Goal: Information Seeking & Learning: Learn about a topic

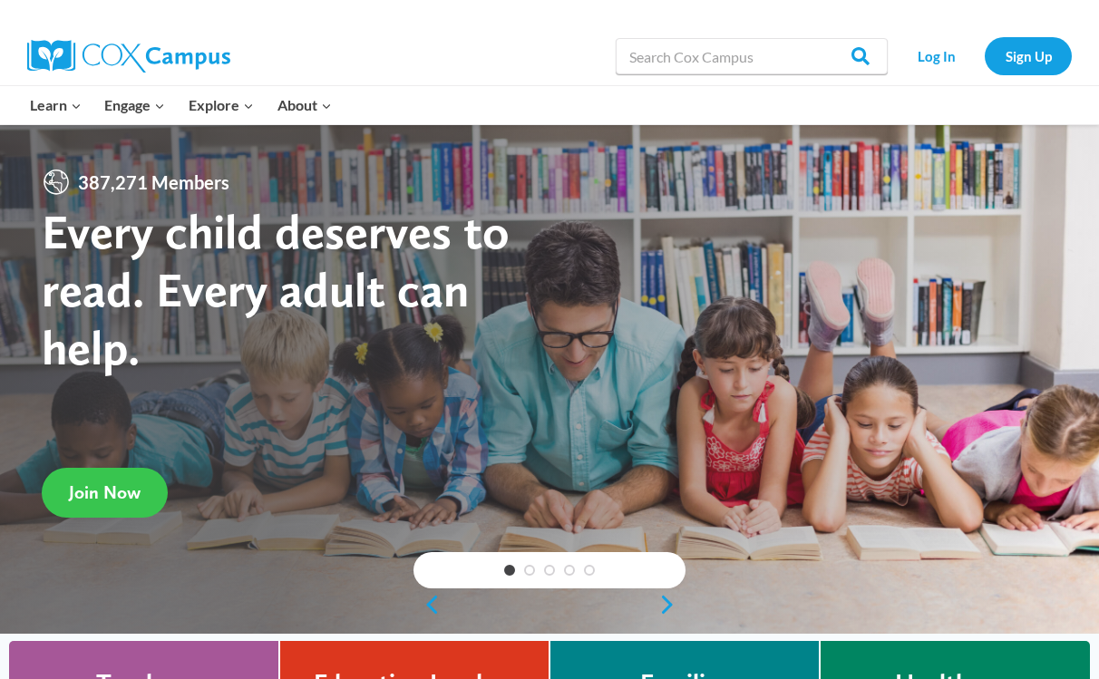
click at [107, 497] on span "Join Now" at bounding box center [105, 493] width 72 height 22
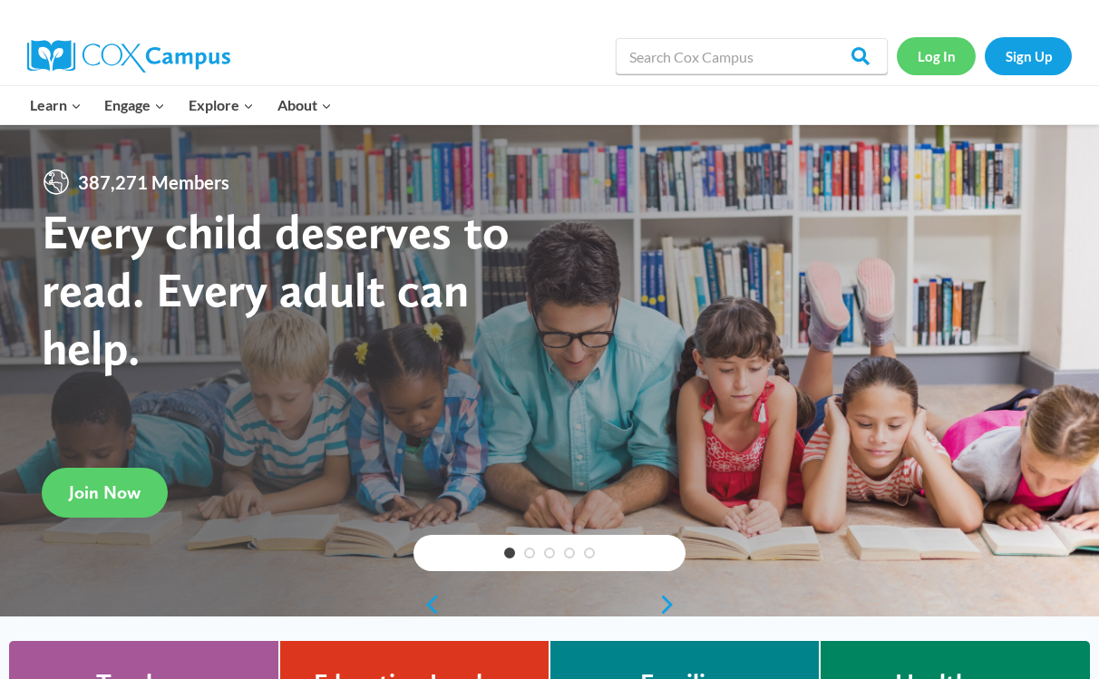
click at [921, 65] on link "Log In" at bounding box center [936, 55] width 79 height 37
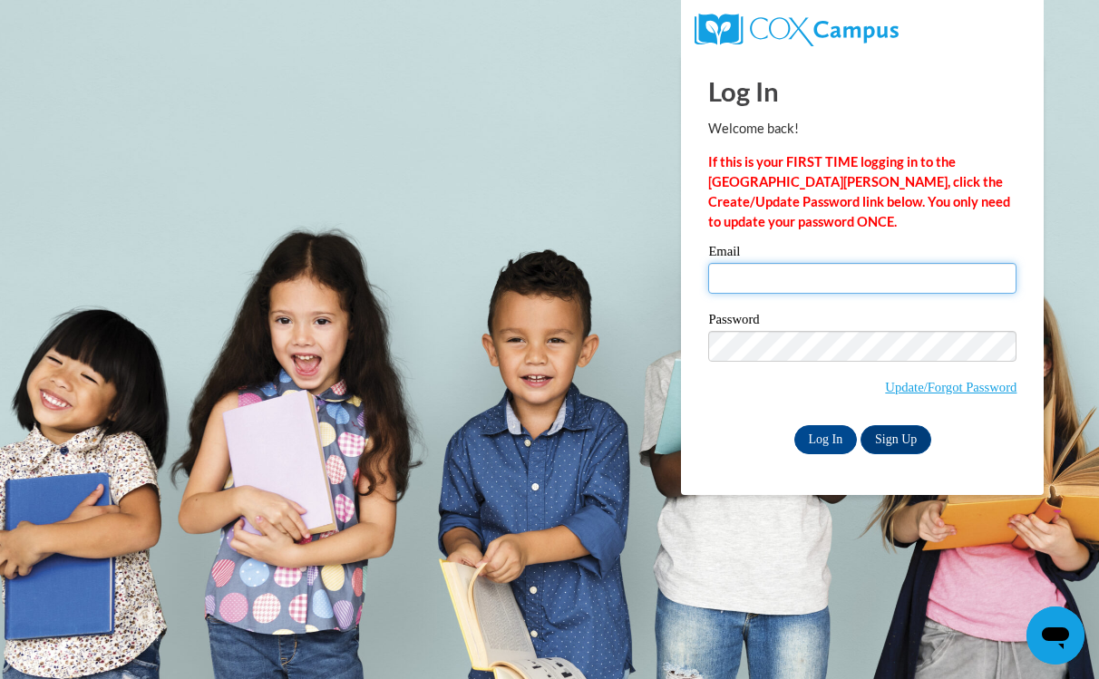
type input "jr00464@my.westga.edu"
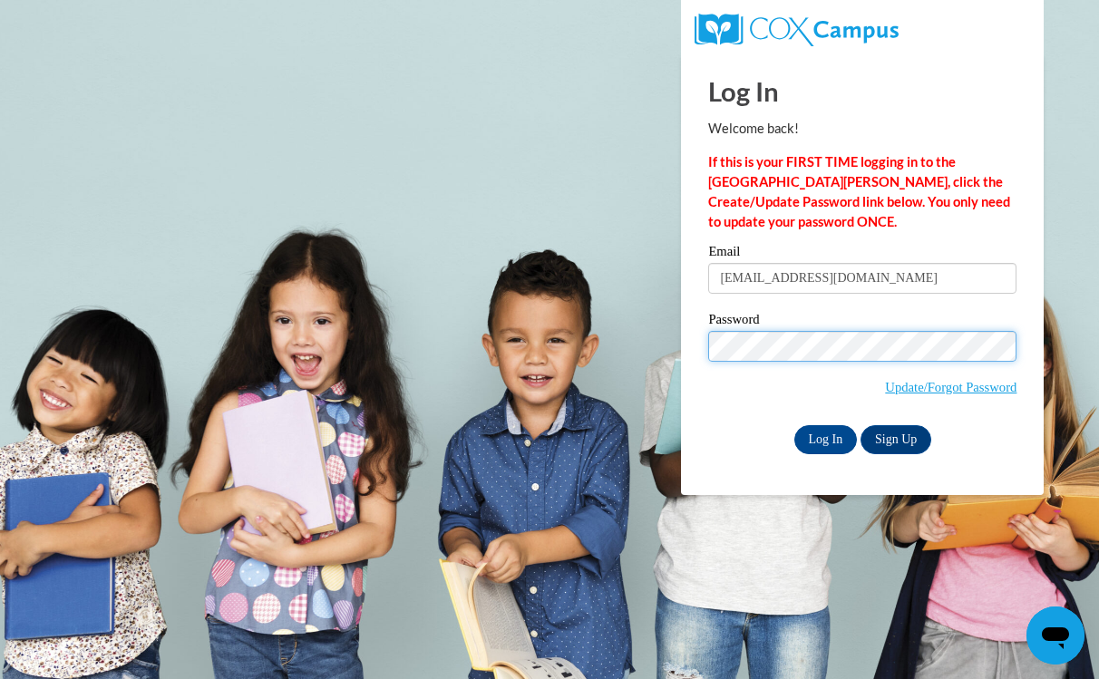
click at [824, 436] on input "Log In" at bounding box center [826, 439] width 63 height 29
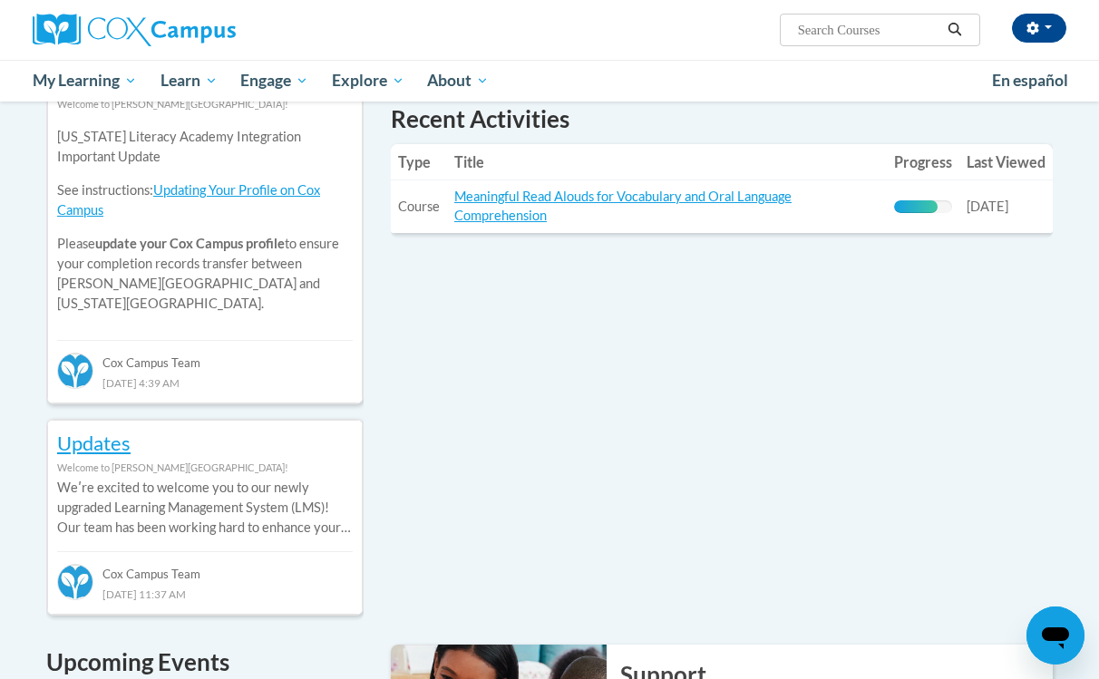
scroll to position [637, 0]
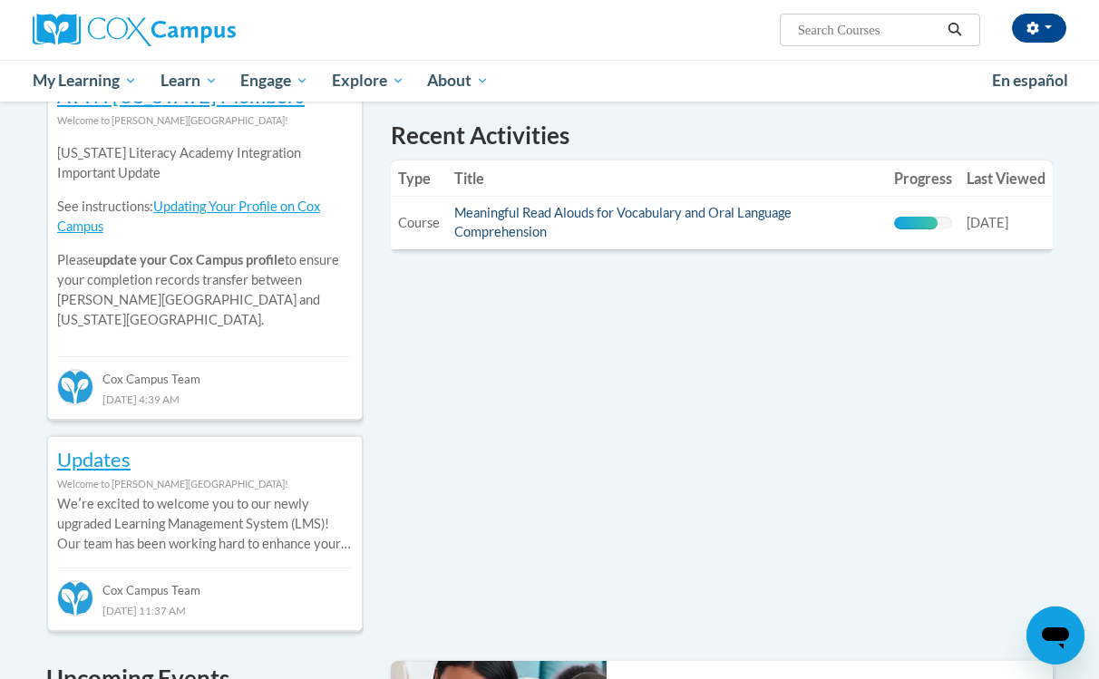
click at [606, 206] on link "Meaningful Read Alouds for Vocabulary and Oral Language Comprehension" at bounding box center [622, 222] width 337 height 34
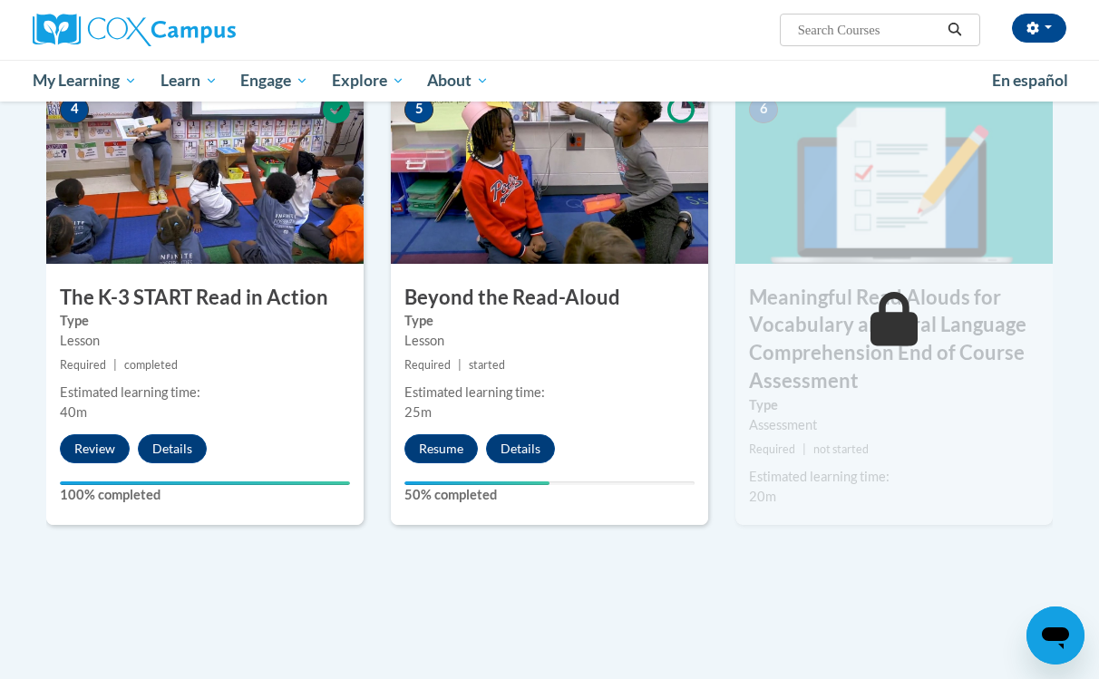
scroll to position [941, 0]
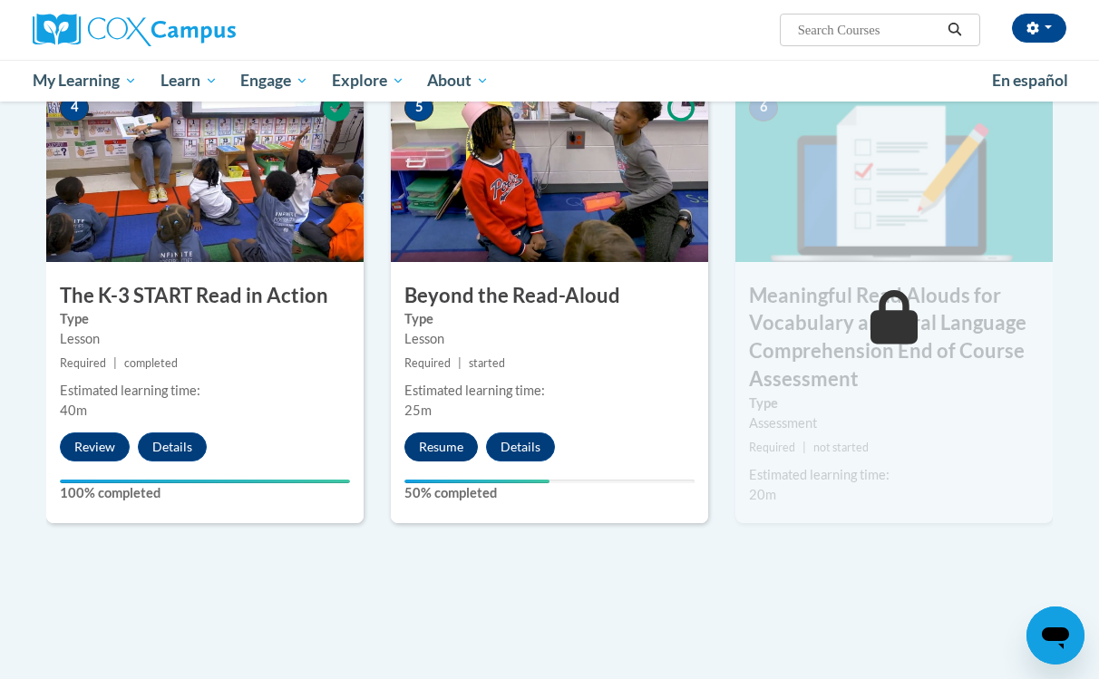
click at [444, 449] on button "Resume" at bounding box center [441, 447] width 73 height 29
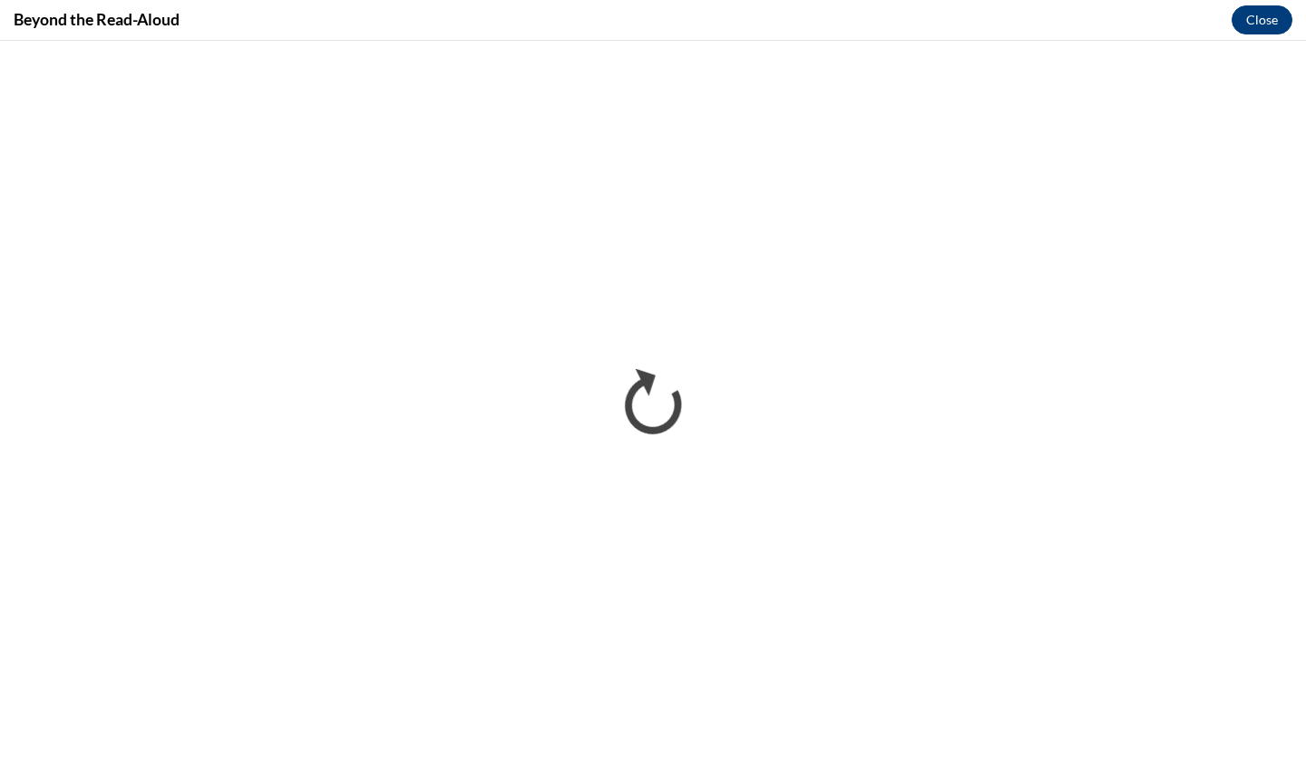
click at [1098, 24] on button "Close" at bounding box center [1262, 19] width 61 height 29
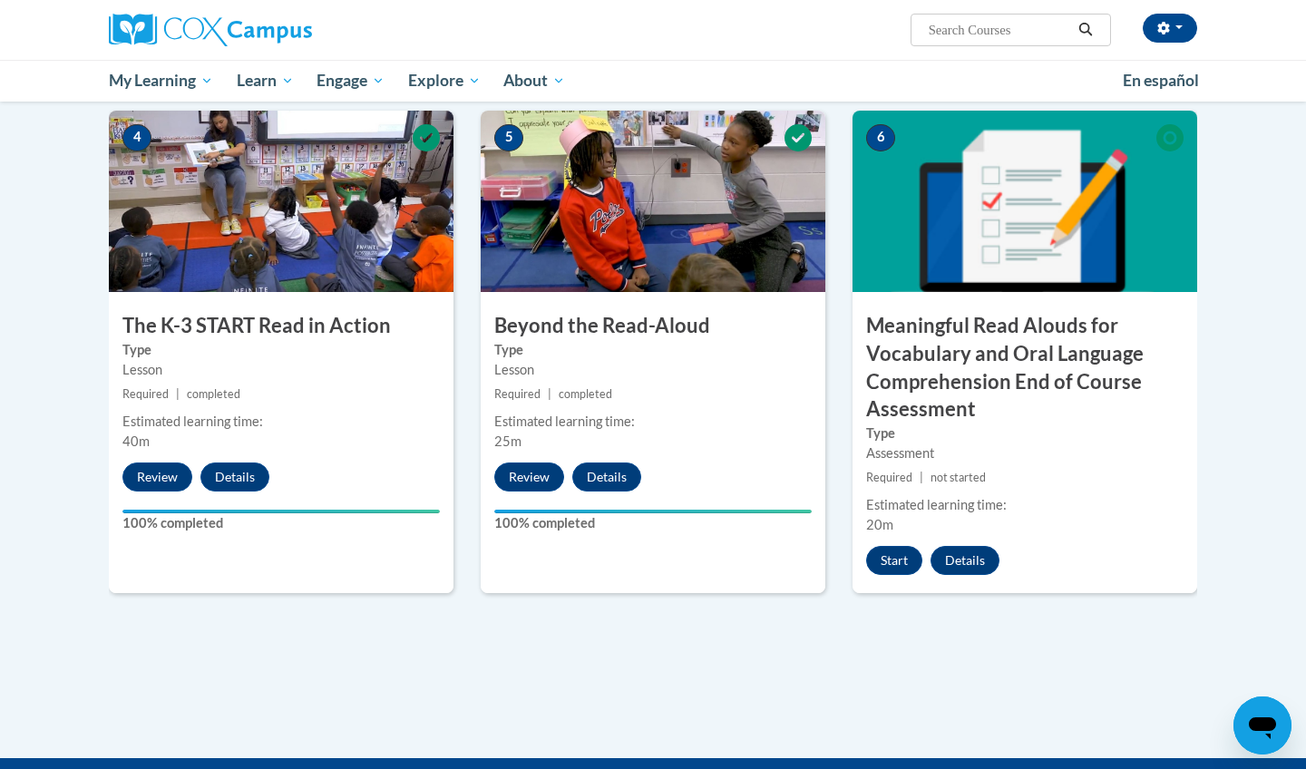
scroll to position [930, 0]
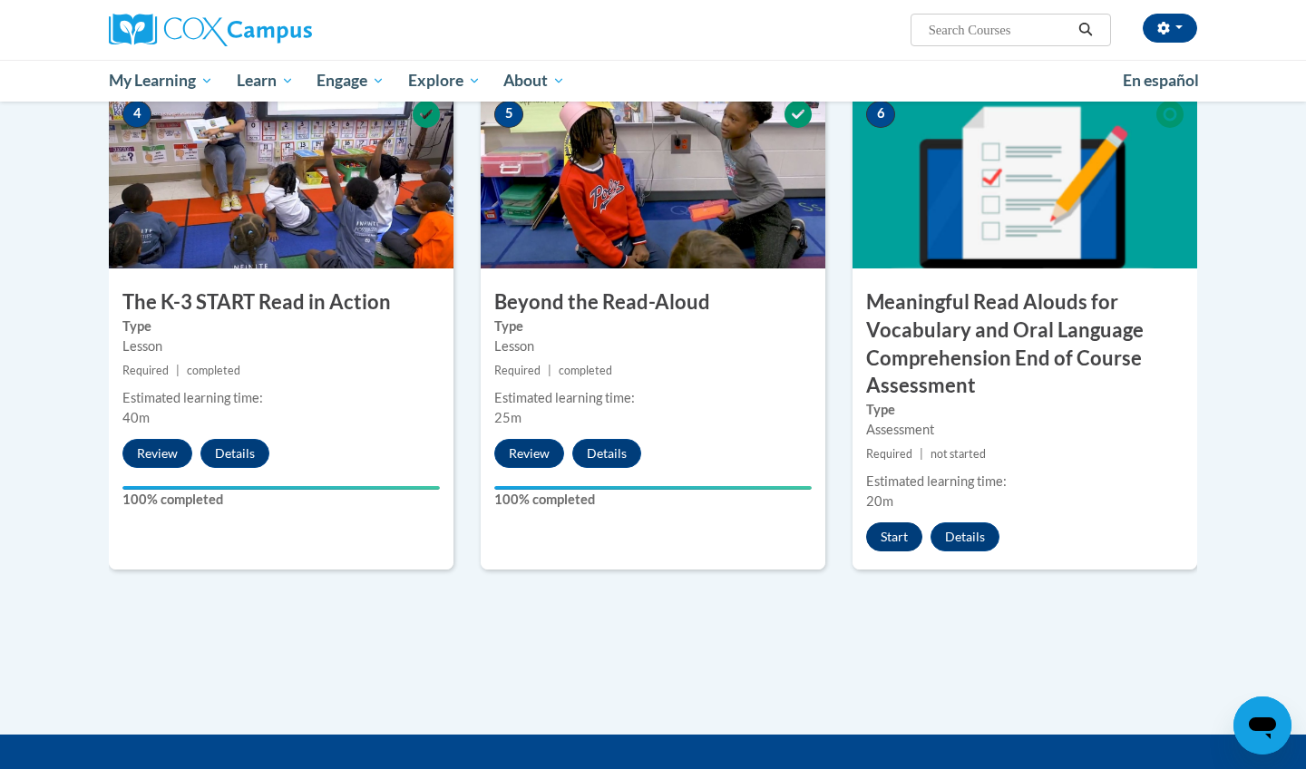
click at [893, 533] on button "Start" at bounding box center [894, 536] width 56 height 29
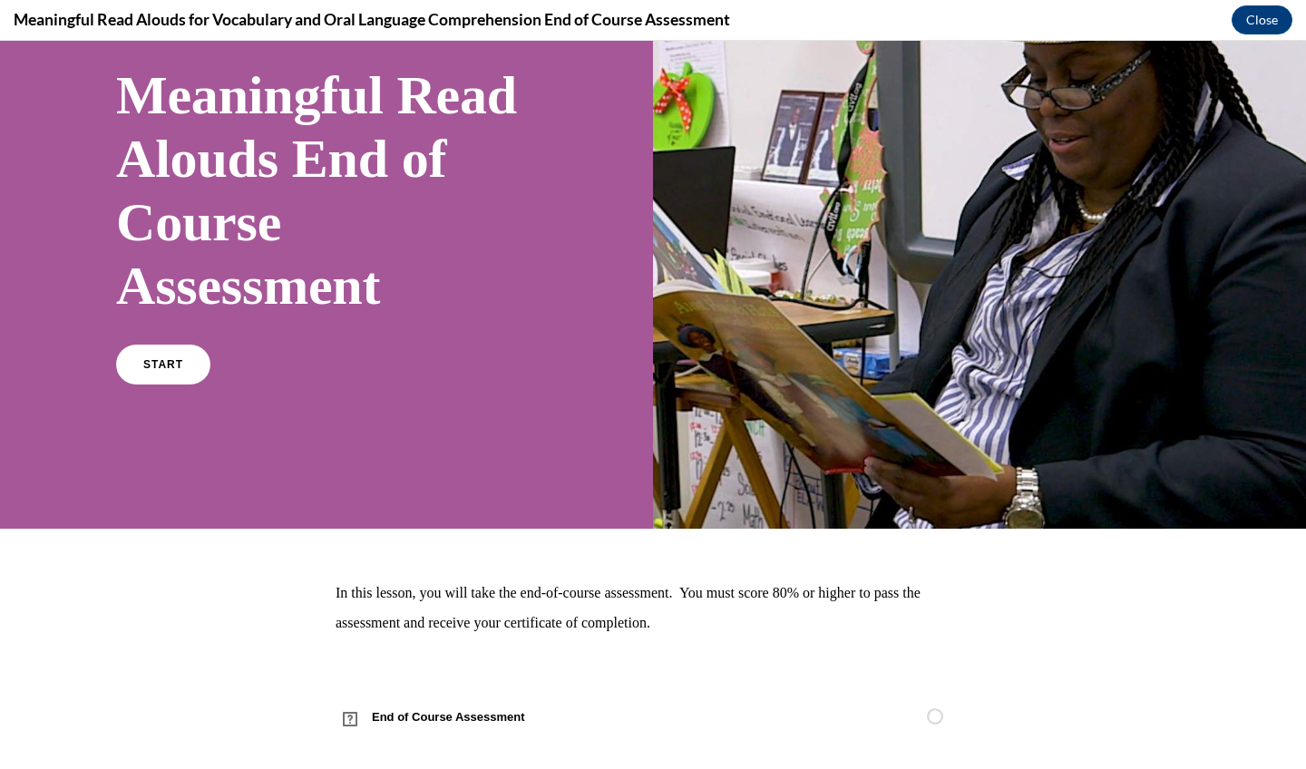
scroll to position [118, 0]
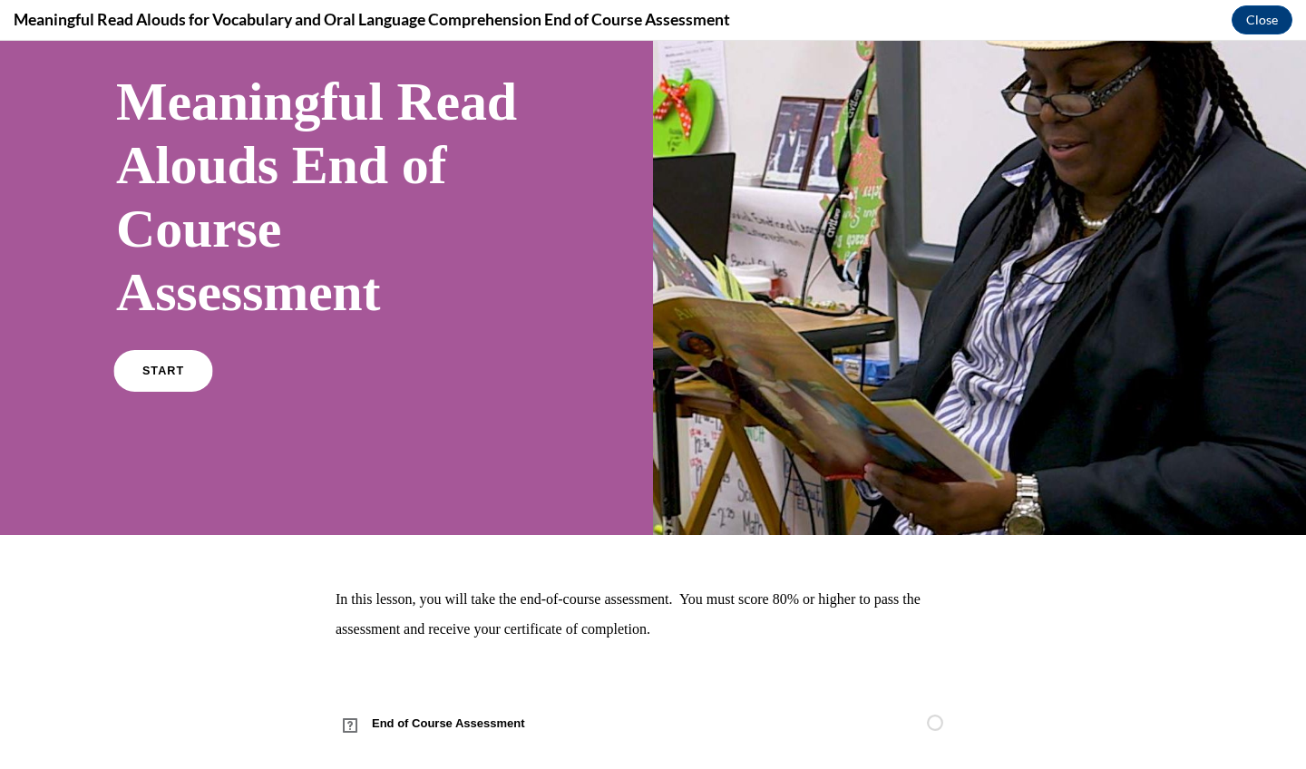
click at [183, 384] on link "START" at bounding box center [162, 371] width 99 height 42
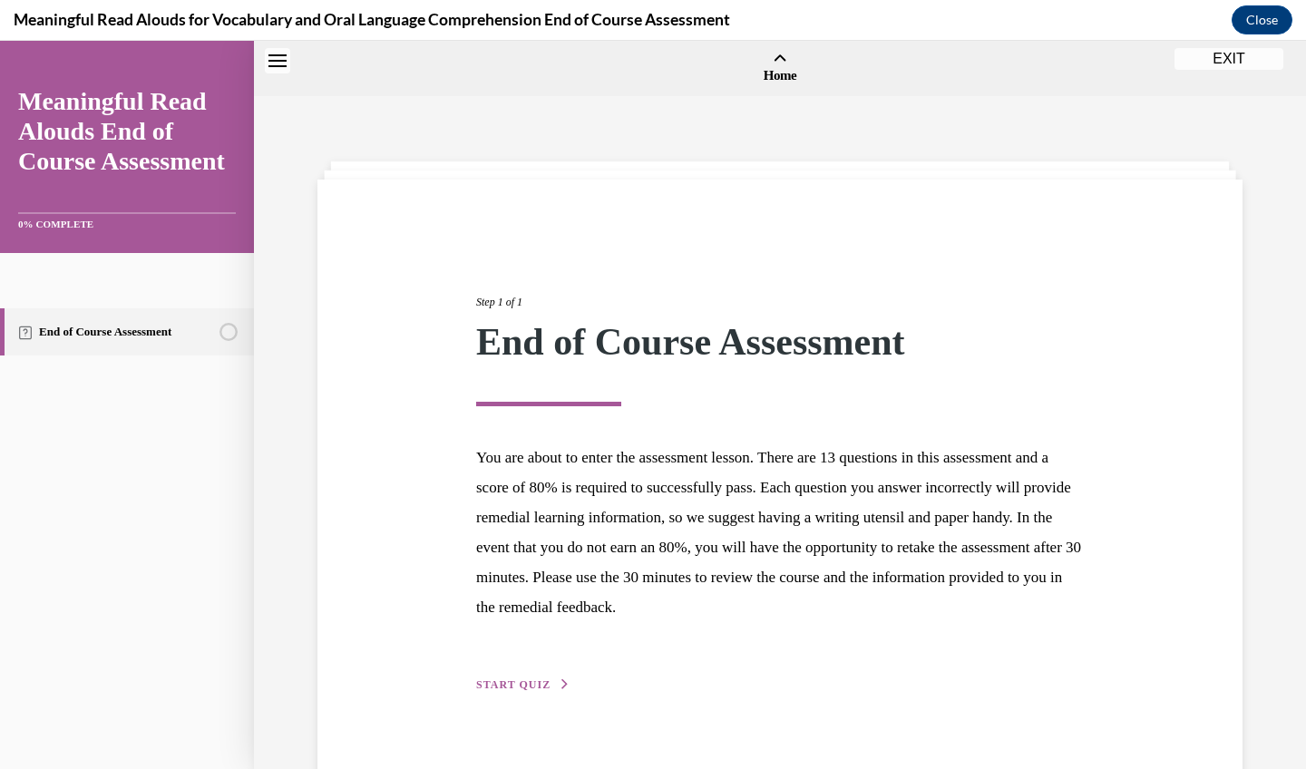
scroll to position [56, 0]
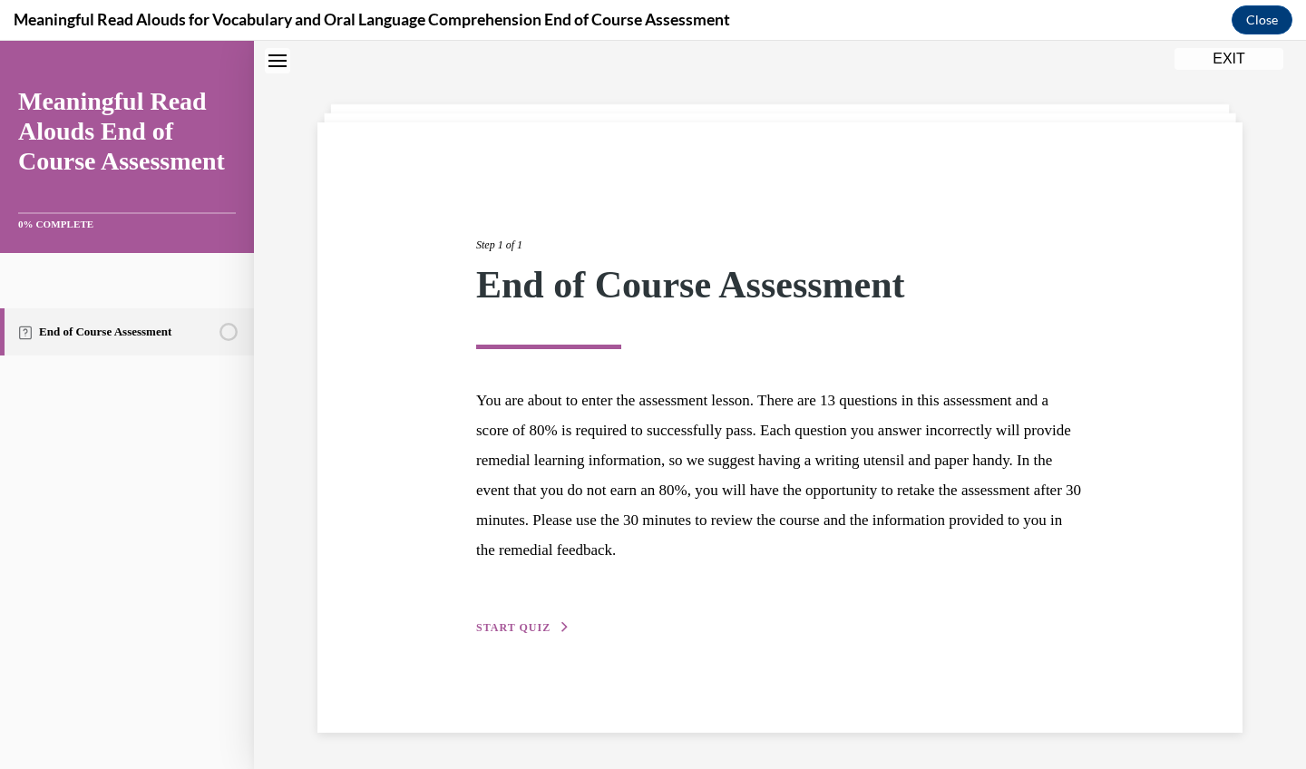
click at [517, 629] on span "START QUIZ" at bounding box center [513, 627] width 74 height 13
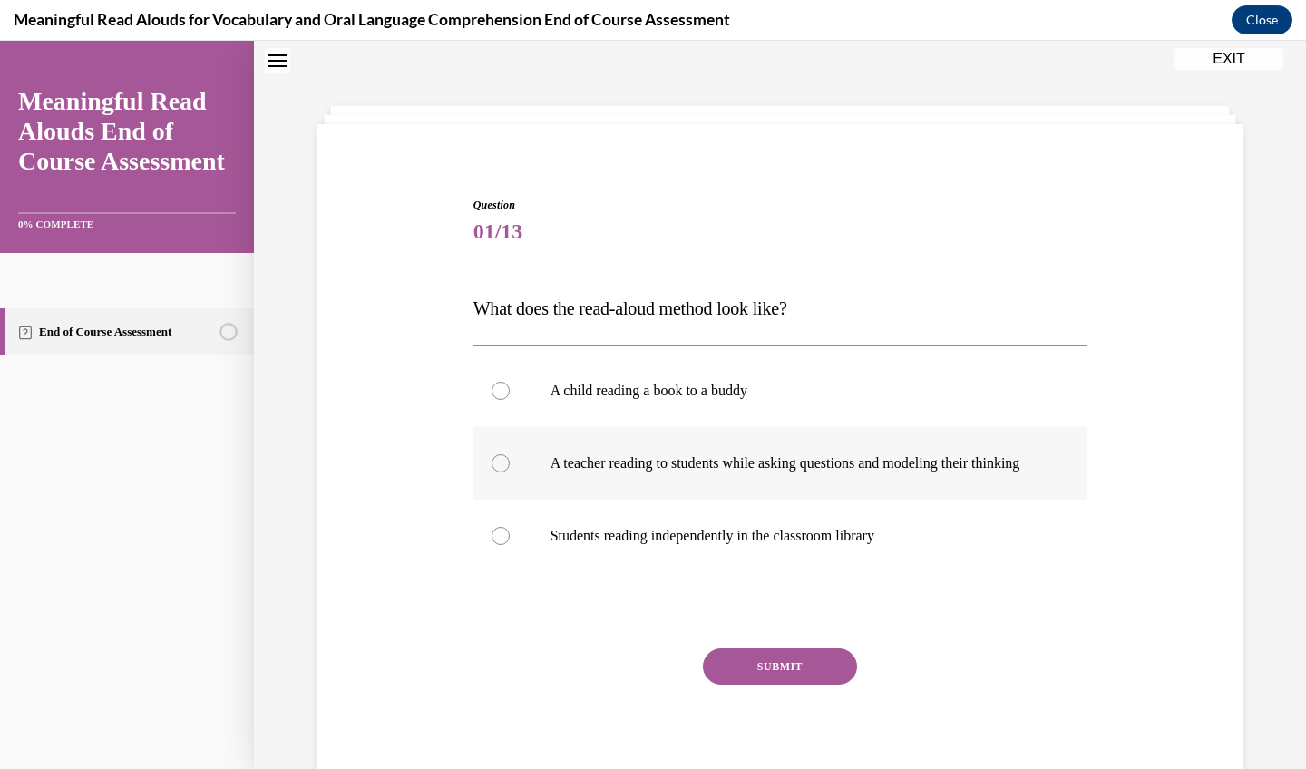
click at [668, 472] on p "A teacher reading to students while asking questions and modeling their thinking" at bounding box center [797, 463] width 492 height 18
click at [510, 472] on input "A teacher reading to students while asking questions and modeling their thinking" at bounding box center [501, 463] width 18 height 18
radio input "true"
click at [737, 678] on button "SUBMIT" at bounding box center [780, 667] width 154 height 36
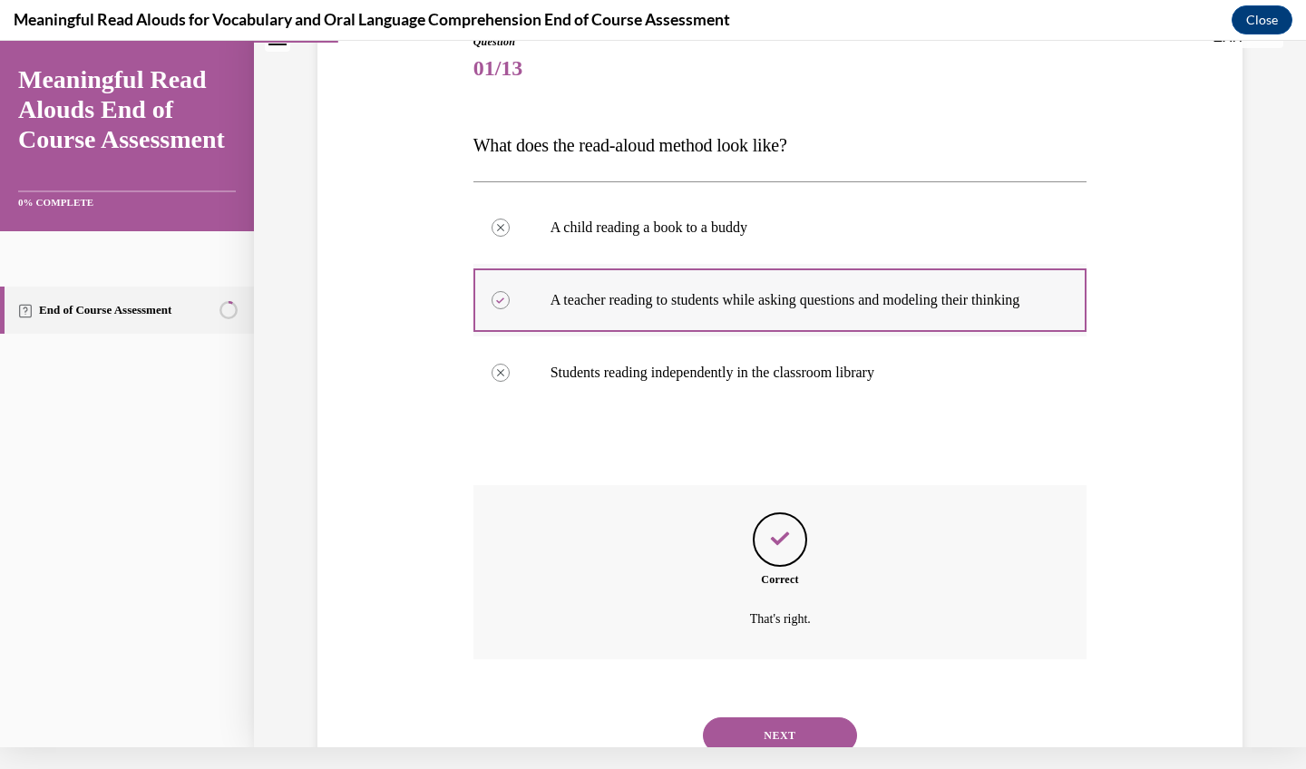
scroll to position [262, 0]
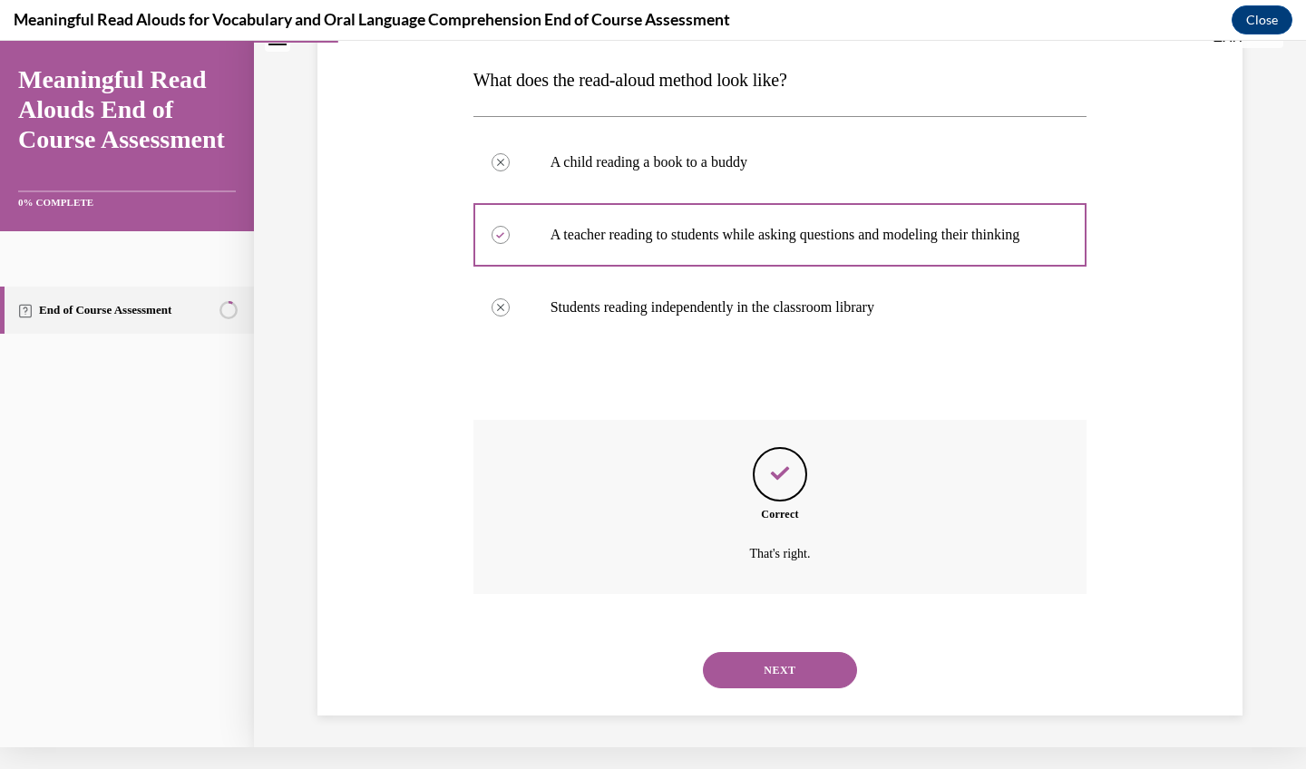
click at [769, 664] on button "NEXT" at bounding box center [780, 670] width 154 height 36
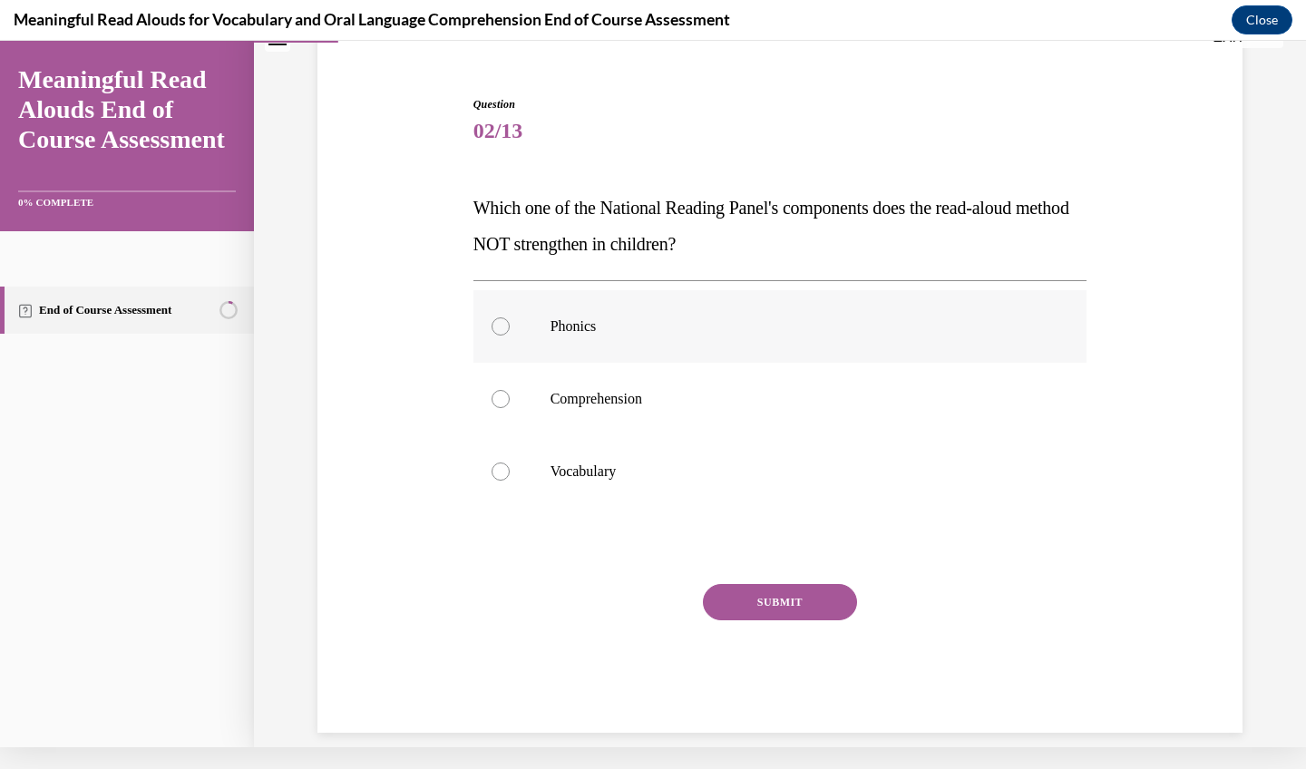
click at [666, 320] on p "Phonics" at bounding box center [797, 326] width 492 height 18
click at [510, 320] on input "Phonics" at bounding box center [501, 326] width 18 height 18
radio input "true"
click at [730, 603] on button "SUBMIT" at bounding box center [780, 602] width 154 height 36
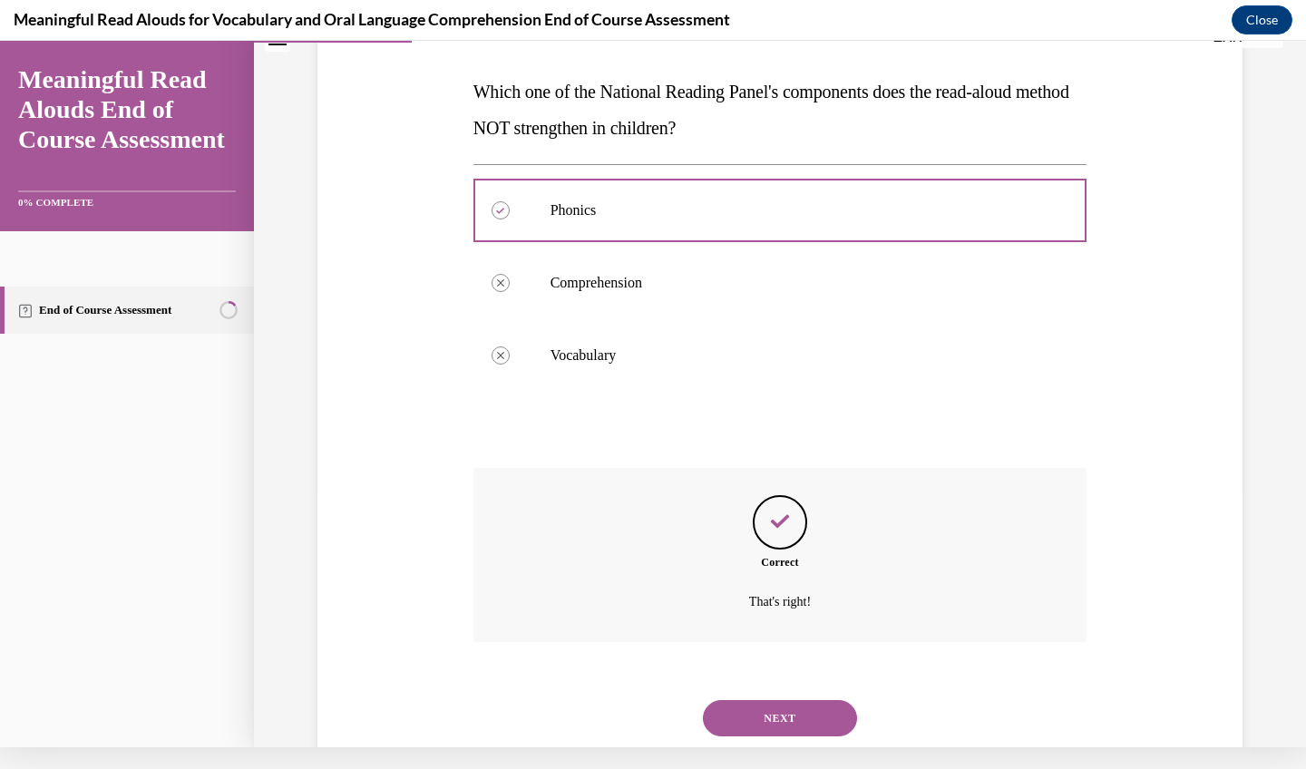
scroll to position [280, 0]
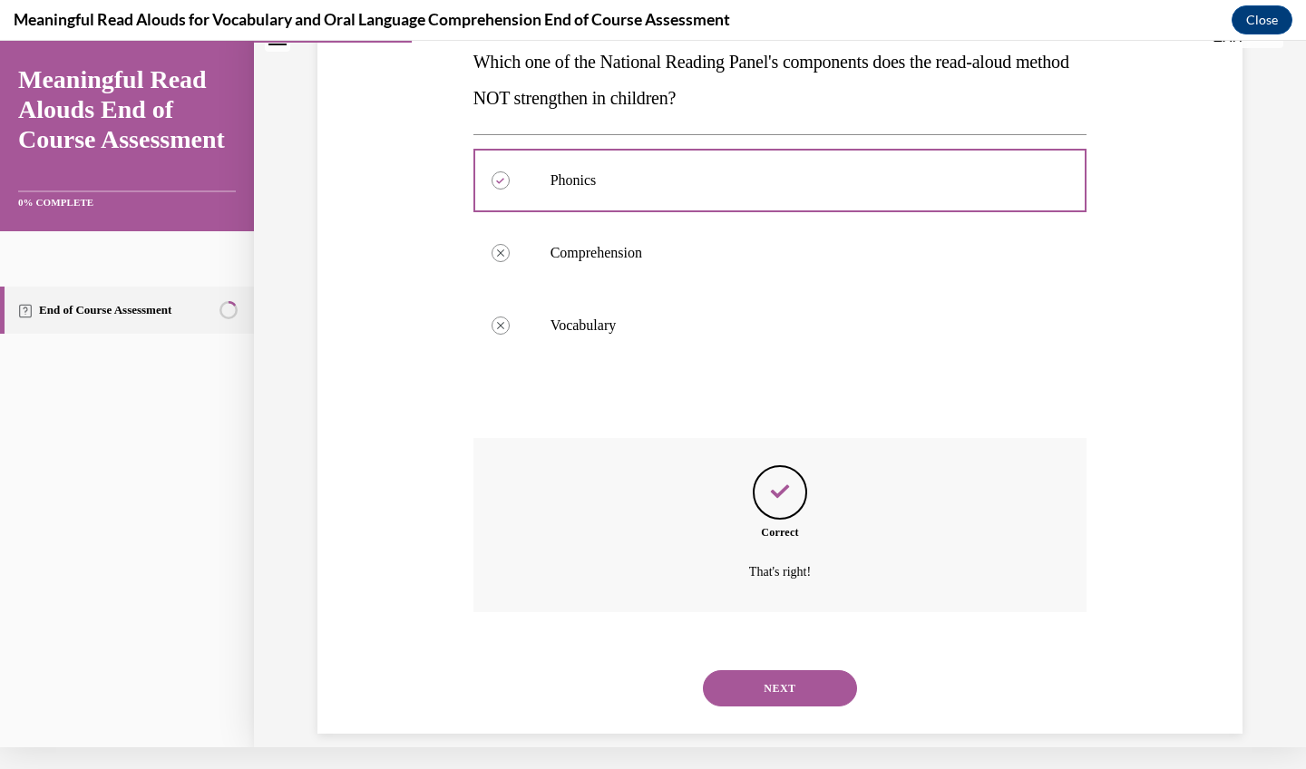
click at [782, 670] on button "NEXT" at bounding box center [780, 688] width 154 height 36
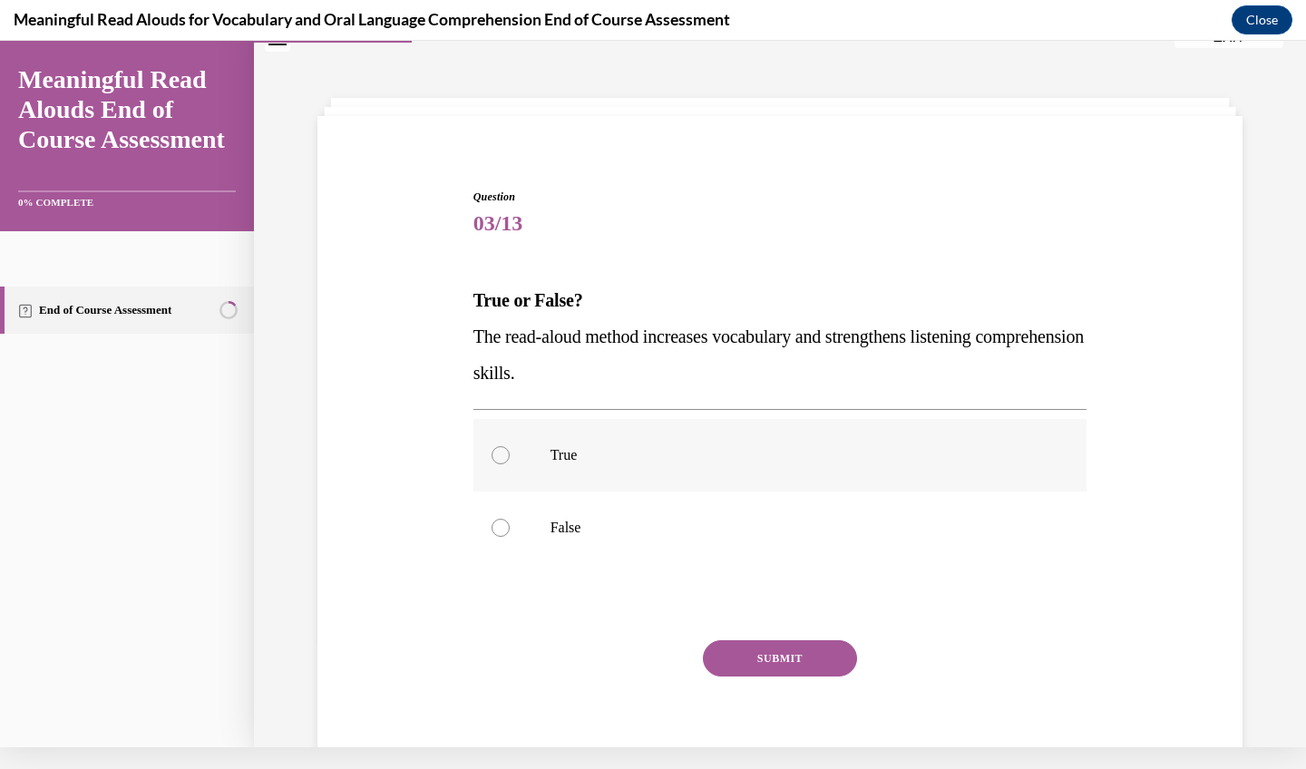
scroll to position [39, 0]
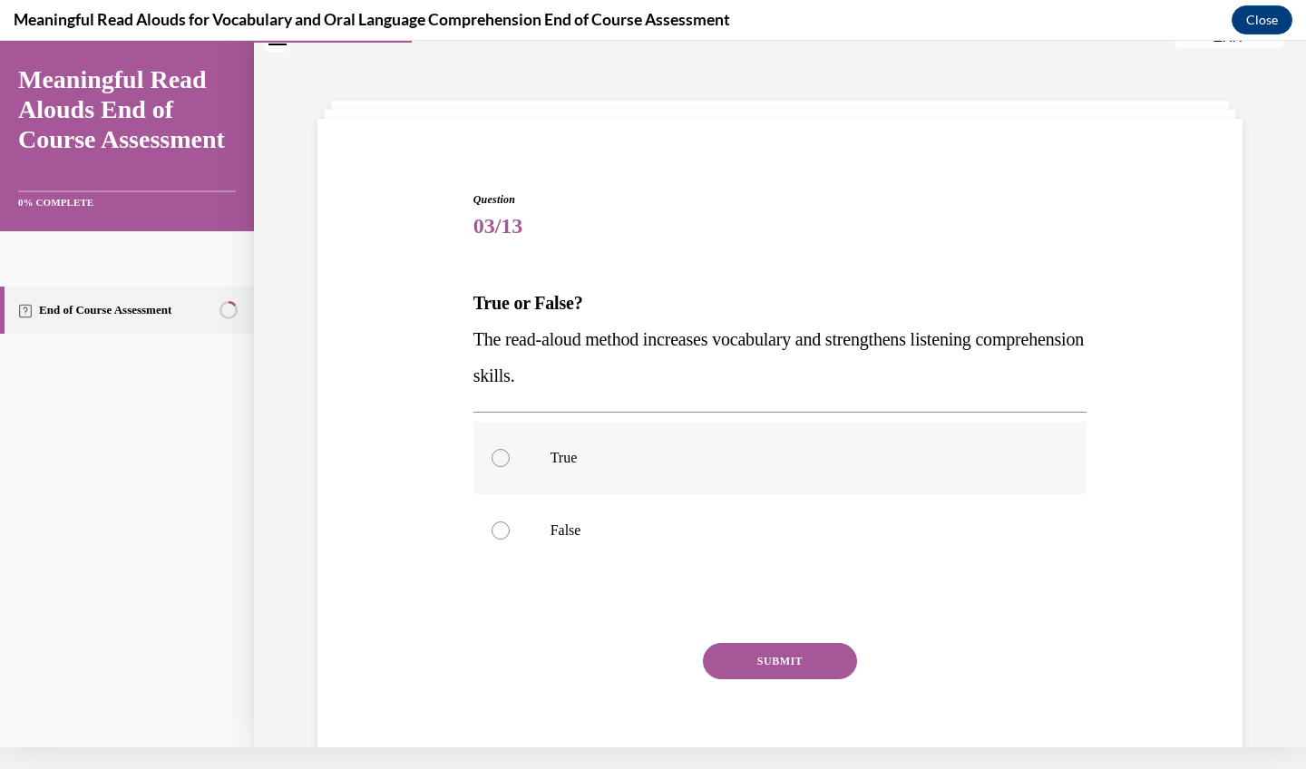
click at [686, 461] on p "True" at bounding box center [797, 458] width 492 height 18
click at [510, 461] on input "True" at bounding box center [501, 458] width 18 height 18
radio input "true"
click at [757, 671] on button "SUBMIT" at bounding box center [780, 661] width 154 height 36
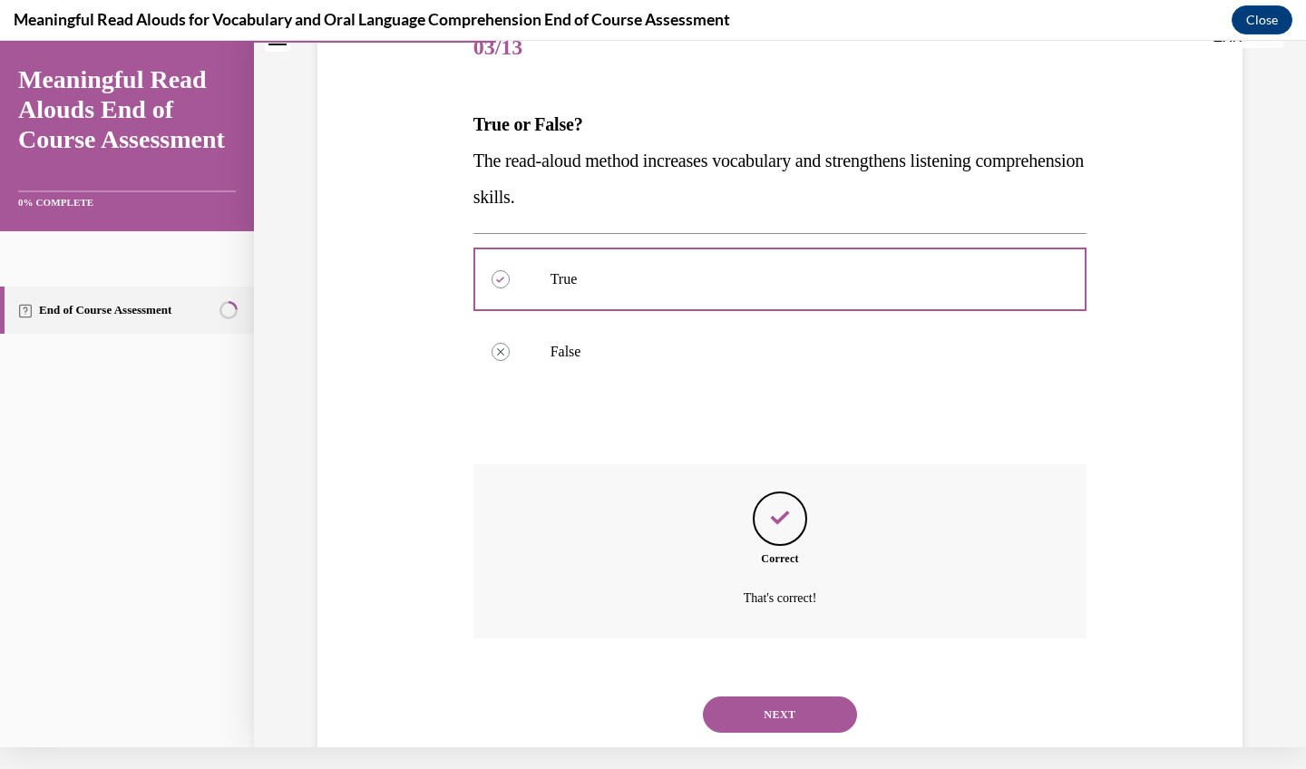
scroll to position [244, 0]
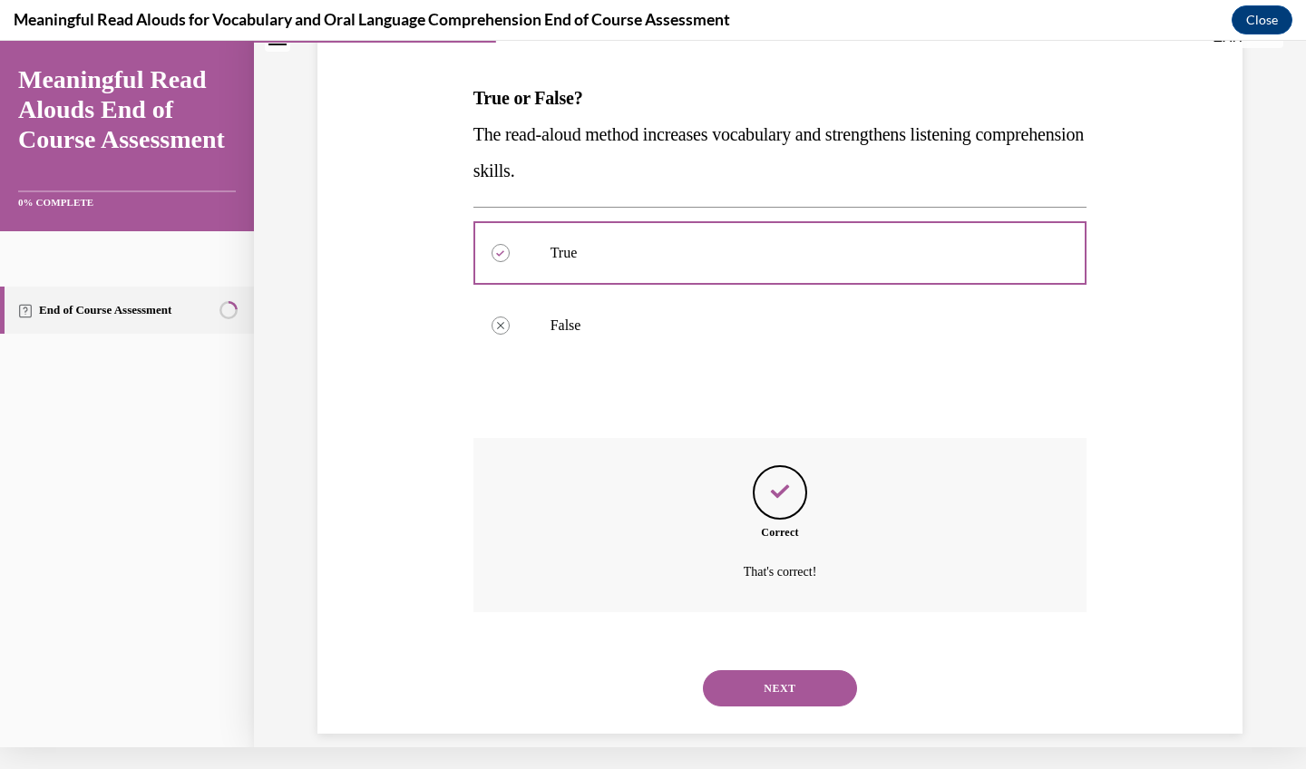
click at [762, 670] on button "NEXT" at bounding box center [780, 688] width 154 height 36
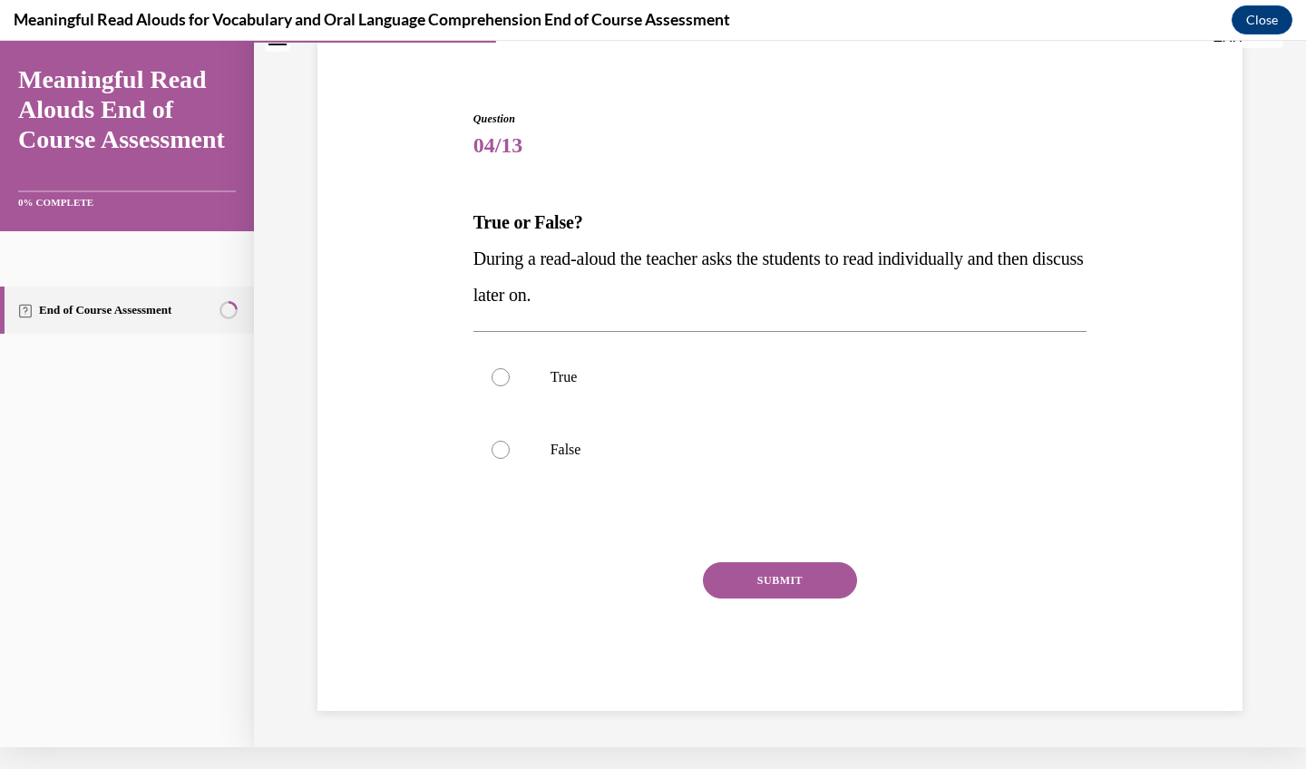
scroll to position [73, 0]
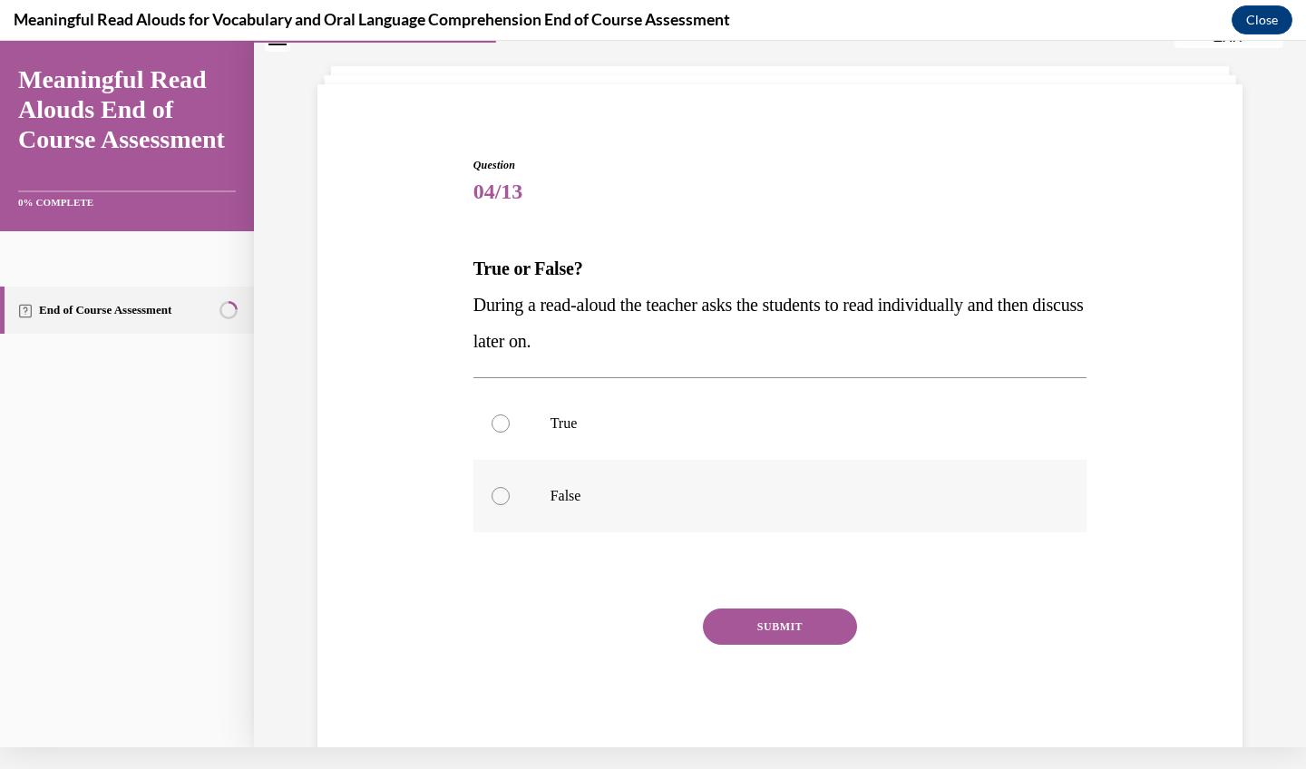
click at [637, 510] on label "False" at bounding box center [780, 496] width 614 height 73
click at [510, 505] on input "False" at bounding box center [501, 496] width 18 height 18
radio input "true"
click at [753, 627] on button "SUBMIT" at bounding box center [780, 627] width 154 height 36
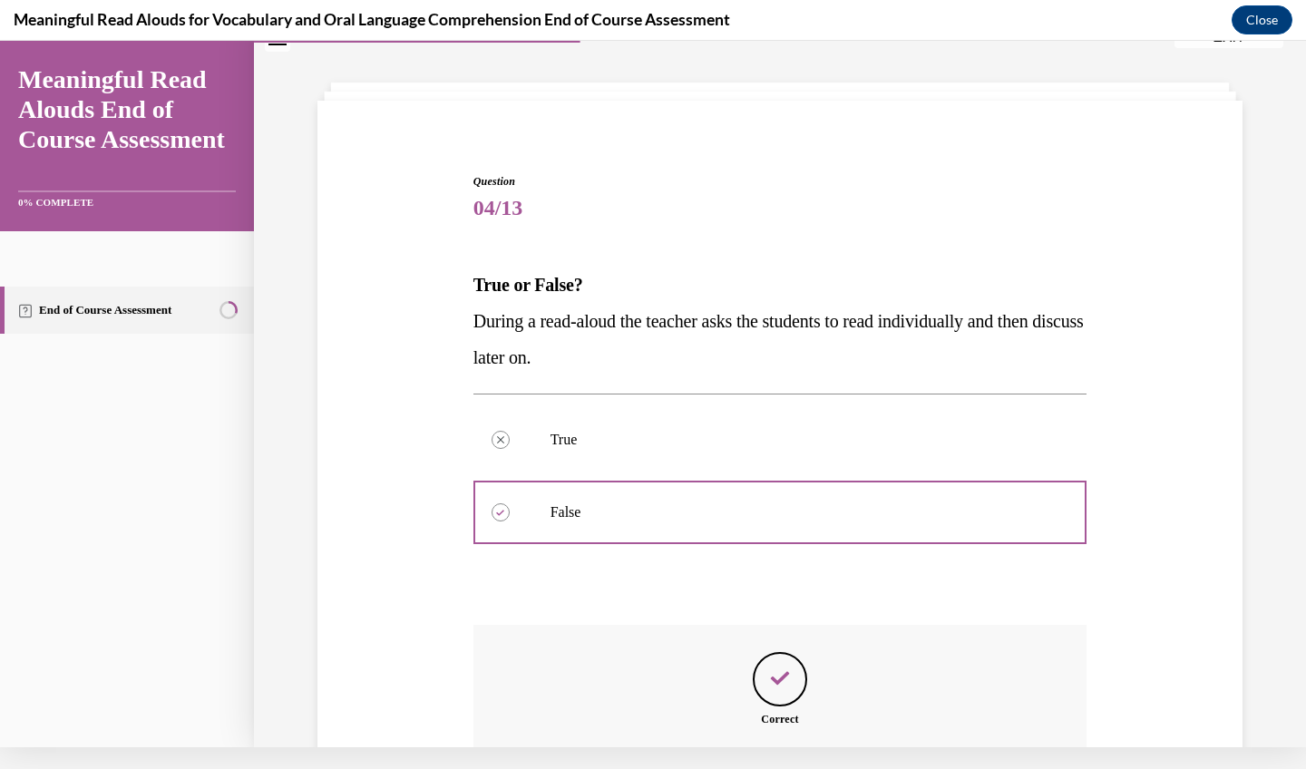
scroll to position [244, 0]
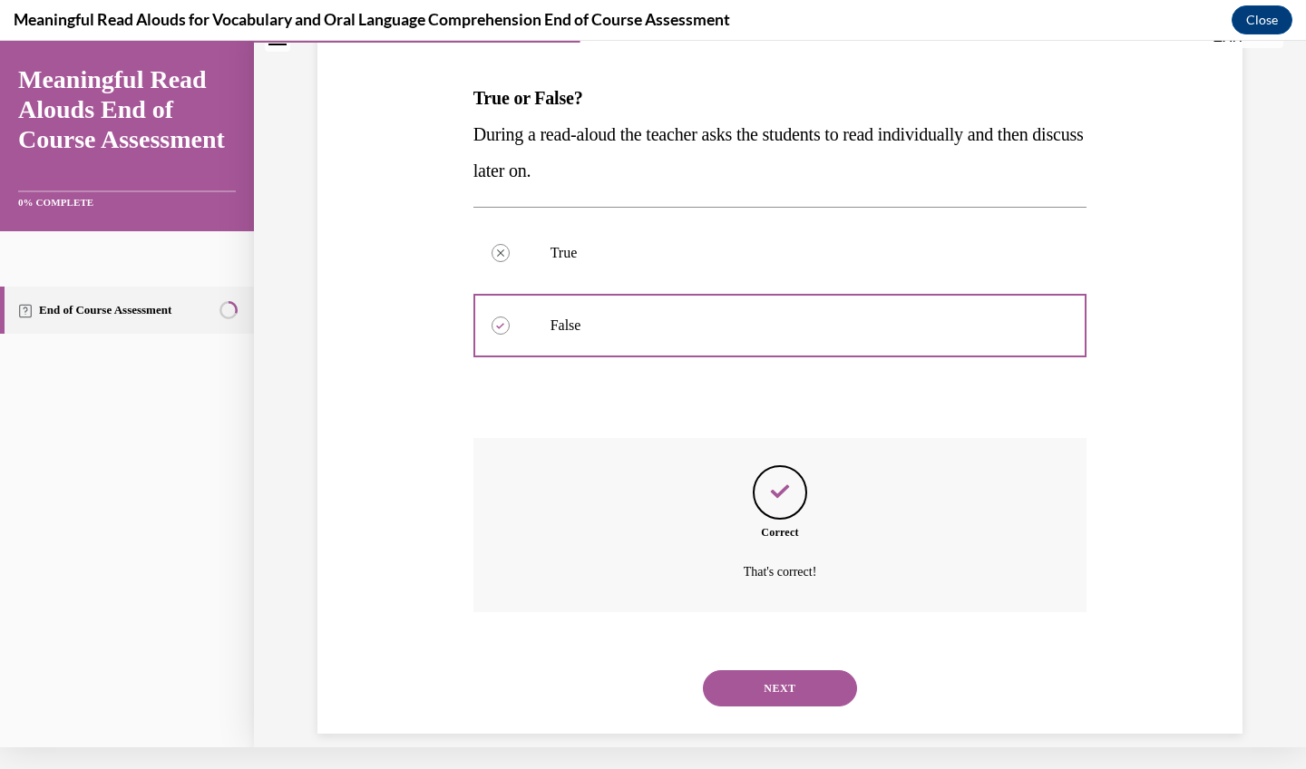
click at [786, 670] on button "NEXT" at bounding box center [780, 688] width 154 height 36
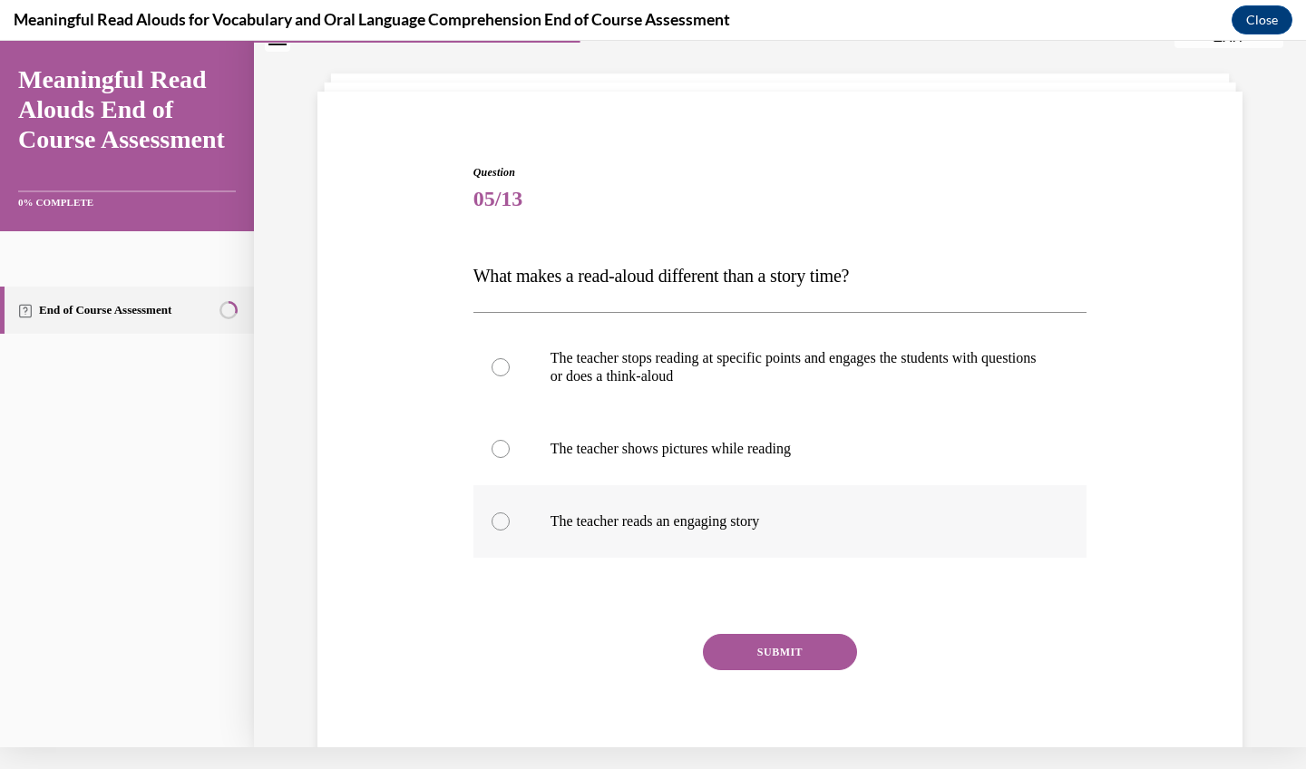
scroll to position [64, 0]
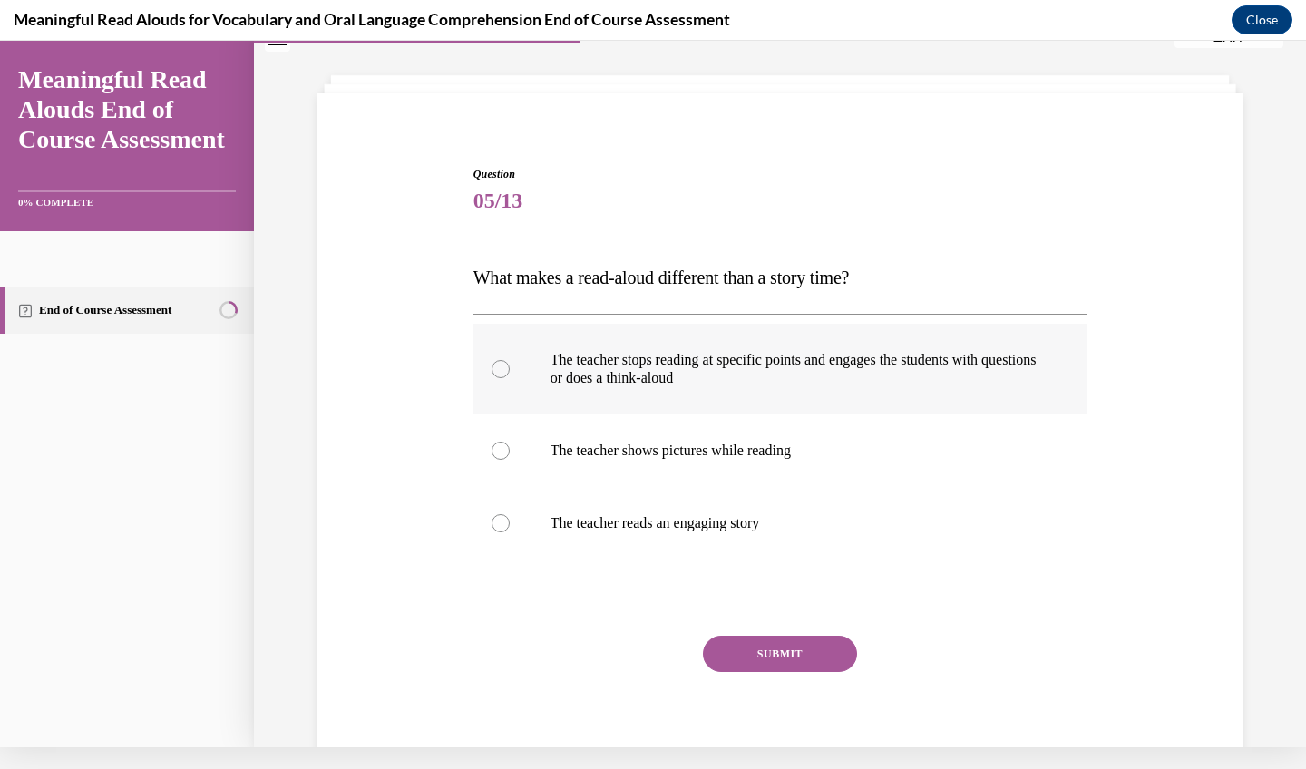
click at [780, 395] on label "The teacher stops reading at specific points and engages the students with ques…" at bounding box center [780, 369] width 614 height 91
click at [510, 378] on input "The teacher stops reading at specific points and engages the students with ques…" at bounding box center [501, 369] width 18 height 18
radio input "true"
click at [763, 649] on button "SUBMIT" at bounding box center [780, 654] width 154 height 36
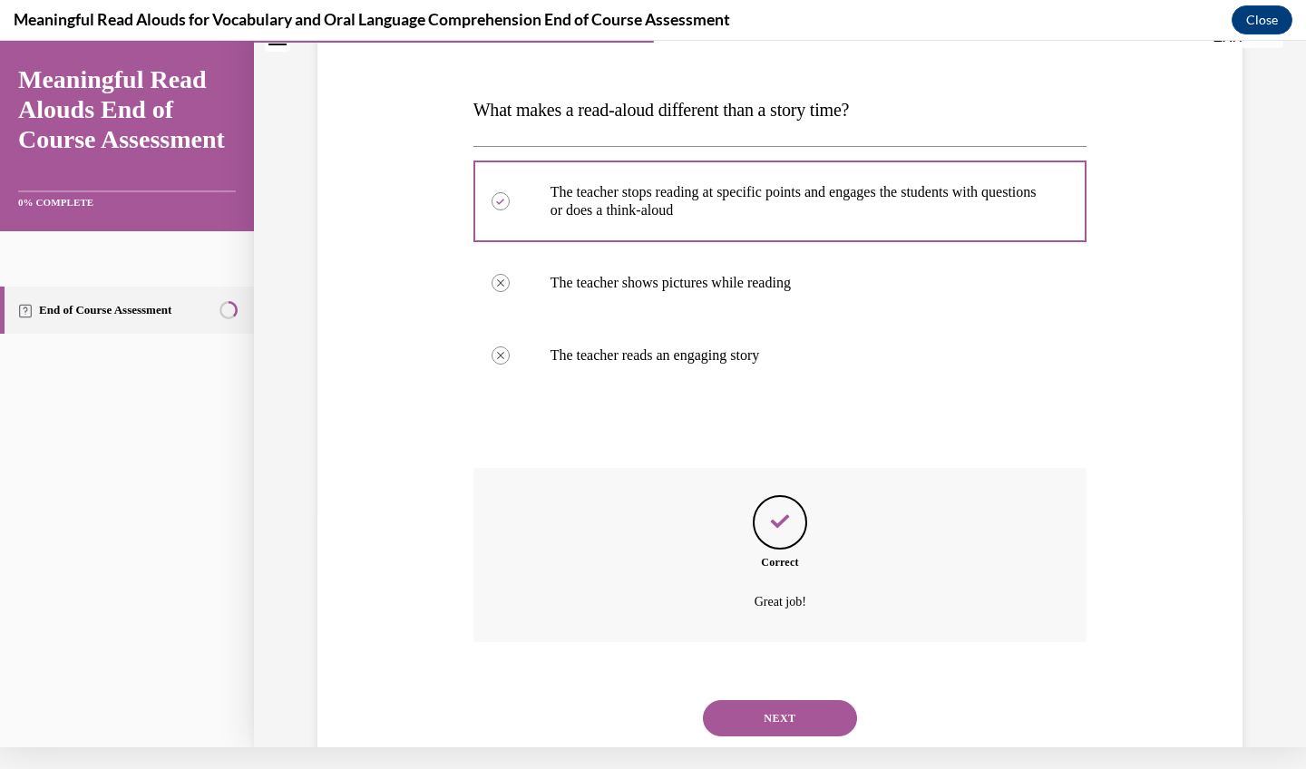
scroll to position [262, 0]
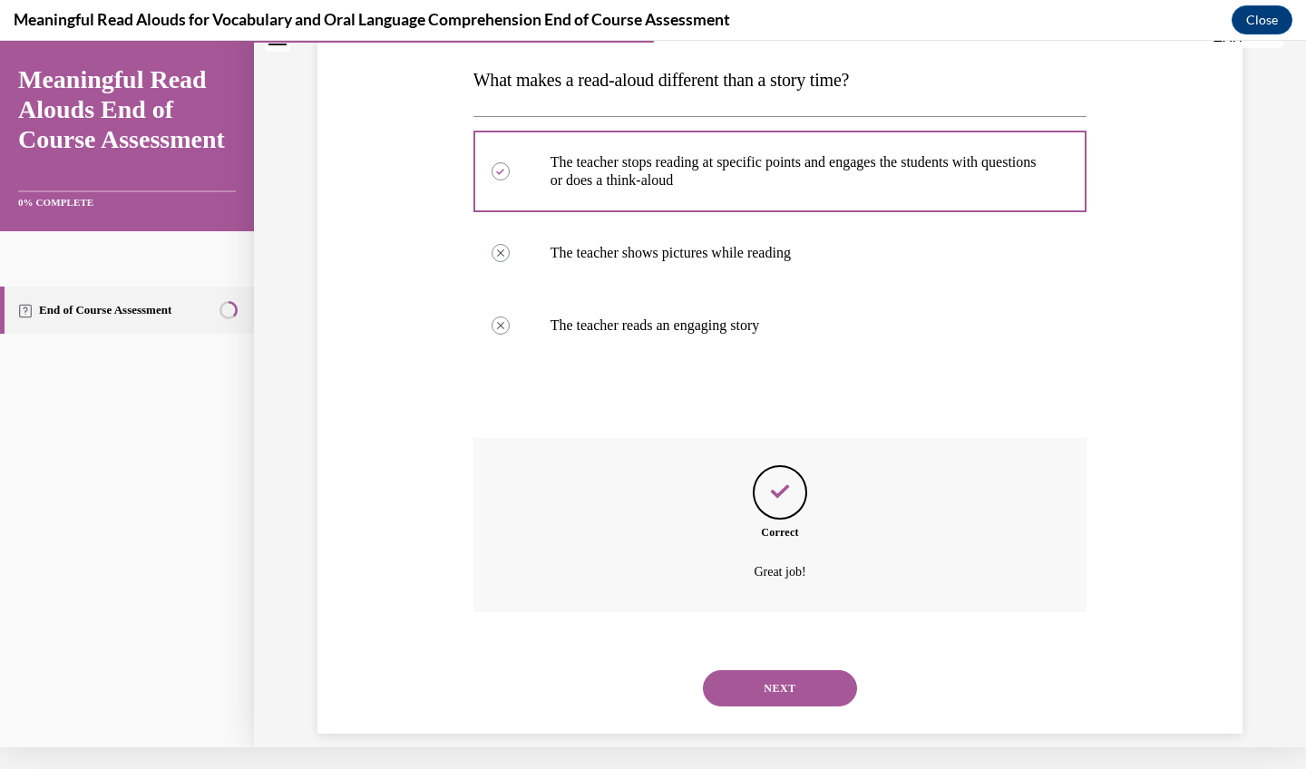
click at [743, 673] on button "NEXT" at bounding box center [780, 688] width 154 height 36
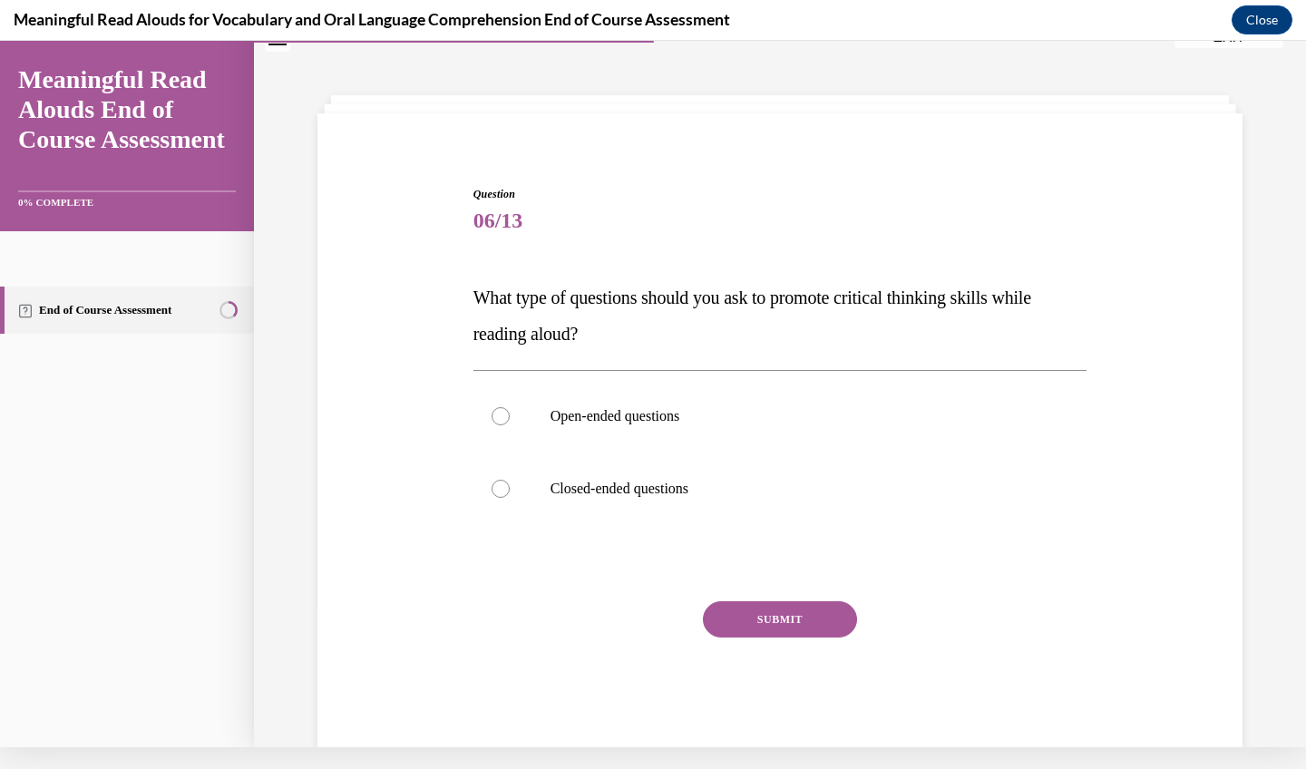
scroll to position [56, 0]
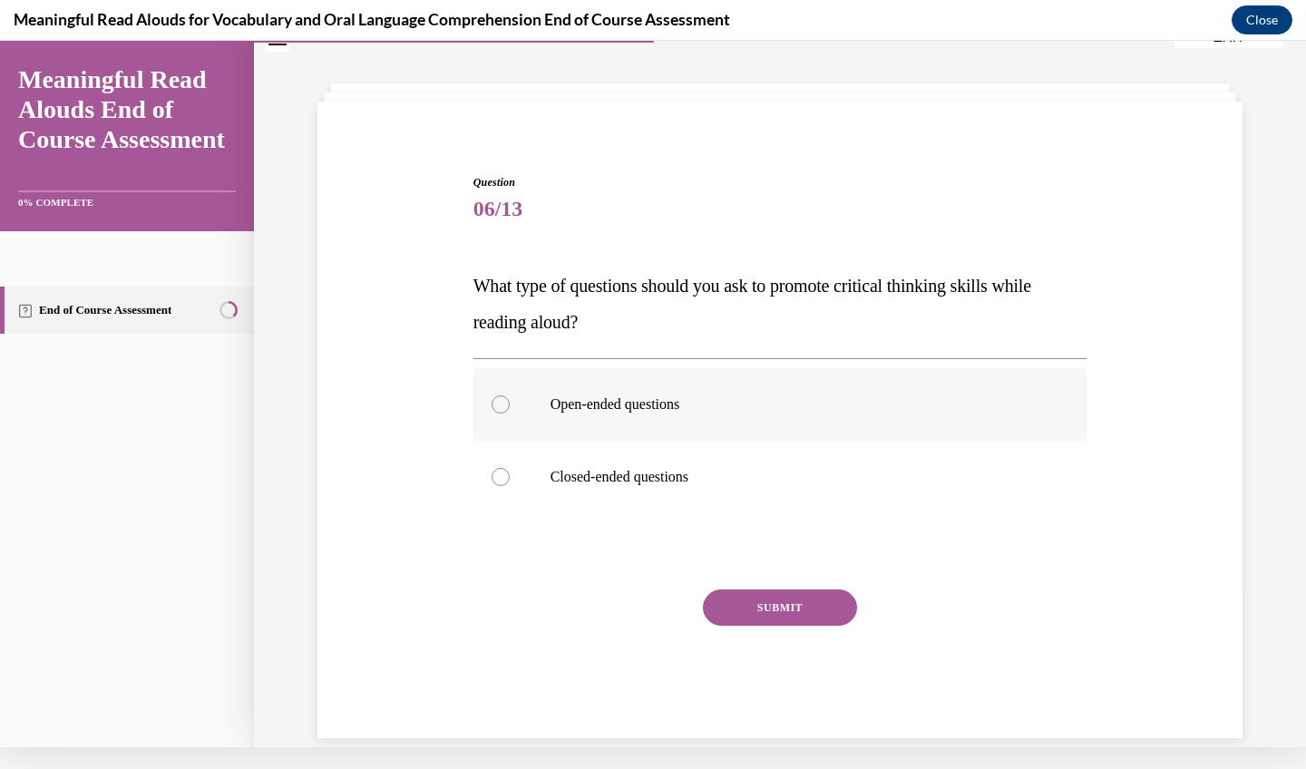
click at [695, 413] on p "Open-ended questions" at bounding box center [797, 404] width 492 height 18
click at [510, 413] on input "Open-ended questions" at bounding box center [501, 404] width 18 height 18
radio input "true"
click at [730, 607] on button "SUBMIT" at bounding box center [780, 608] width 154 height 36
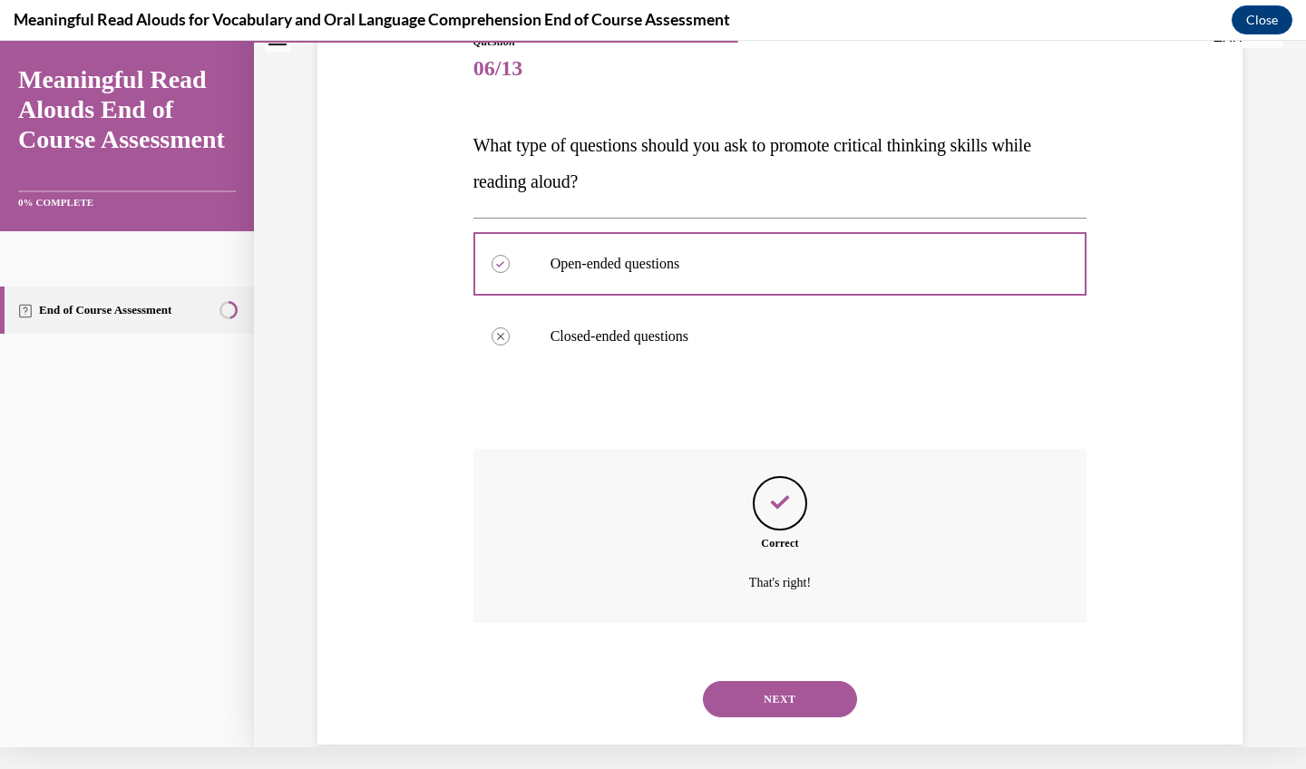
scroll to position [208, 0]
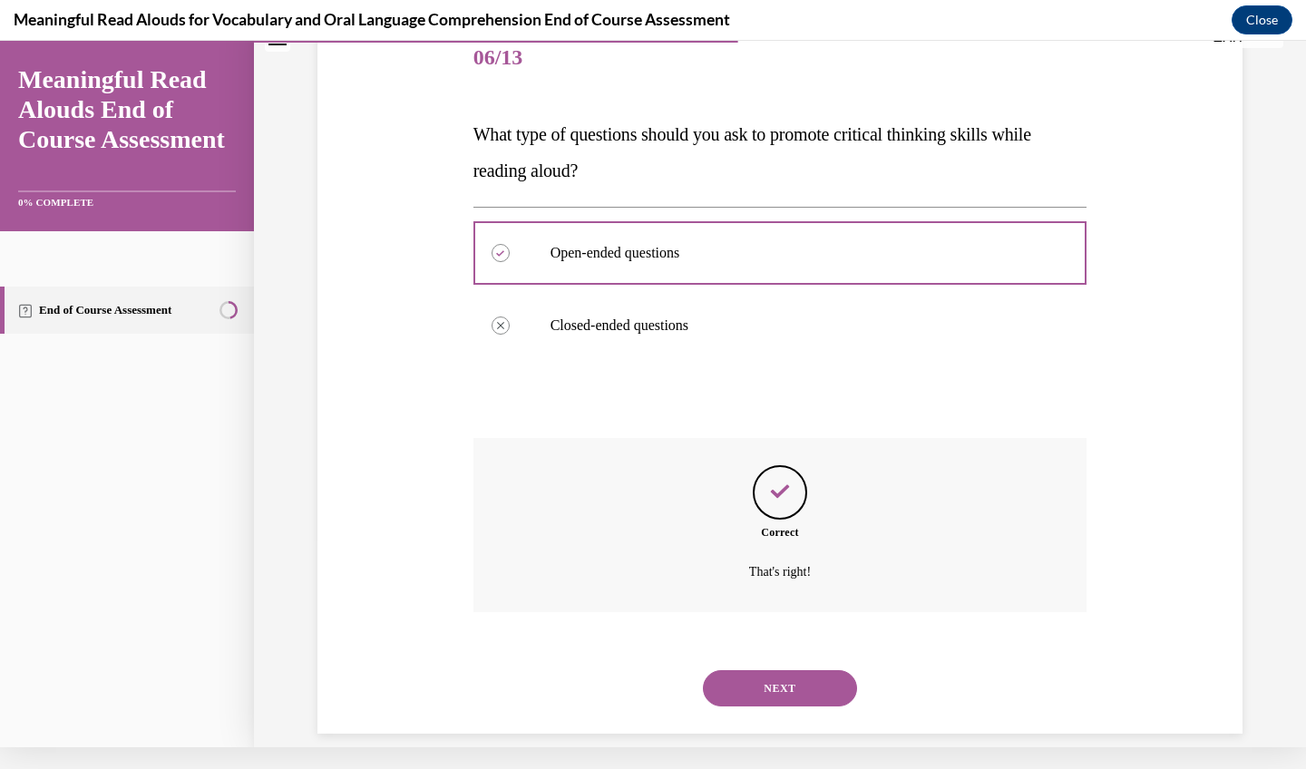
click at [751, 670] on button "NEXT" at bounding box center [780, 688] width 154 height 36
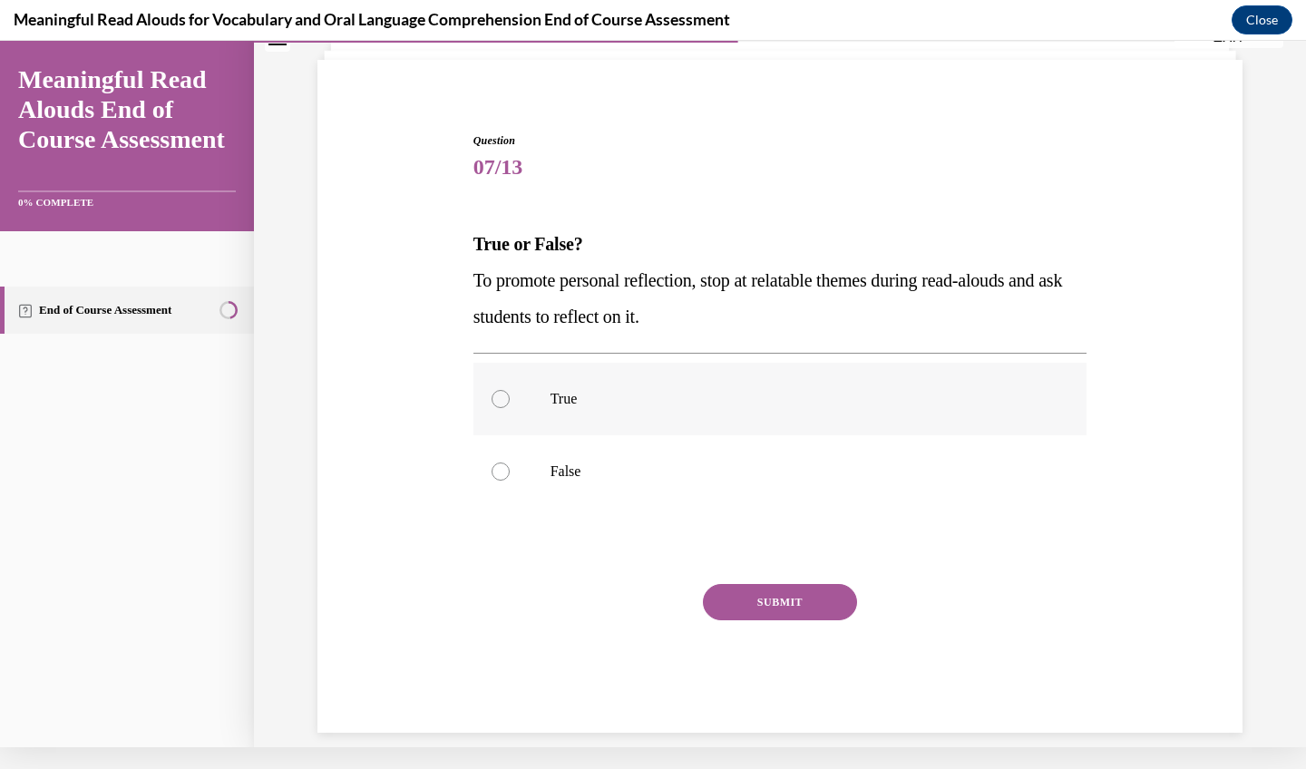
click at [641, 410] on label "True" at bounding box center [780, 399] width 614 height 73
click at [510, 408] on input "True" at bounding box center [501, 399] width 18 height 18
radio input "true"
click at [771, 600] on button "SUBMIT" at bounding box center [780, 602] width 154 height 36
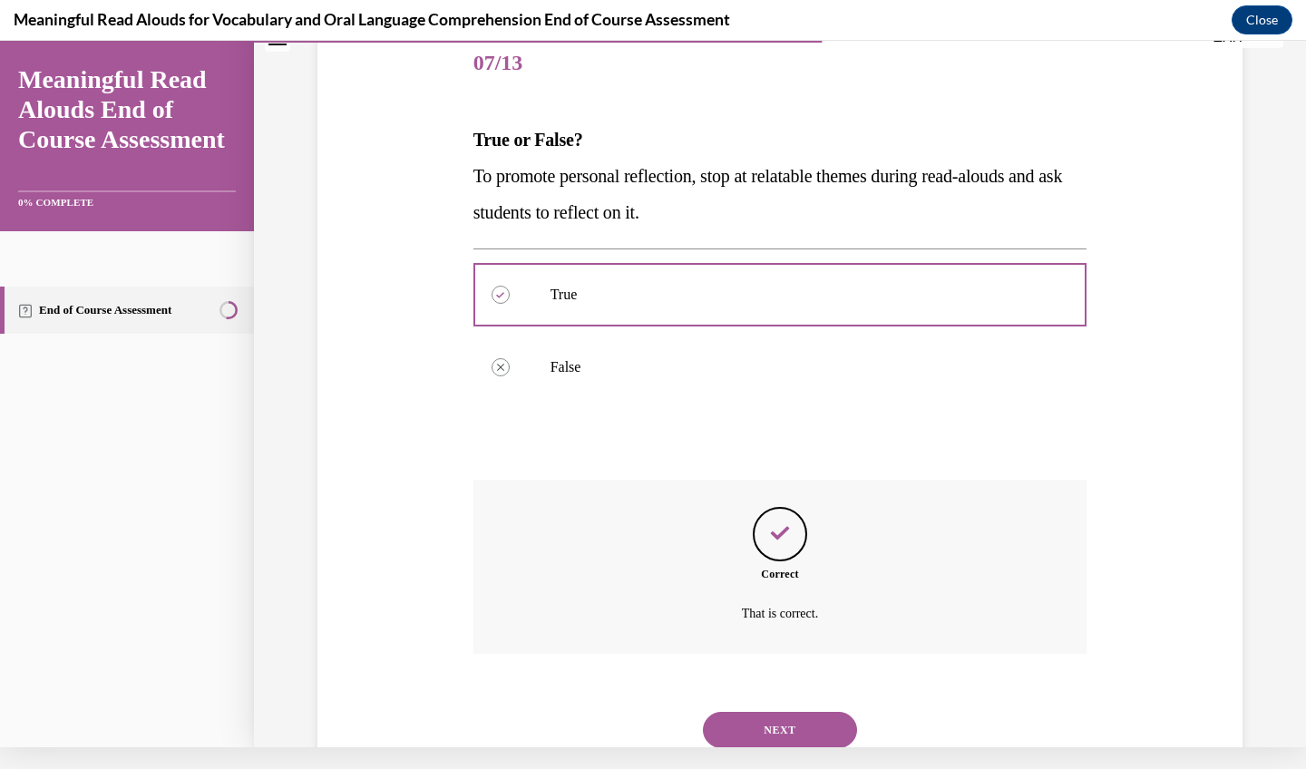
scroll to position [244, 0]
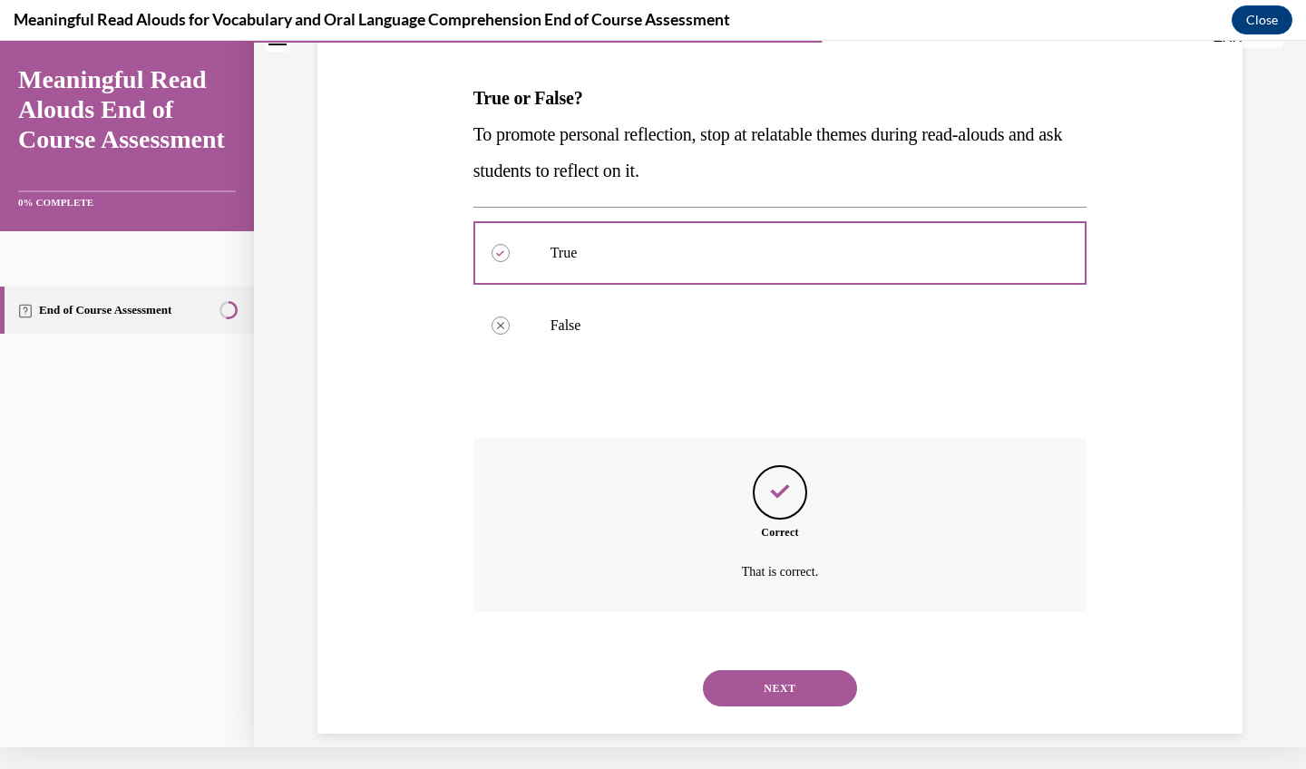
click at [755, 670] on button "NEXT" at bounding box center [780, 688] width 154 height 36
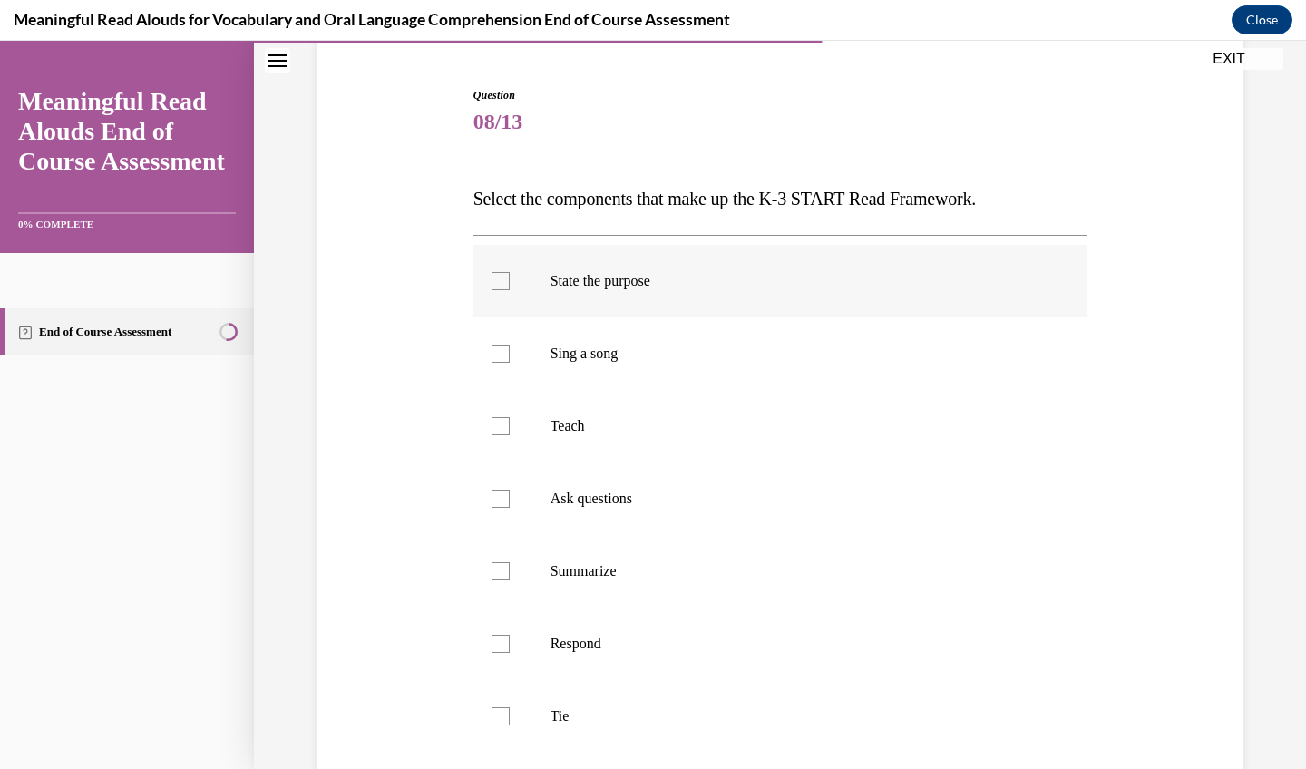
click at [674, 258] on label "State the purpose" at bounding box center [780, 281] width 614 height 73
click at [510, 272] on input "State the purpose" at bounding box center [501, 281] width 18 height 18
checkbox input "true"
click at [613, 392] on label "Teach" at bounding box center [780, 426] width 614 height 73
click at [510, 417] on input "Teach" at bounding box center [501, 426] width 18 height 18
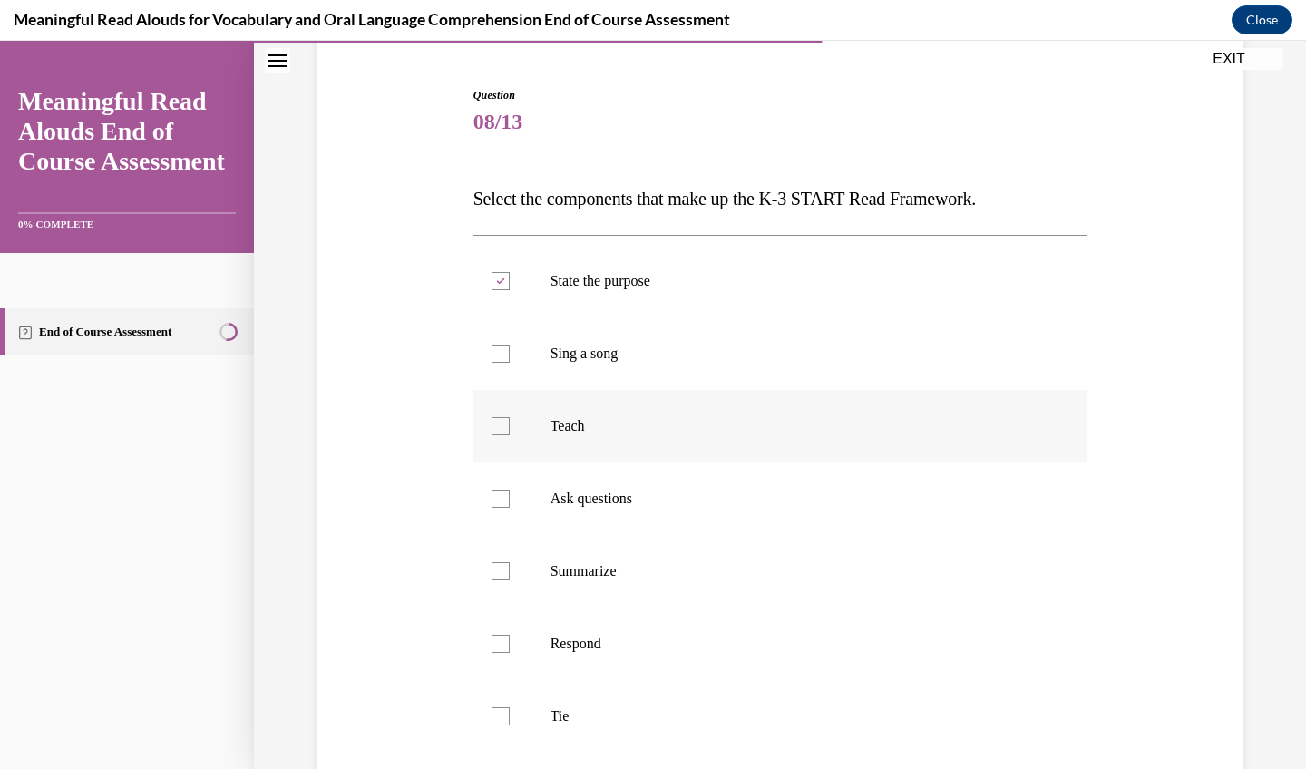
checkbox input "true"
click at [618, 463] on label "Ask questions" at bounding box center [780, 499] width 614 height 73
click at [510, 490] on input "Ask questions" at bounding box center [501, 499] width 18 height 18
checkbox input "true"
click at [606, 599] on label "Summarize" at bounding box center [780, 571] width 614 height 73
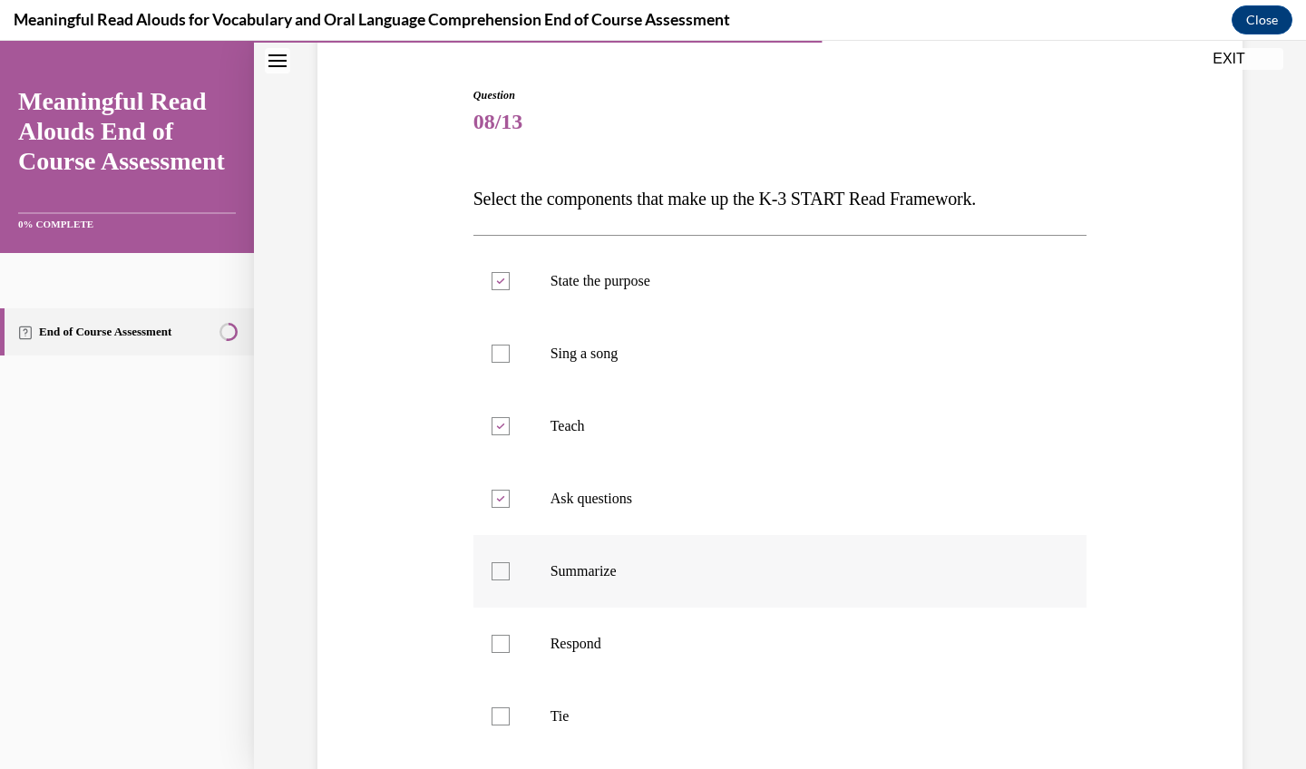
click at [510, 580] on input "Summarize" at bounding box center [501, 571] width 18 height 18
click at [603, 543] on label "Summarize" at bounding box center [780, 571] width 614 height 73
click at [510, 562] on input "Summarize" at bounding box center [501, 571] width 18 height 18
click at [566, 604] on label "Summarize" at bounding box center [780, 571] width 614 height 73
click at [510, 580] on input "Summarize" at bounding box center [501, 571] width 18 height 18
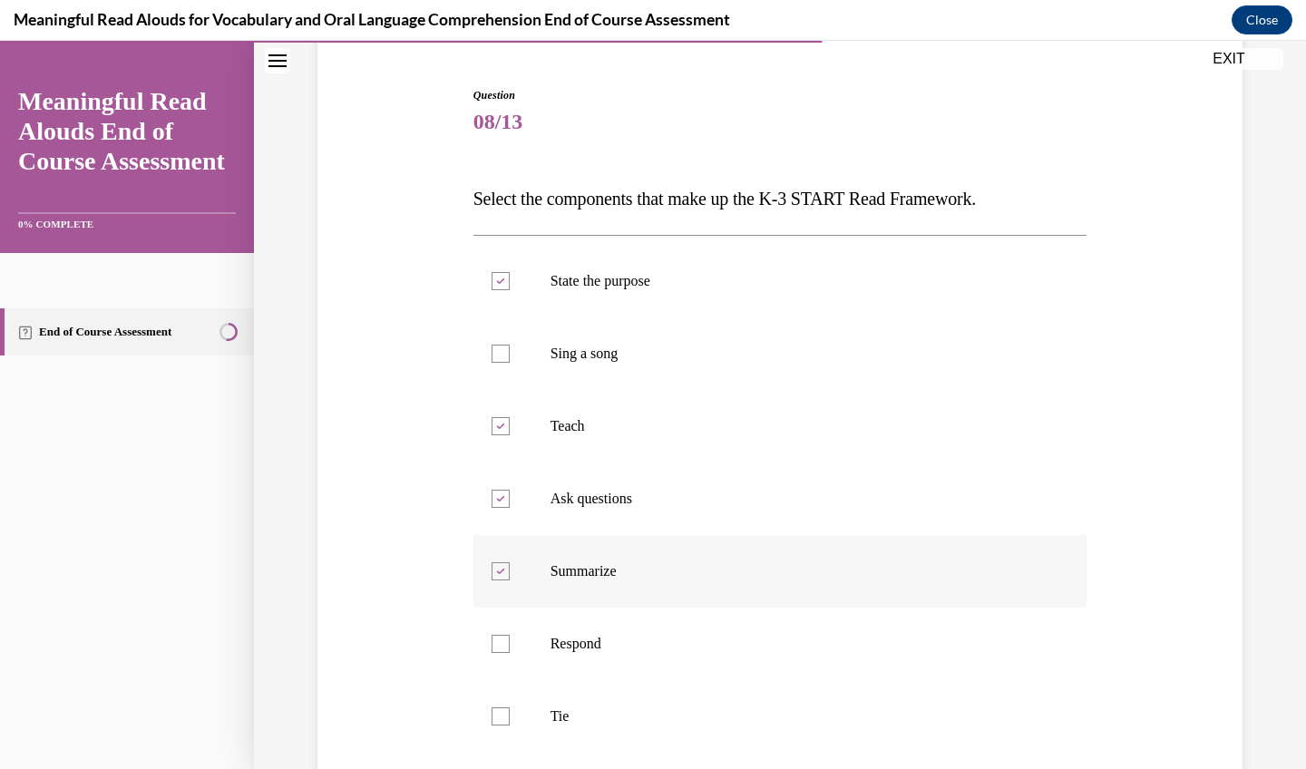
click at [495, 547] on label "Summarize" at bounding box center [780, 571] width 614 height 73
click at [495, 562] on input "Summarize" at bounding box center [501, 571] width 18 height 18
checkbox input "false"
click at [504, 618] on label "Respond" at bounding box center [780, 644] width 614 height 73
click at [504, 635] on input "Respond" at bounding box center [501, 644] width 18 height 18
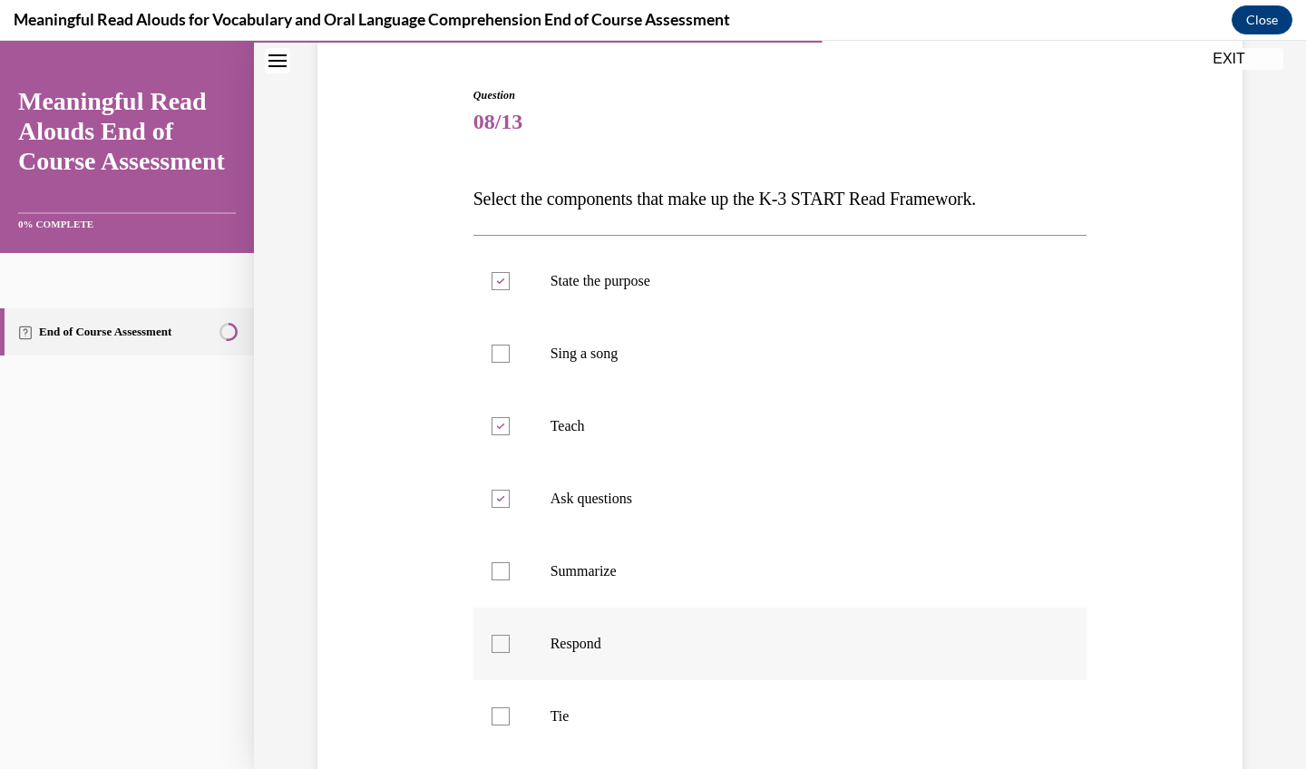
checkbox input "true"
click at [509, 678] on label "Tie" at bounding box center [780, 716] width 614 height 73
click at [509, 678] on input "Tie" at bounding box center [501, 716] width 18 height 18
checkbox input "true"
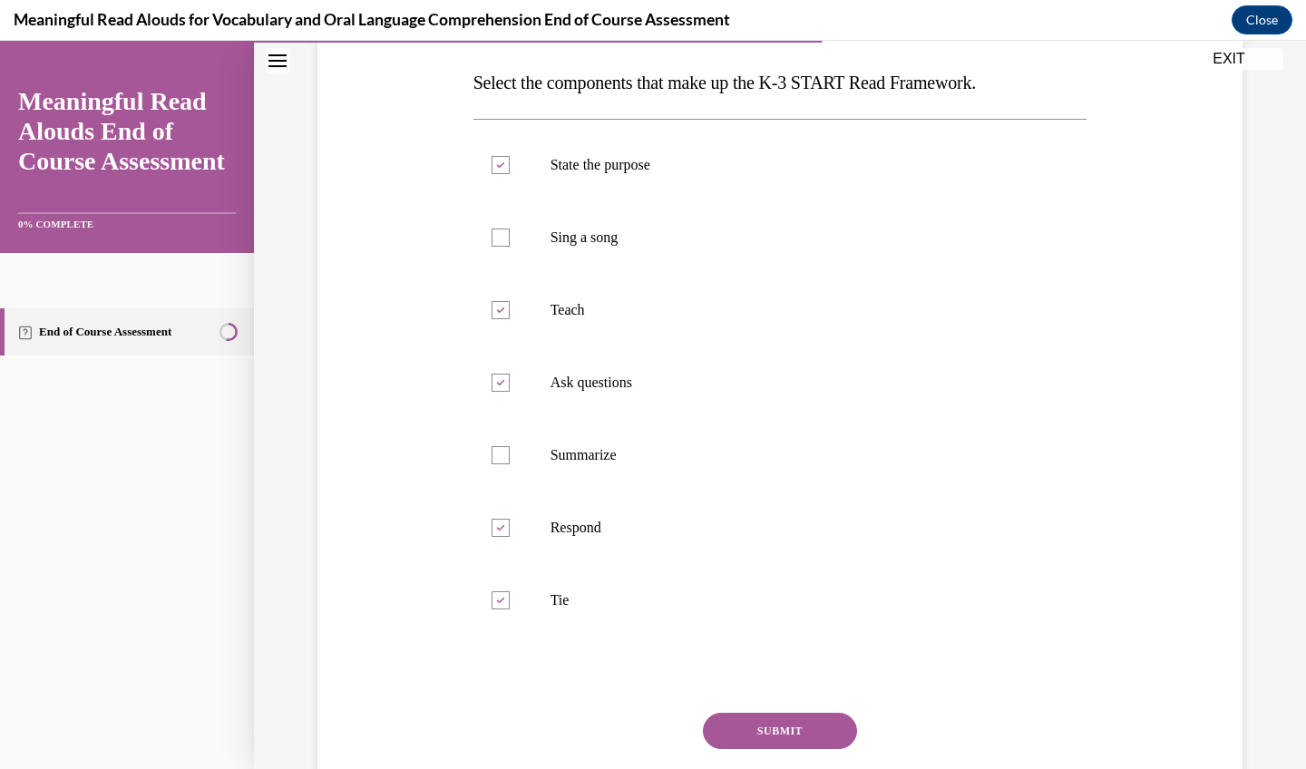
scroll to position [283, 0]
click at [756, 678] on button "SUBMIT" at bounding box center [780, 729] width 154 height 36
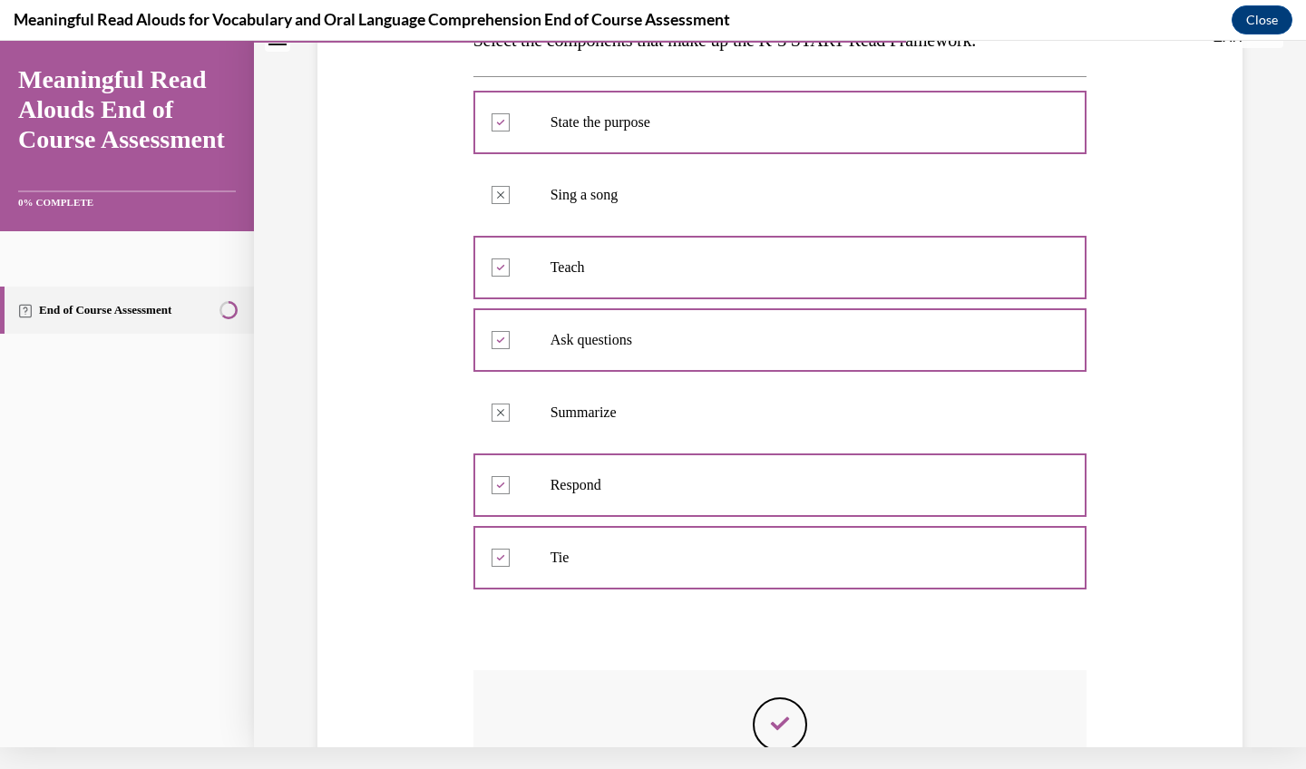
scroll to position [302, 0]
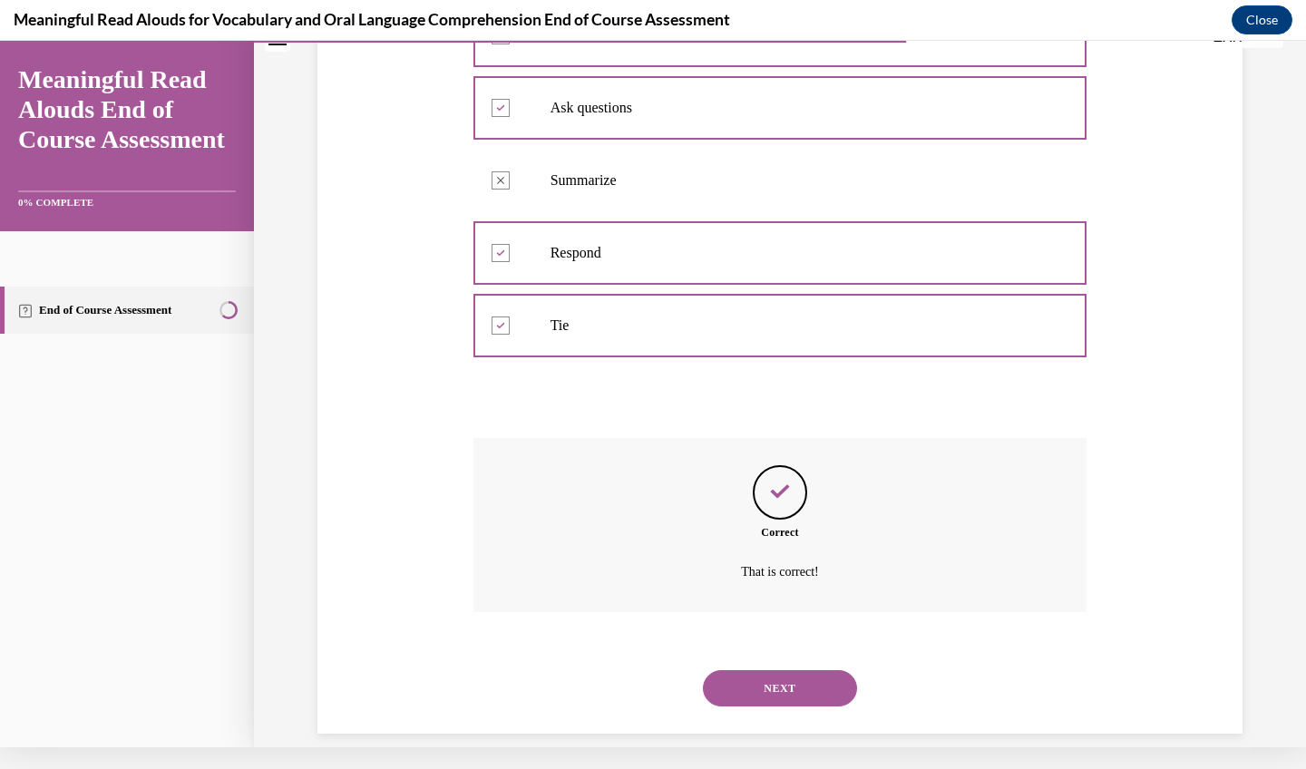
click at [775, 670] on button "NEXT" at bounding box center [780, 688] width 154 height 36
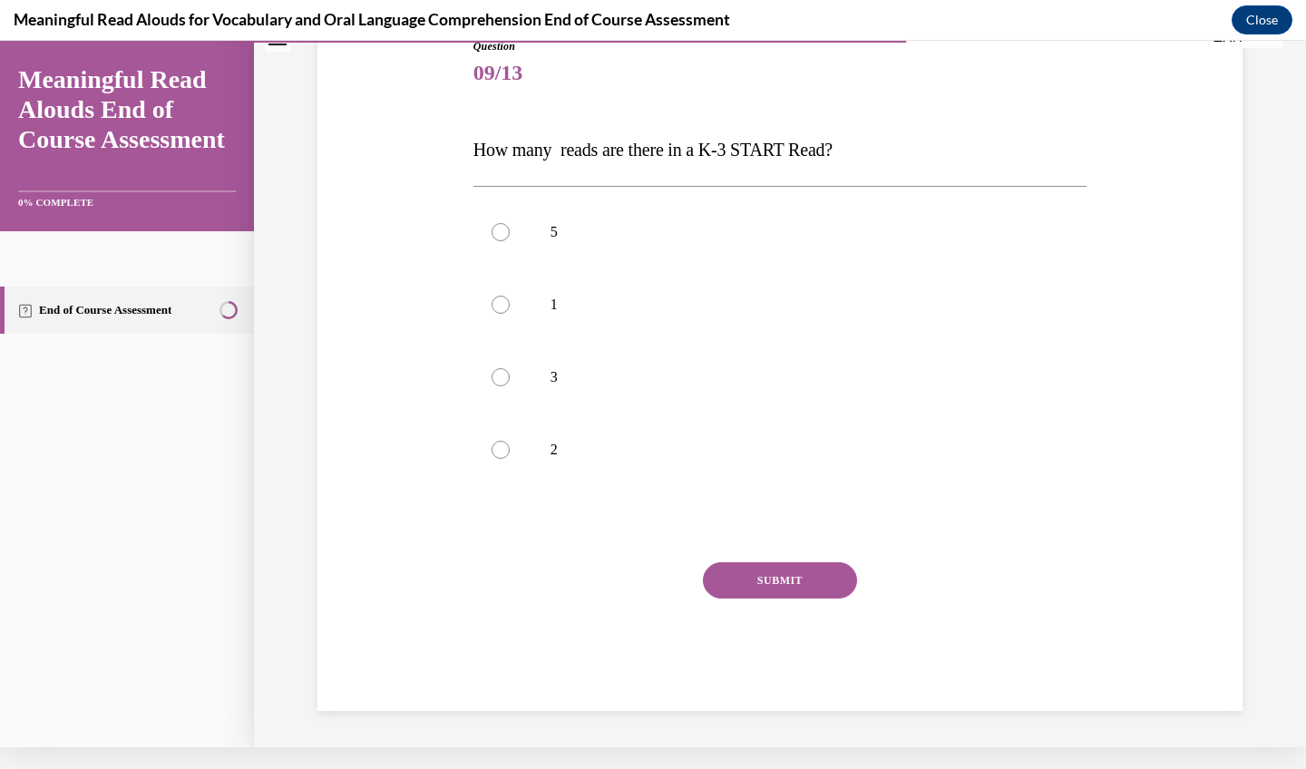
scroll to position [171, 0]
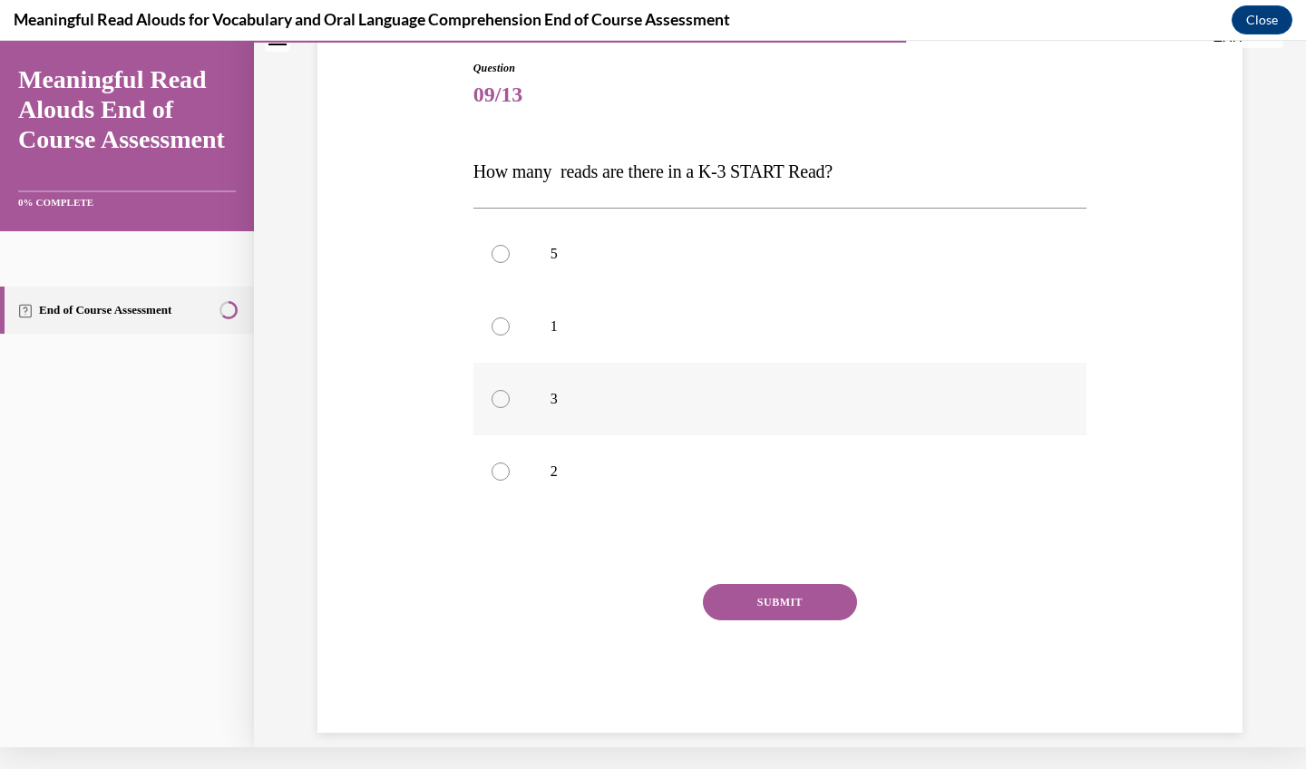
click at [552, 389] on label "3" at bounding box center [780, 399] width 614 height 73
click at [510, 390] on input "3" at bounding box center [501, 399] width 18 height 18
radio input "true"
click at [747, 594] on button "SUBMIT" at bounding box center [780, 602] width 154 height 36
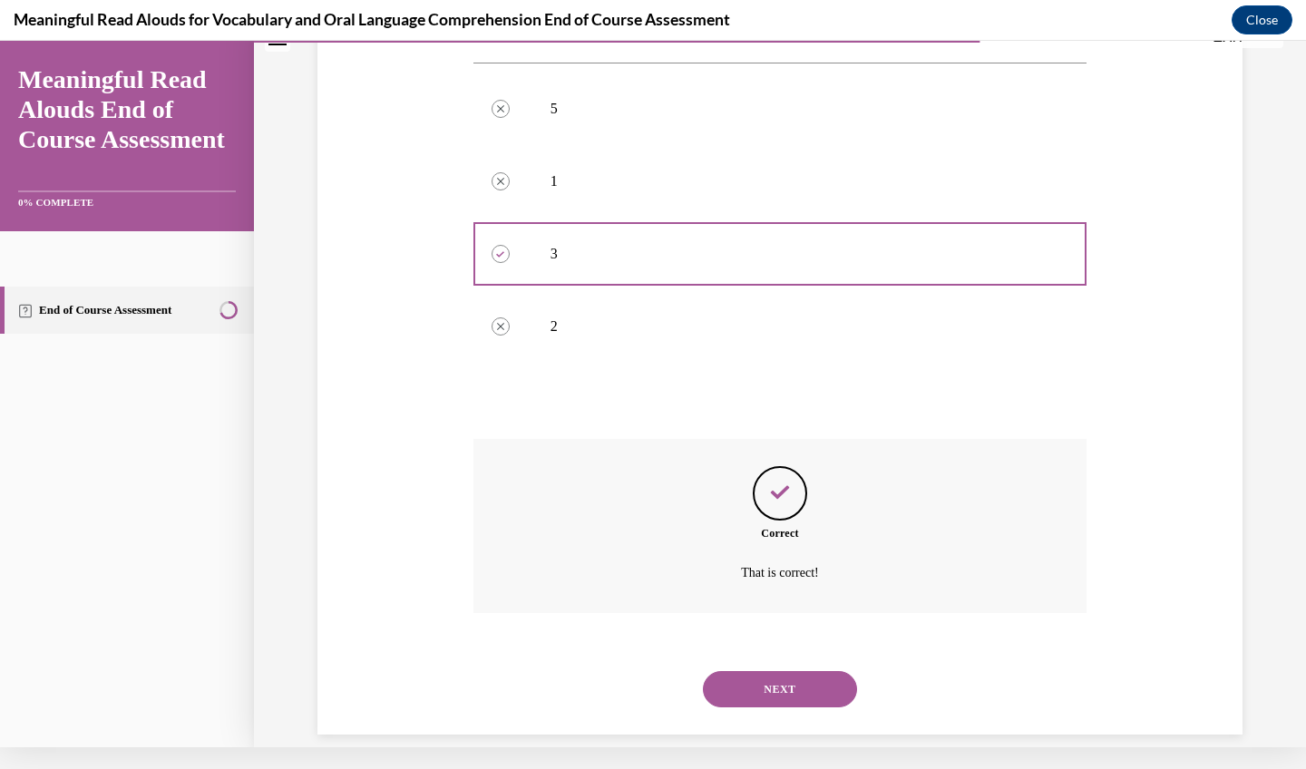
scroll to position [317, 0]
click at [769, 670] on button "NEXT" at bounding box center [780, 688] width 154 height 36
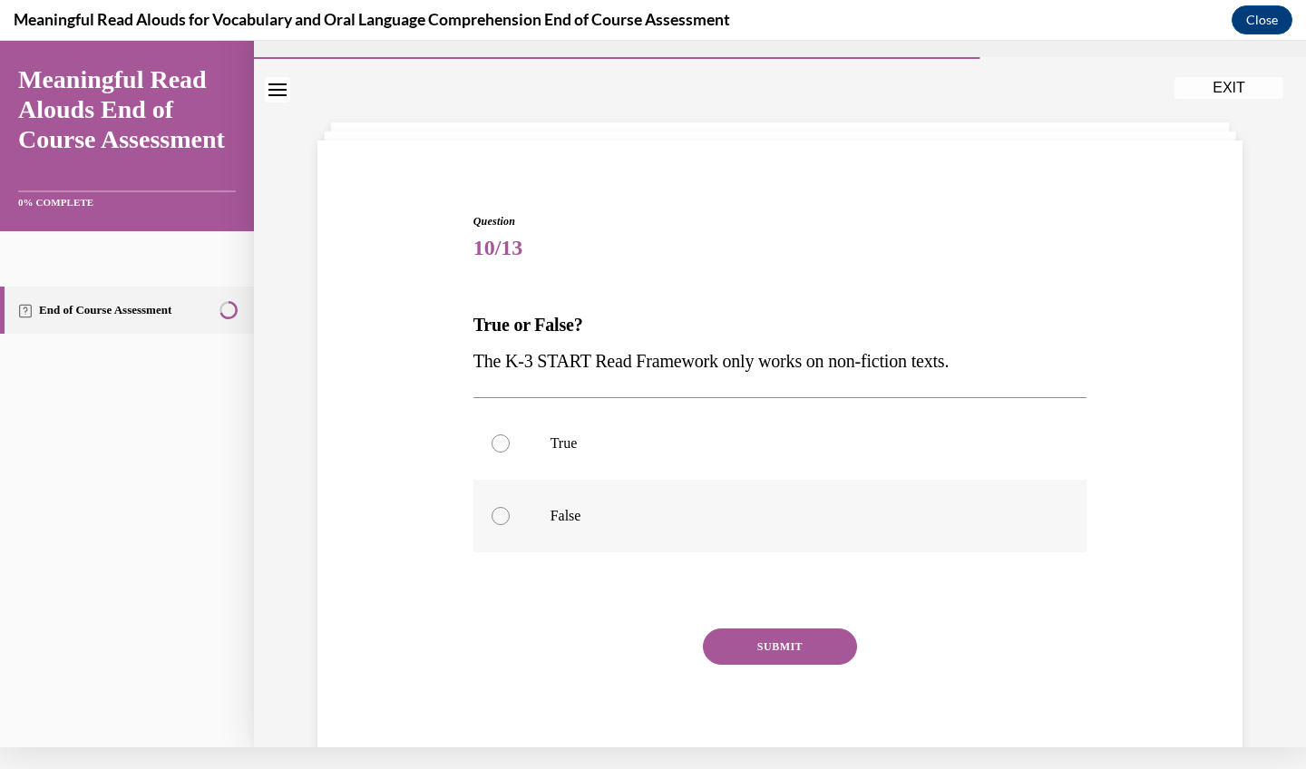
scroll to position [0, 0]
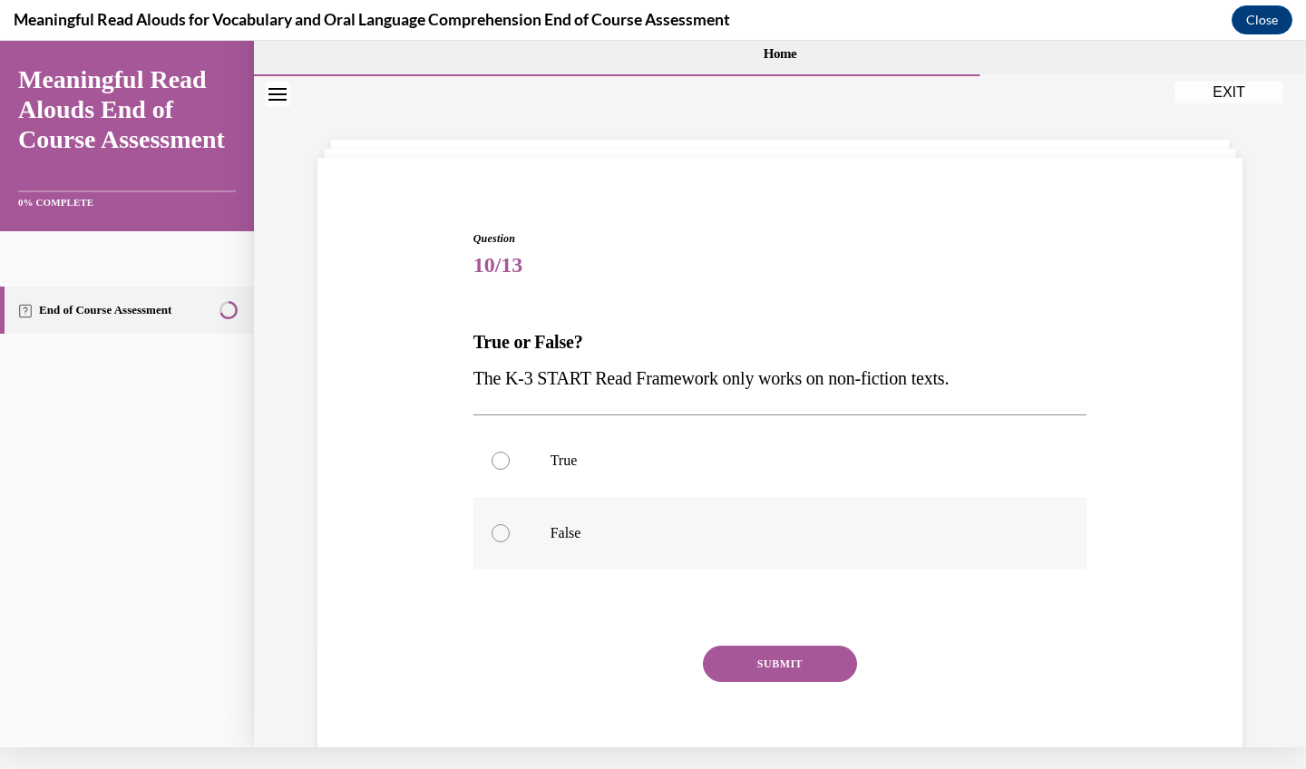
click at [634, 541] on p "False" at bounding box center [797, 533] width 492 height 18
click at [510, 541] on input "False" at bounding box center [501, 533] width 18 height 18
radio input "true"
click at [740, 659] on button "SUBMIT" at bounding box center [780, 664] width 154 height 36
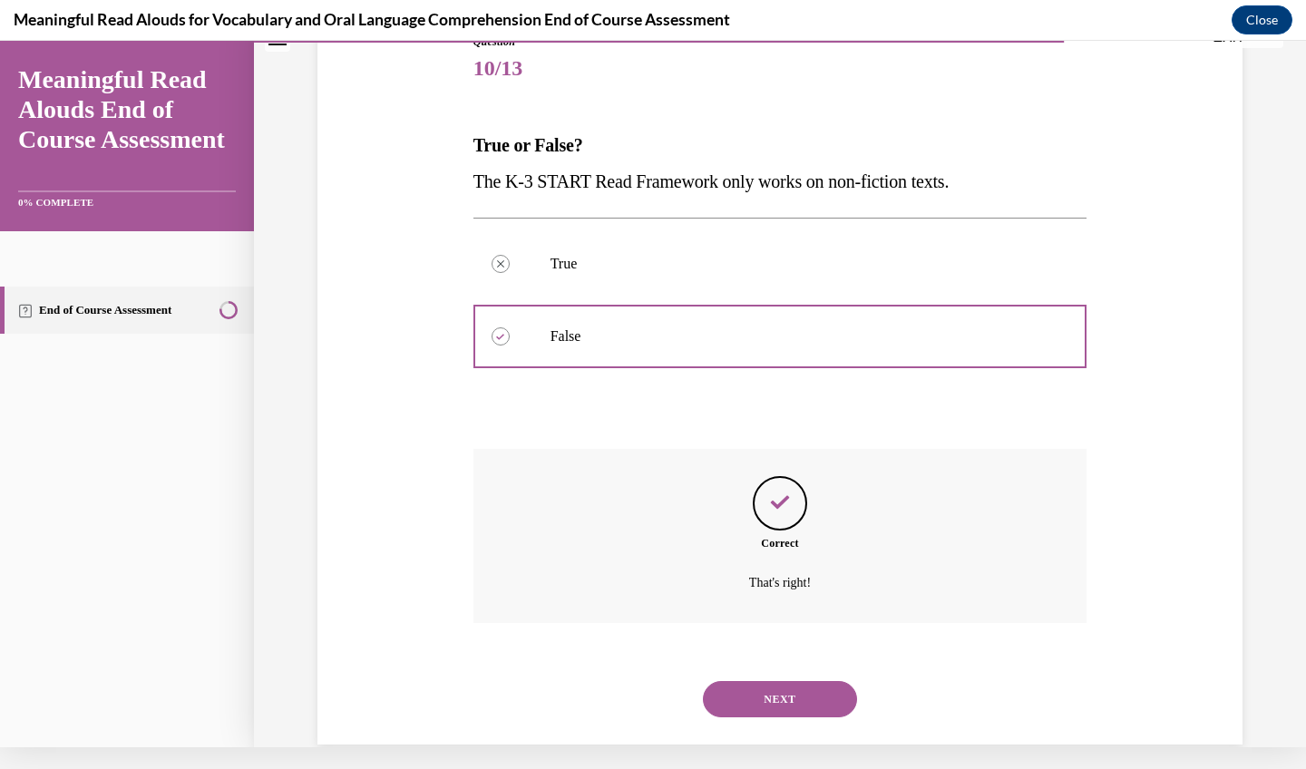
scroll to position [208, 0]
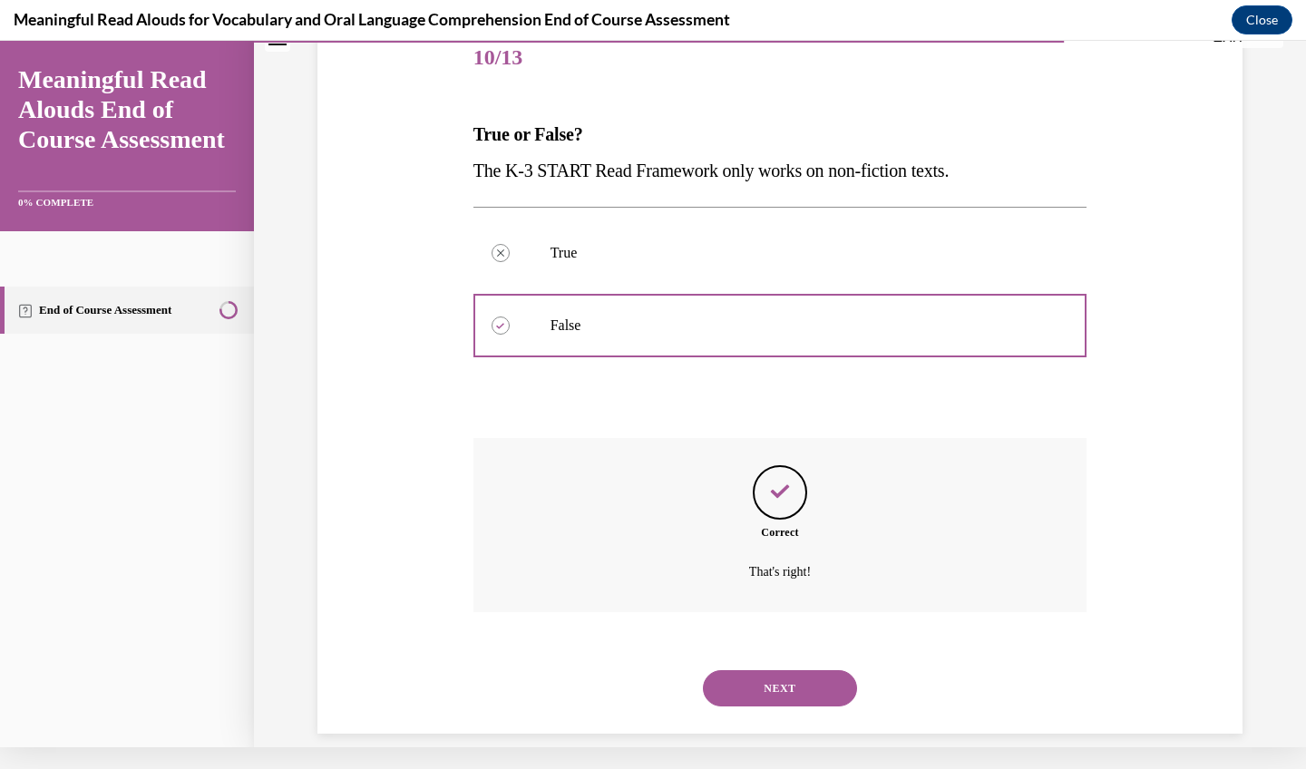
click at [757, 670] on button "NEXT" at bounding box center [780, 688] width 154 height 36
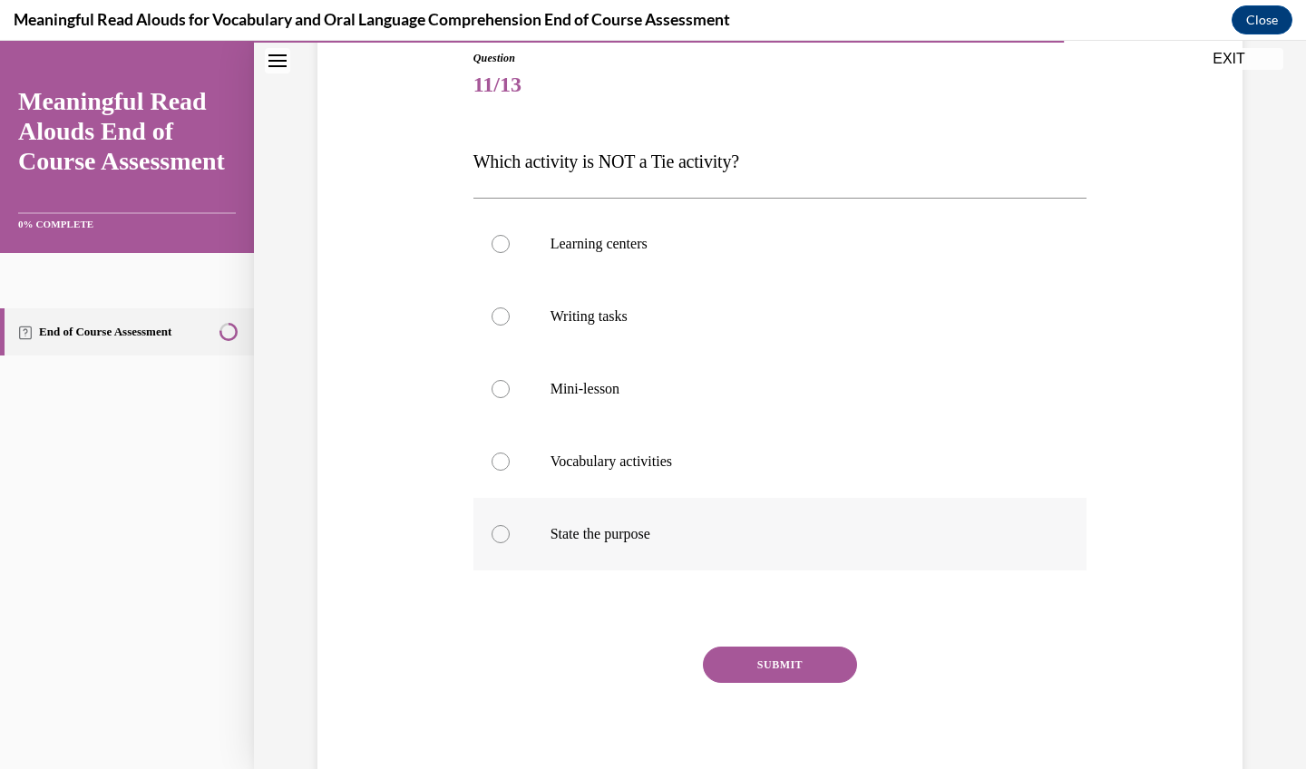
click at [619, 538] on p "State the purpose" at bounding box center [797, 534] width 492 height 18
click at [510, 538] on input "State the purpose" at bounding box center [501, 534] width 18 height 18
radio input "true"
click at [741, 665] on button "SUBMIT" at bounding box center [780, 665] width 154 height 36
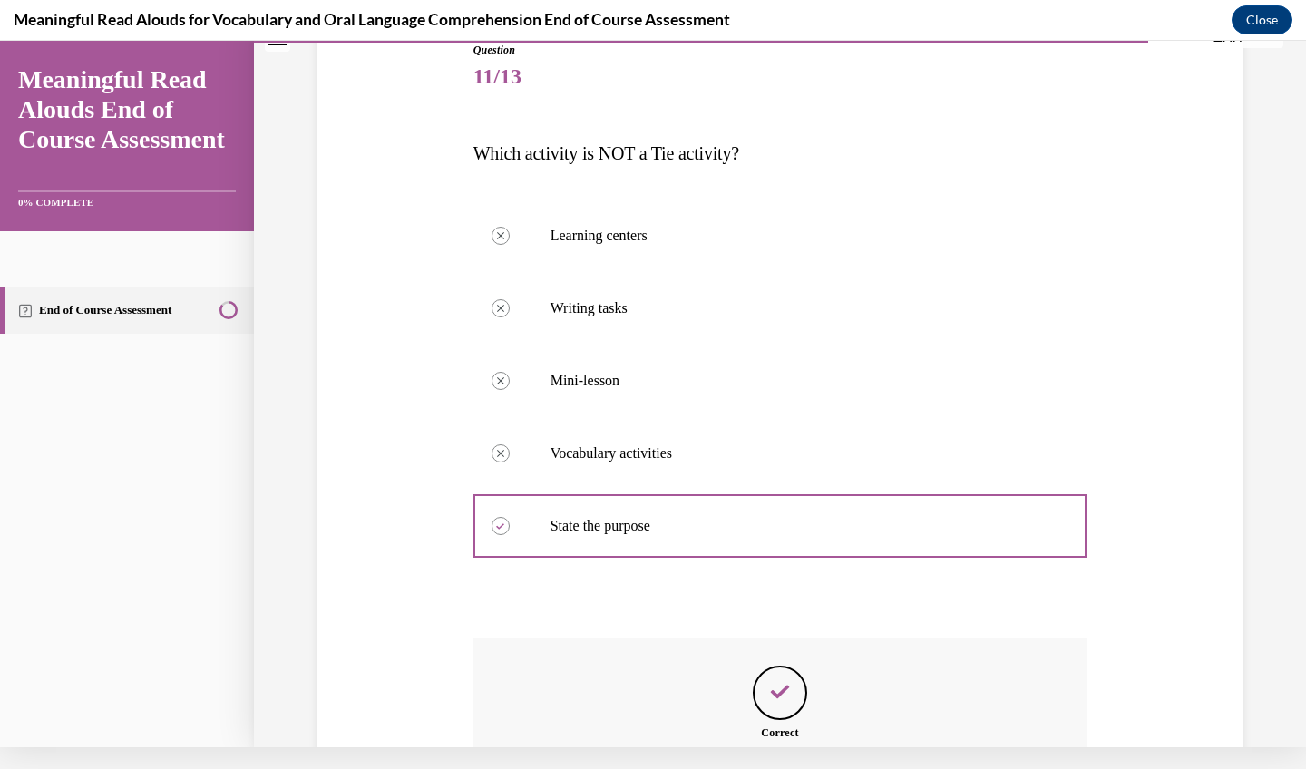
scroll to position [389, 0]
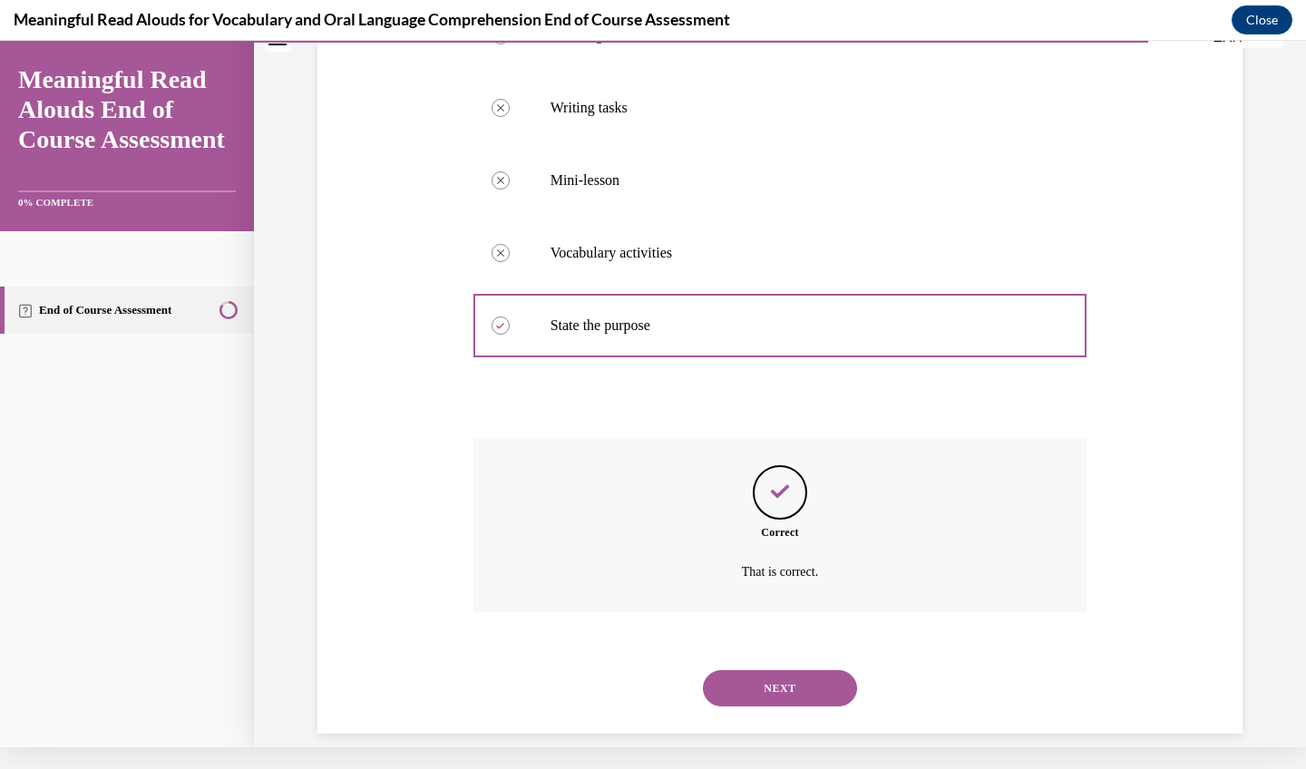
click at [764, 670] on button "NEXT" at bounding box center [780, 688] width 154 height 36
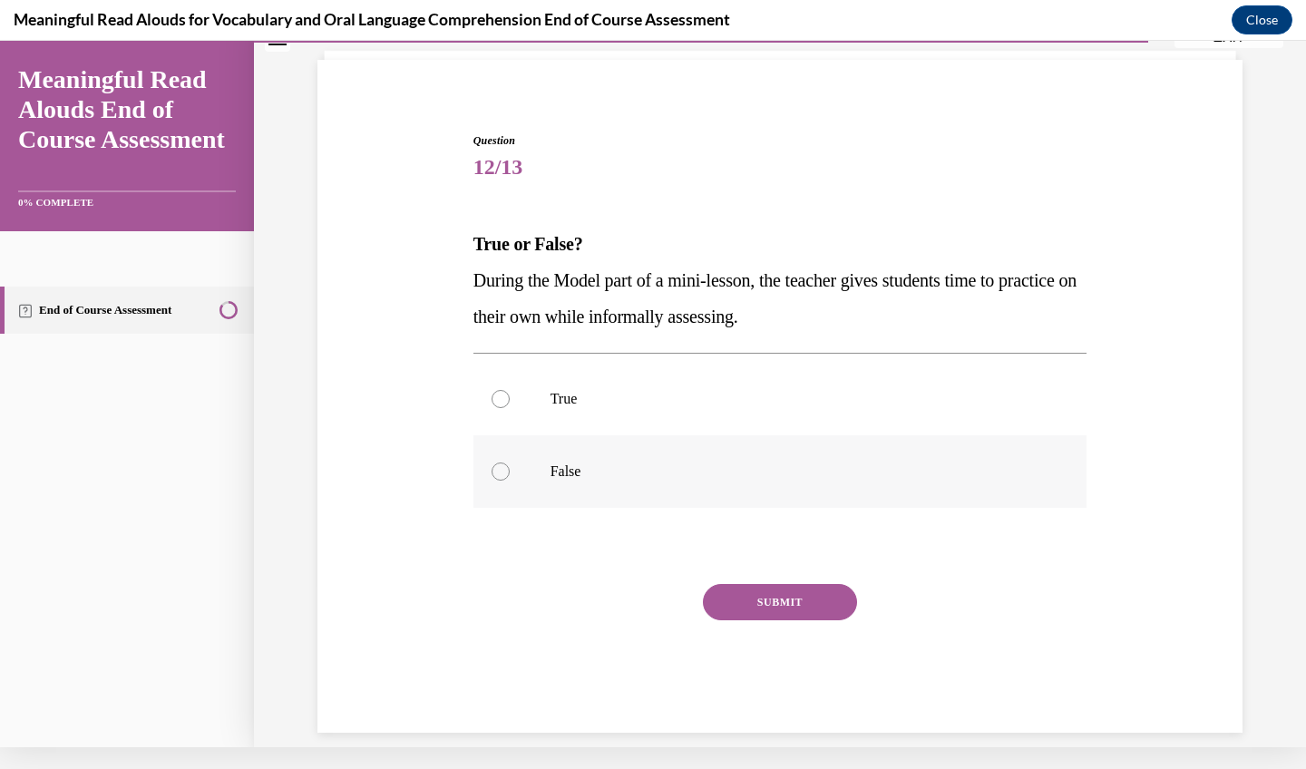
click at [605, 485] on label "False" at bounding box center [780, 471] width 614 height 73
click at [510, 481] on input "False" at bounding box center [501, 472] width 18 height 18
radio input "true"
click at [753, 598] on button "SUBMIT" at bounding box center [780, 602] width 154 height 36
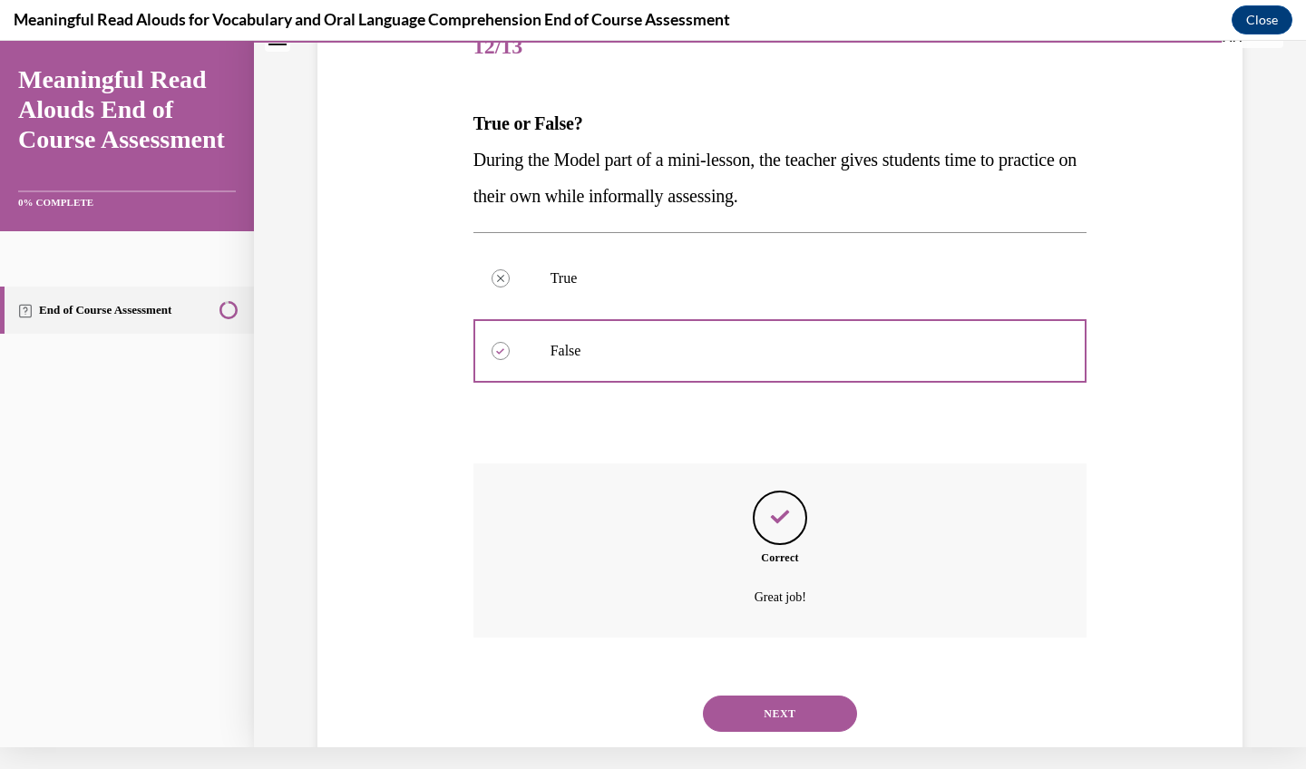
scroll to position [244, 0]
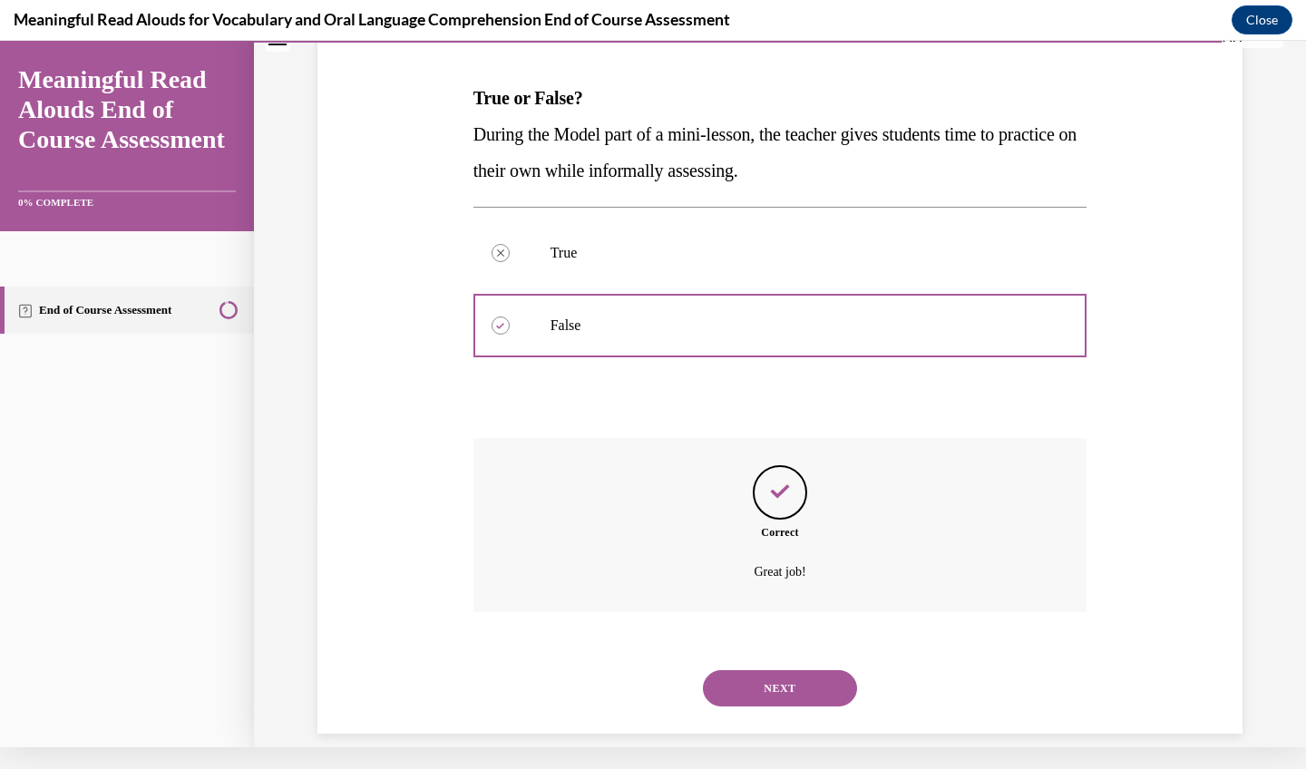
click at [779, 670] on button "NEXT" at bounding box center [780, 688] width 154 height 36
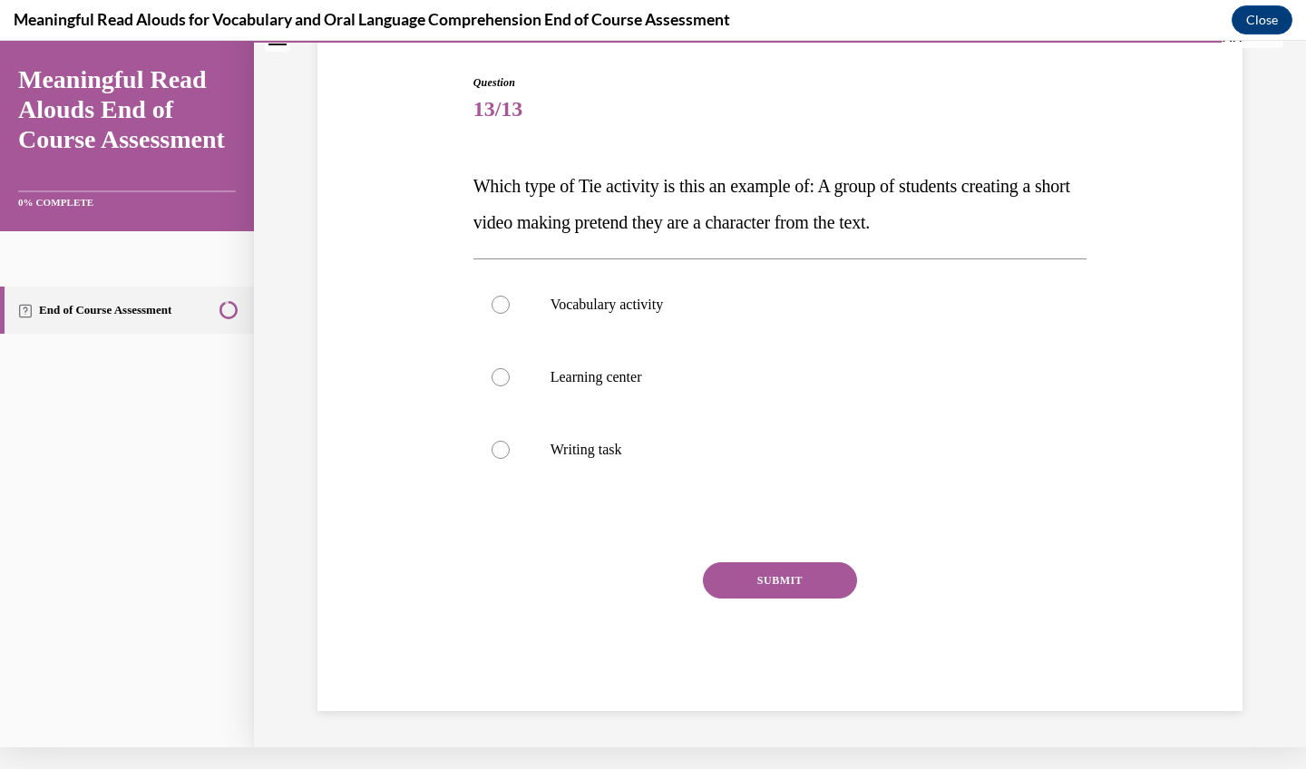
scroll to position [134, 0]
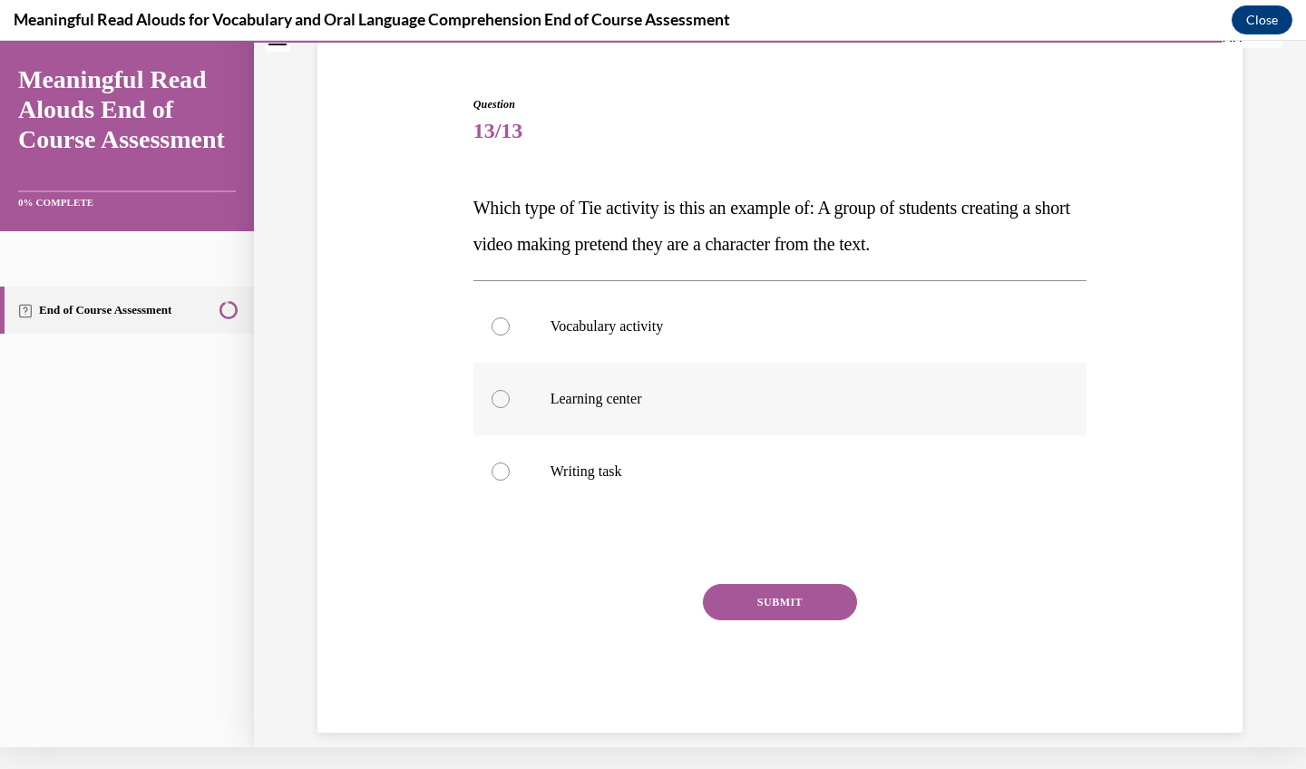
click at [639, 397] on p "Learning center" at bounding box center [797, 399] width 492 height 18
click at [510, 397] on input "Learning center" at bounding box center [501, 399] width 18 height 18
radio input "true"
click at [763, 600] on button "SUBMIT" at bounding box center [780, 602] width 154 height 36
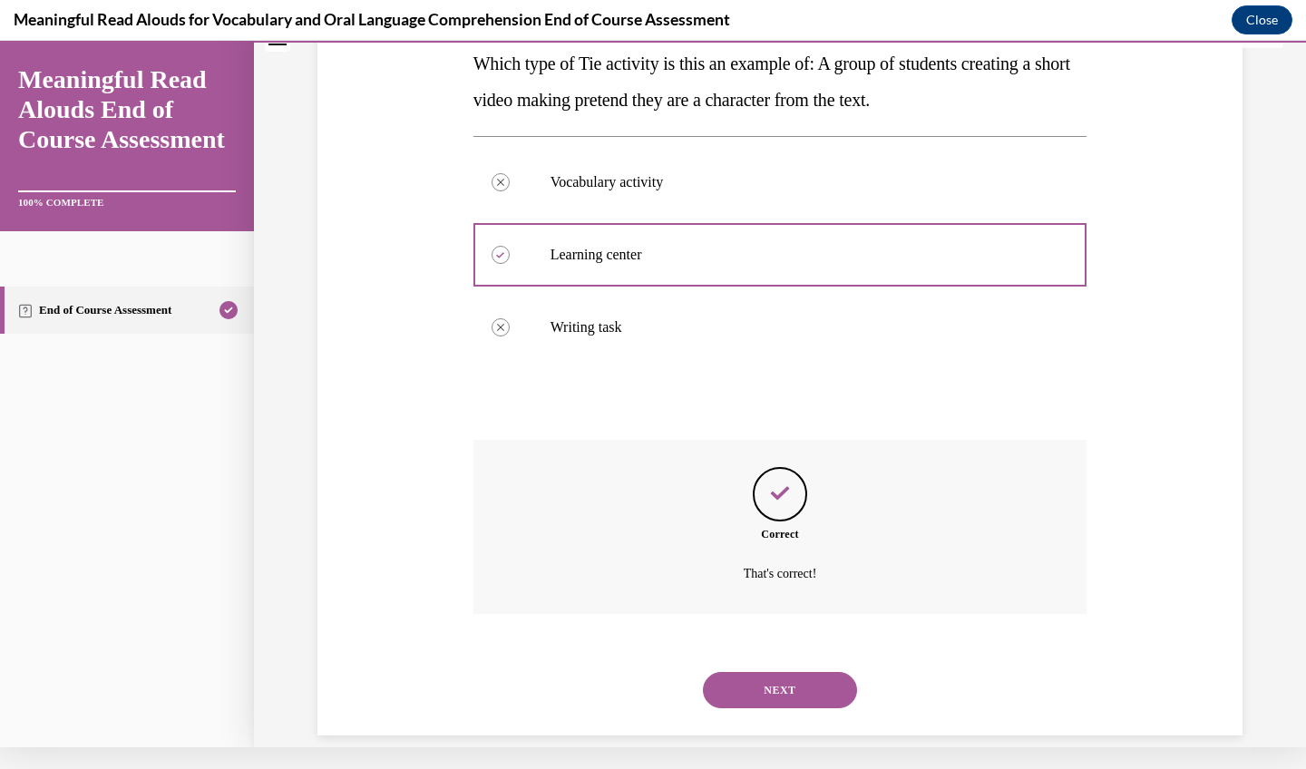
scroll to position [280, 0]
click at [748, 670] on button "NEXT" at bounding box center [780, 688] width 154 height 36
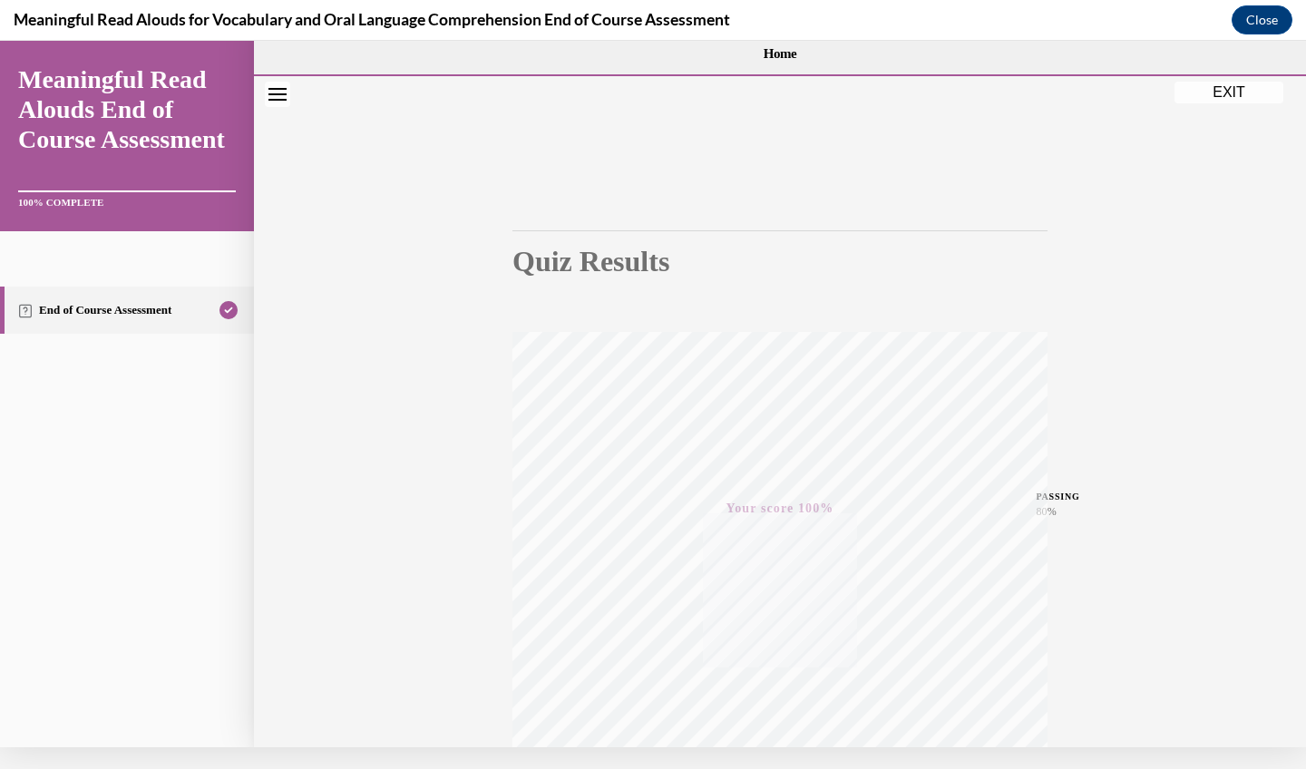
scroll to position [0, 0]
click at [1098, 103] on div "Quiz Results PASSING 80% Your score 100% Passed PASSING 80% Your score Your sco…" at bounding box center [780, 512] width 1052 height 873
click at [1098, 88] on button "EXIT" at bounding box center [1229, 93] width 109 height 22
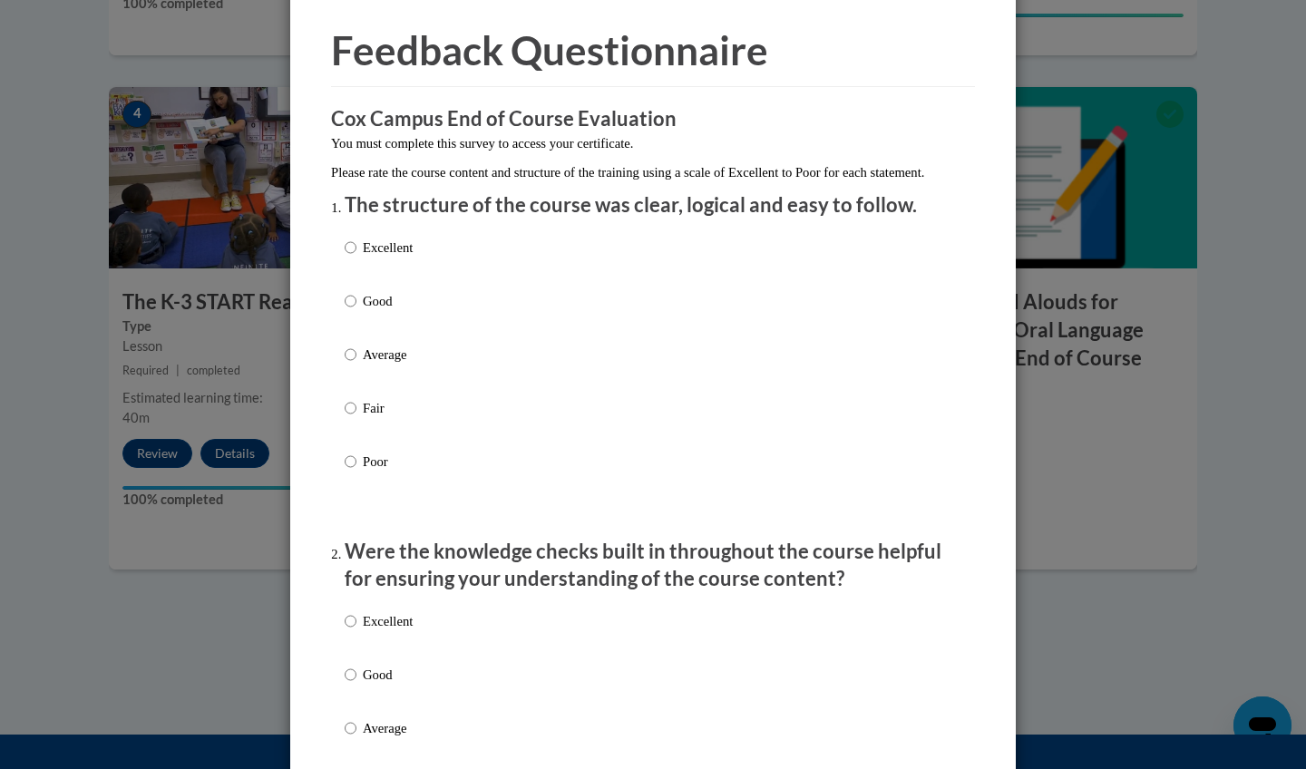
scroll to position [64, 0]
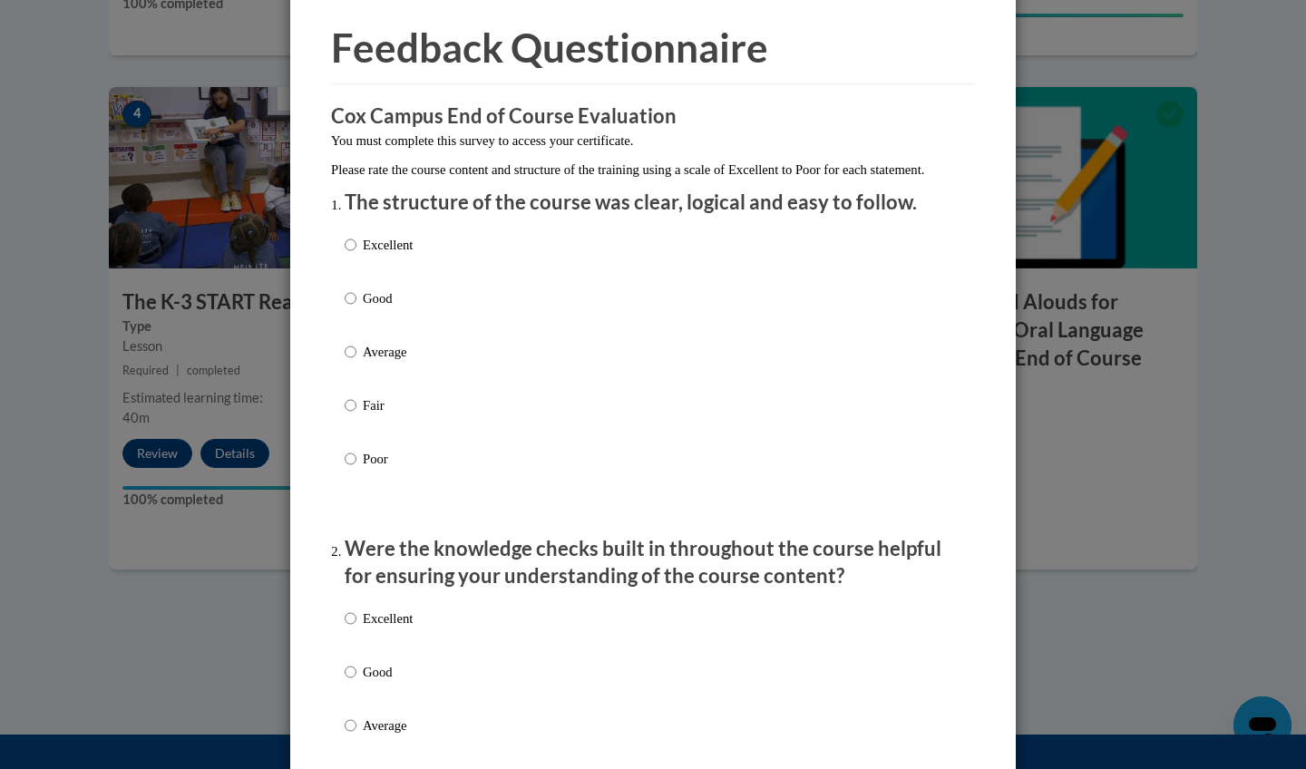
click at [399, 255] on p "Excellent" at bounding box center [388, 245] width 50 height 20
click at [356, 255] on input "Excellent" at bounding box center [351, 245] width 12 height 20
radio input "true"
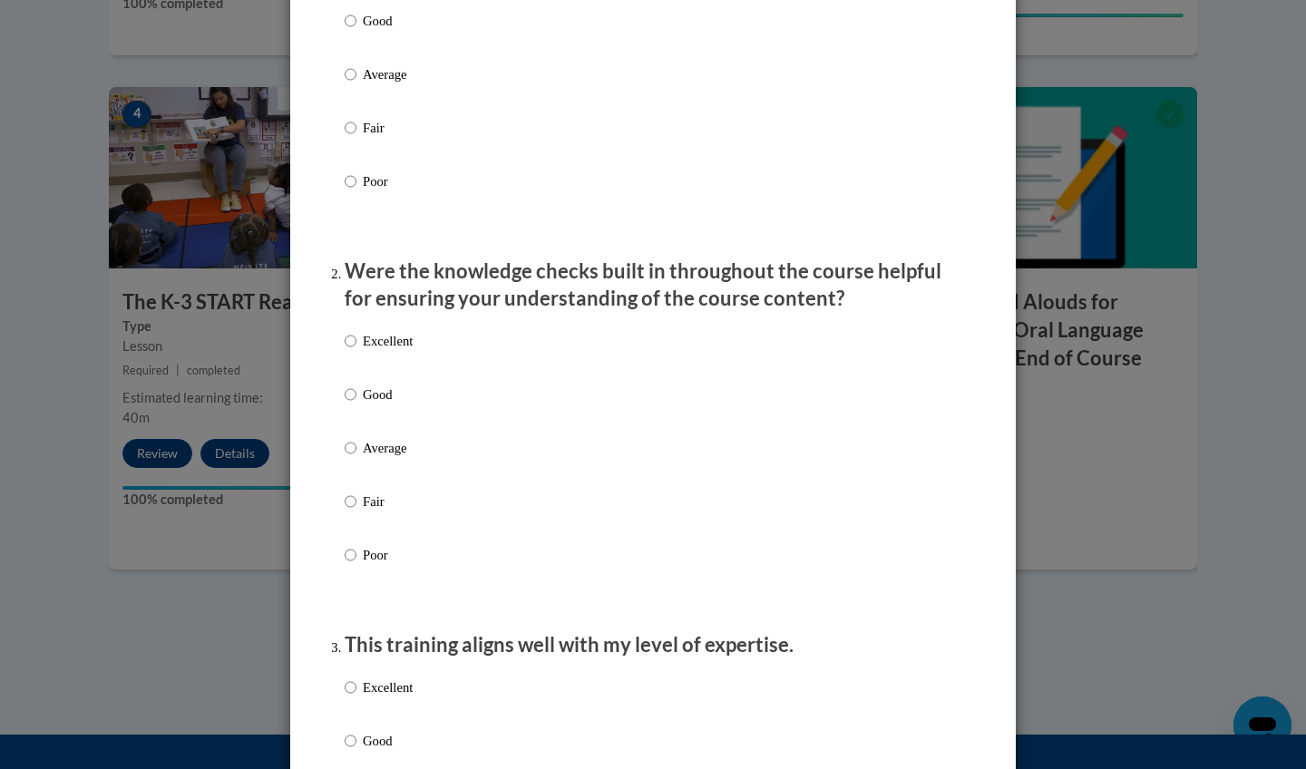
scroll to position [346, 0]
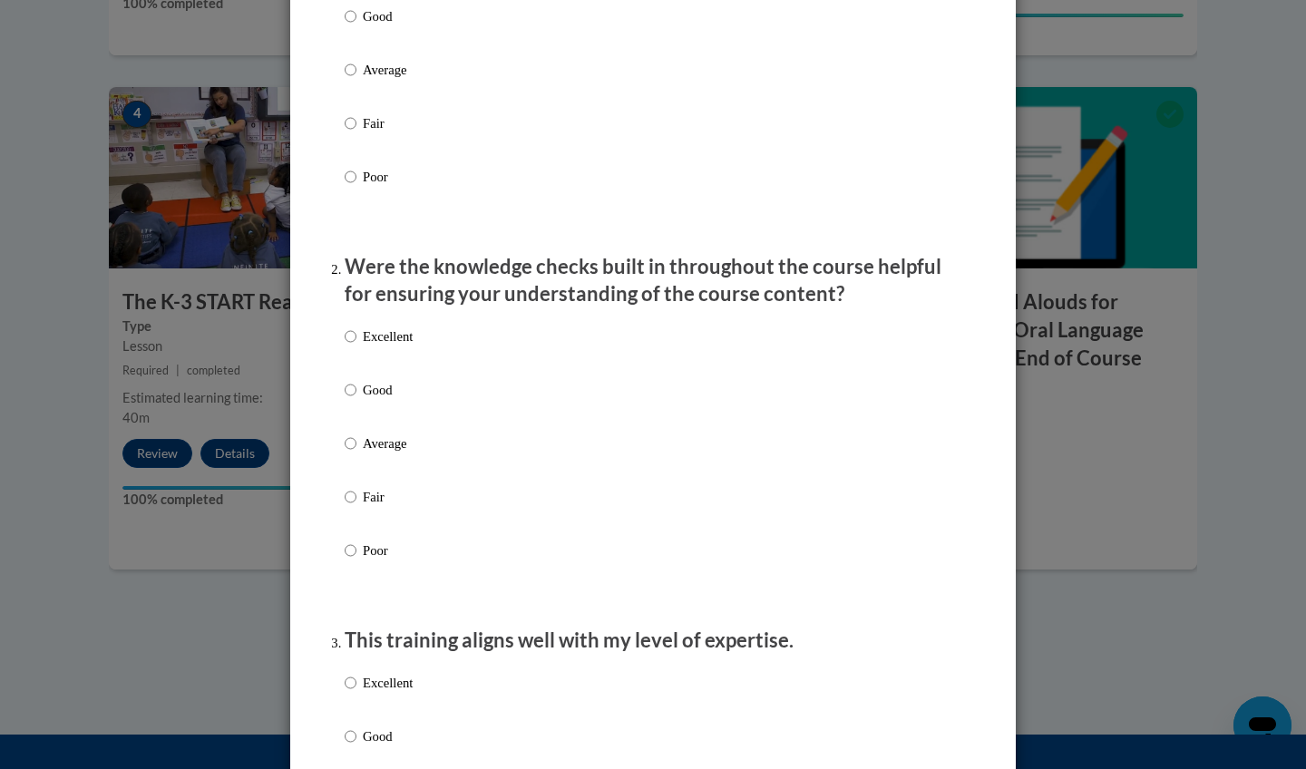
click at [402, 346] on p "Excellent" at bounding box center [388, 337] width 50 height 20
click at [356, 346] on input "Excellent" at bounding box center [351, 337] width 12 height 20
radio input "true"
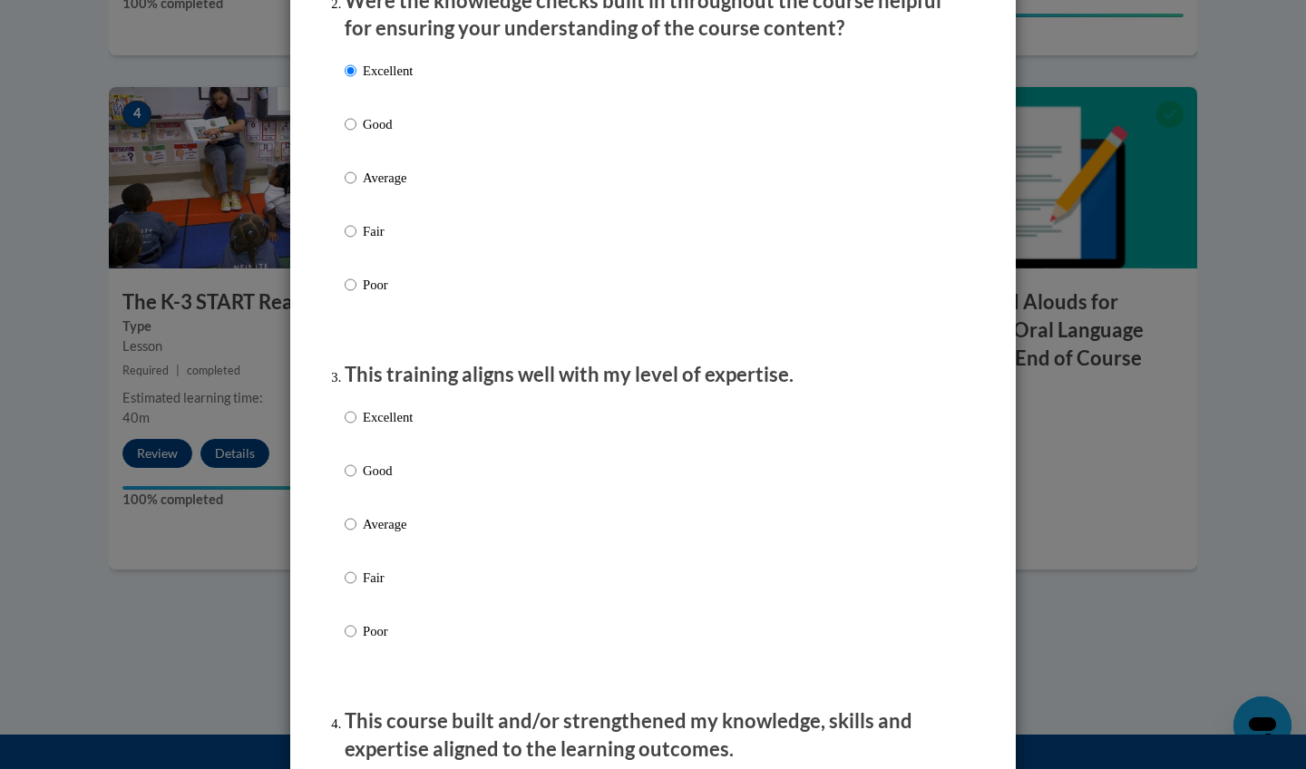
scroll to position [616, 0]
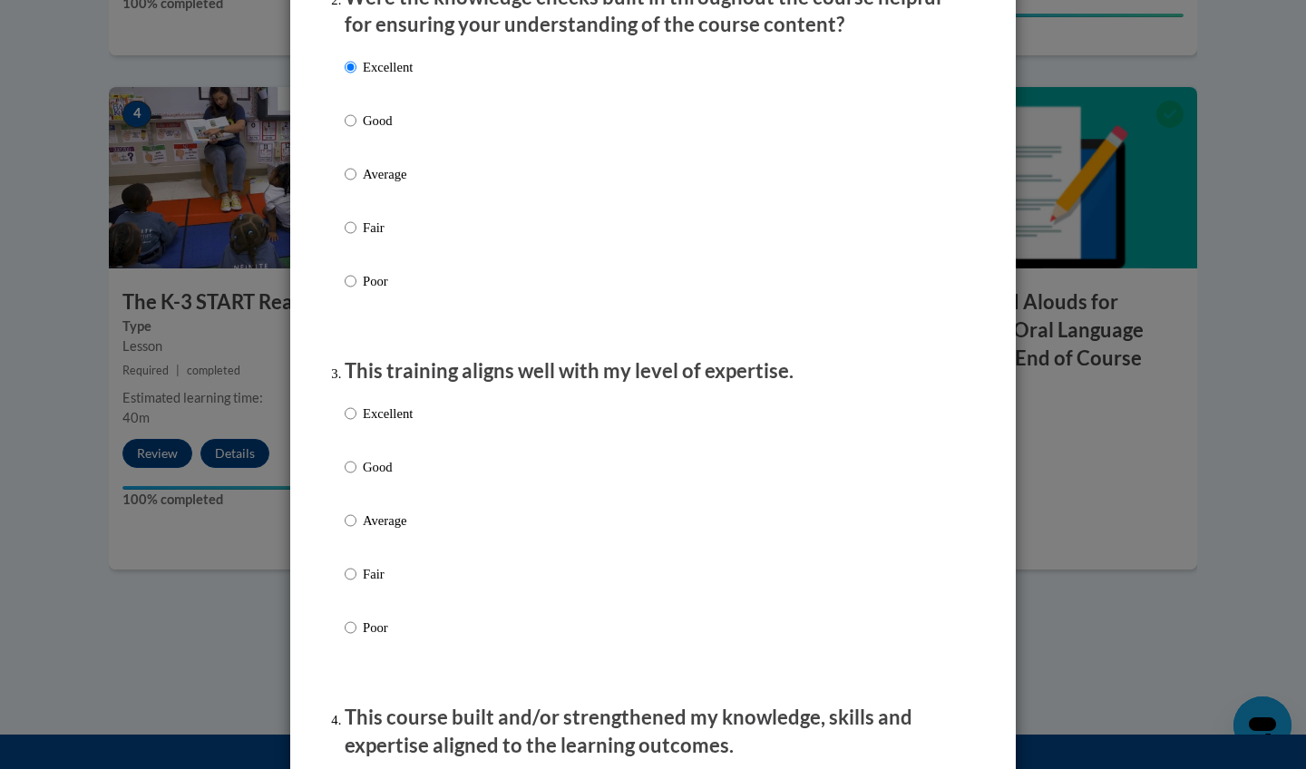
click at [409, 415] on div "Excellent Good Average Fair Poor" at bounding box center [379, 535] width 68 height 281
click at [408, 424] on p "Excellent" at bounding box center [388, 414] width 50 height 20
click at [356, 424] on input "Excellent" at bounding box center [351, 414] width 12 height 20
radio input "true"
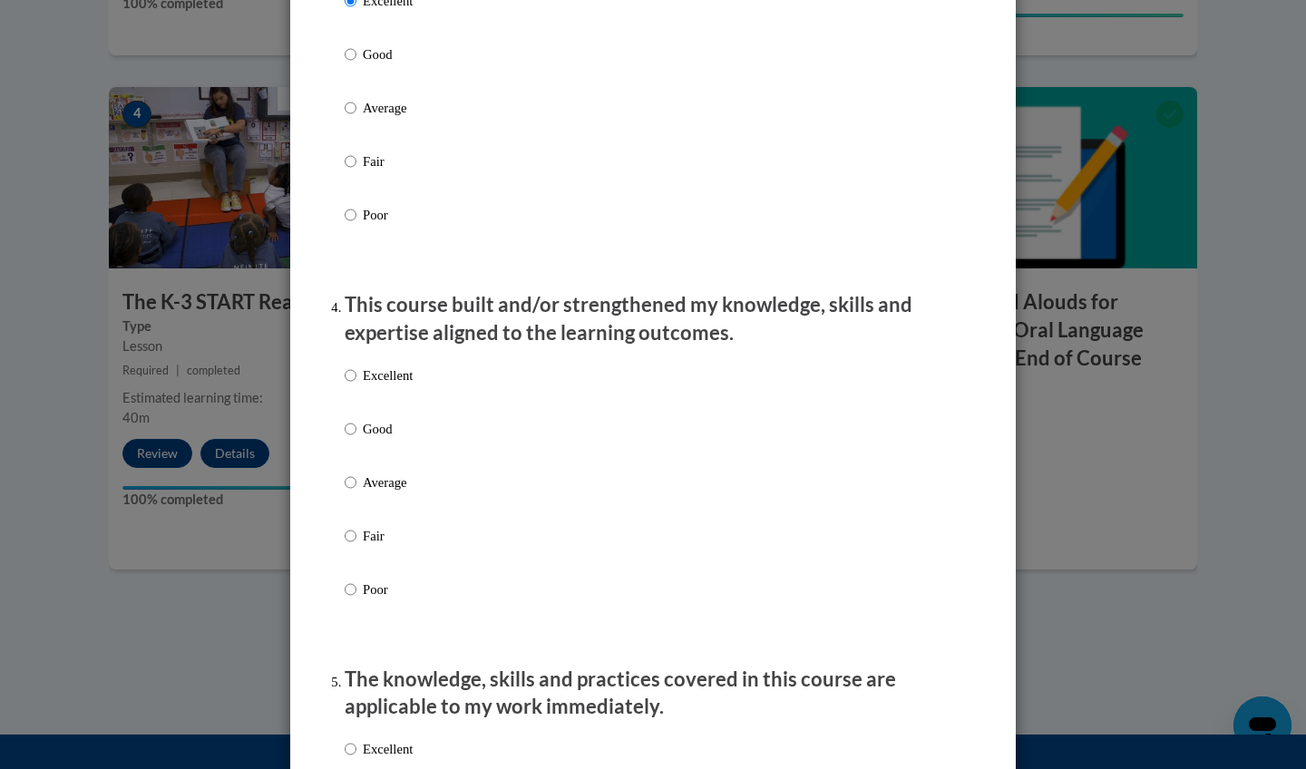
scroll to position [1032, 0]
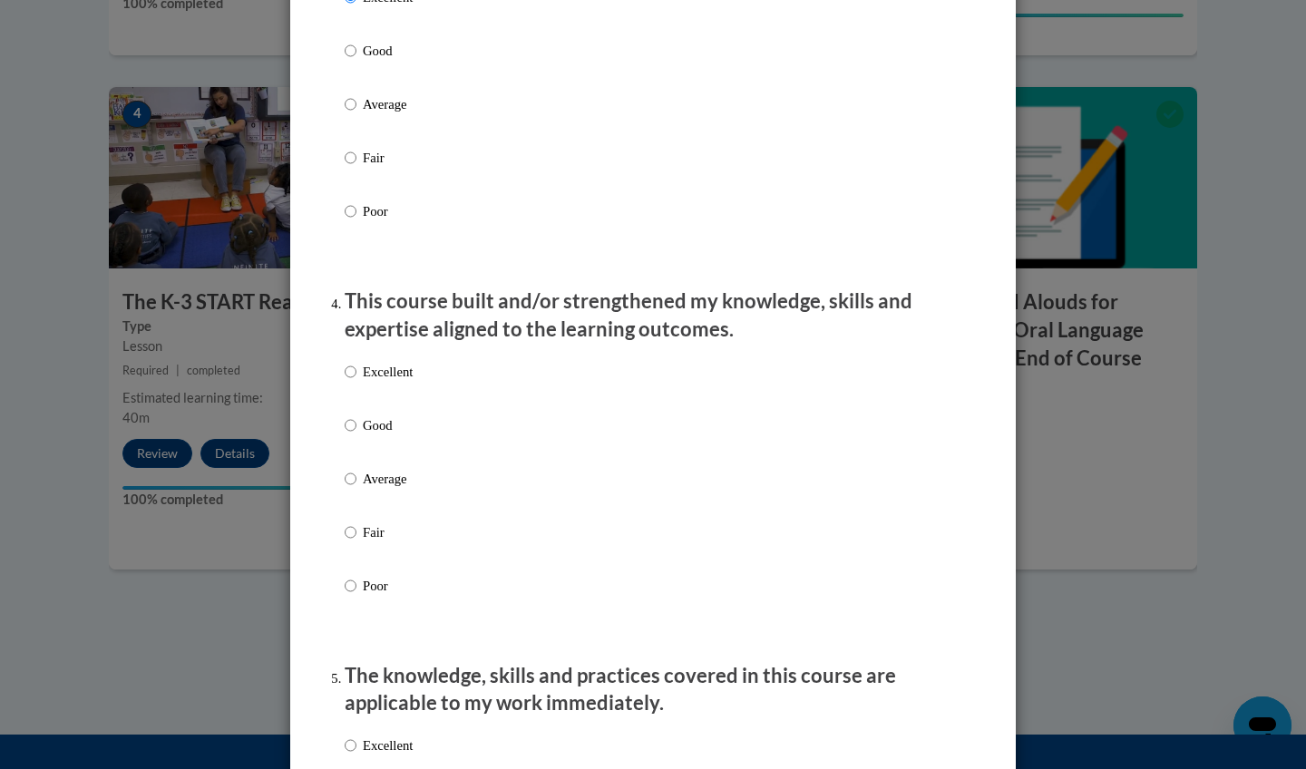
click at [409, 382] on p "Excellent" at bounding box center [388, 372] width 50 height 20
click at [356, 382] on input "Excellent" at bounding box center [351, 372] width 12 height 20
radio input "true"
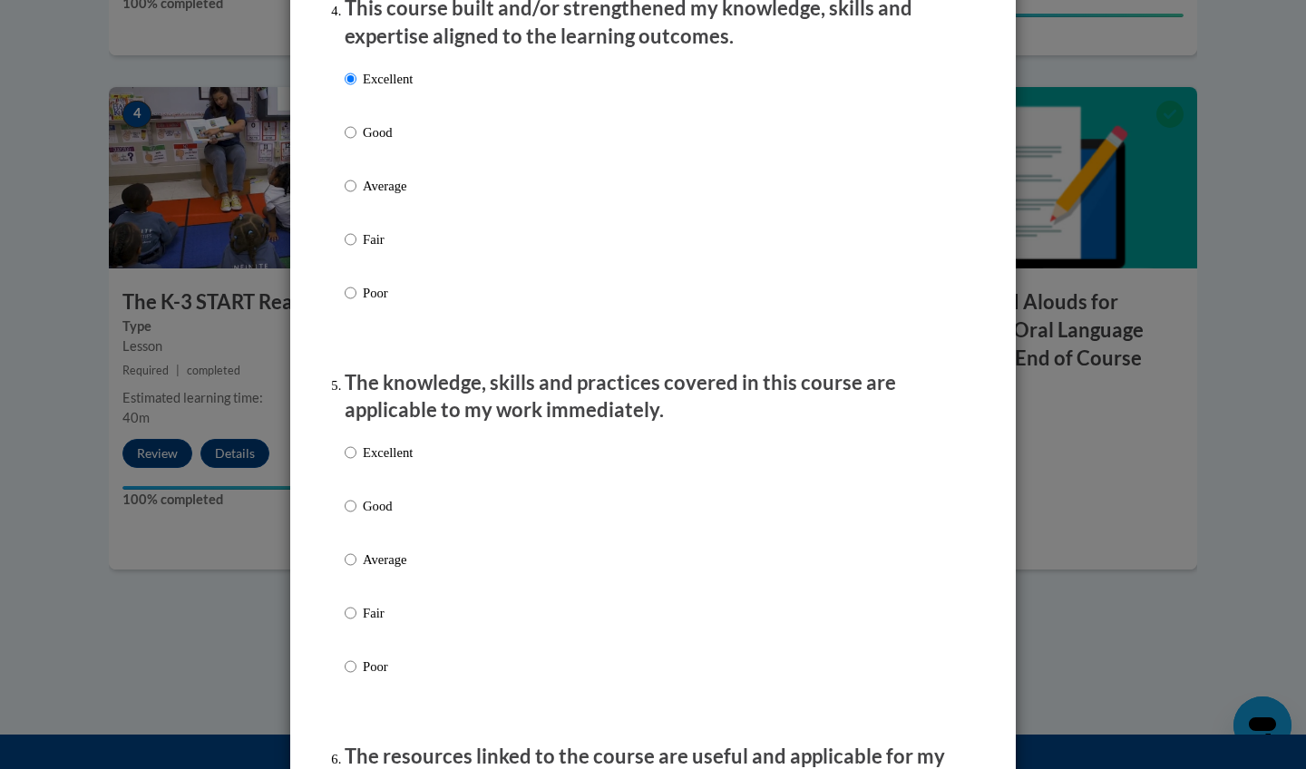
scroll to position [1327, 0]
click at [403, 453] on p "Excellent" at bounding box center [388, 451] width 50 height 20
click at [356, 453] on input "Excellent" at bounding box center [351, 451] width 12 height 20
radio input "true"
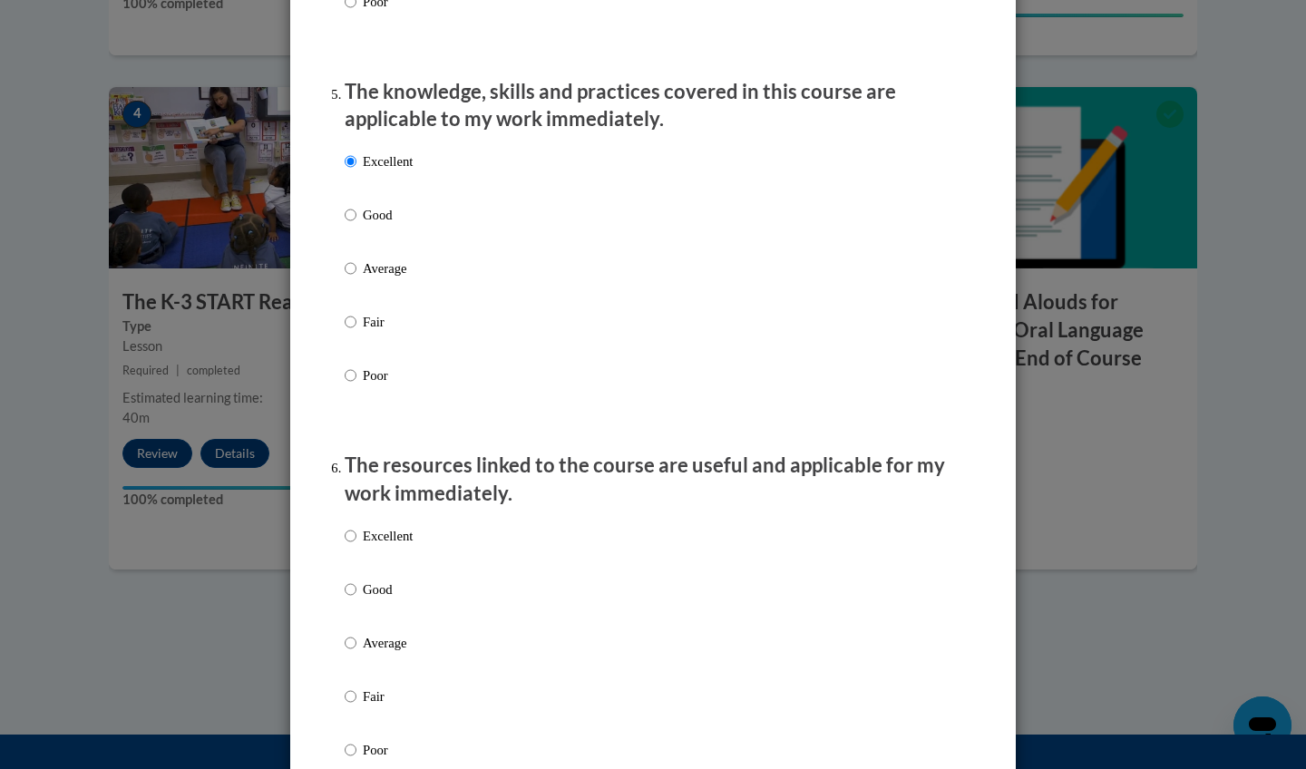
scroll to position [1722, 0]
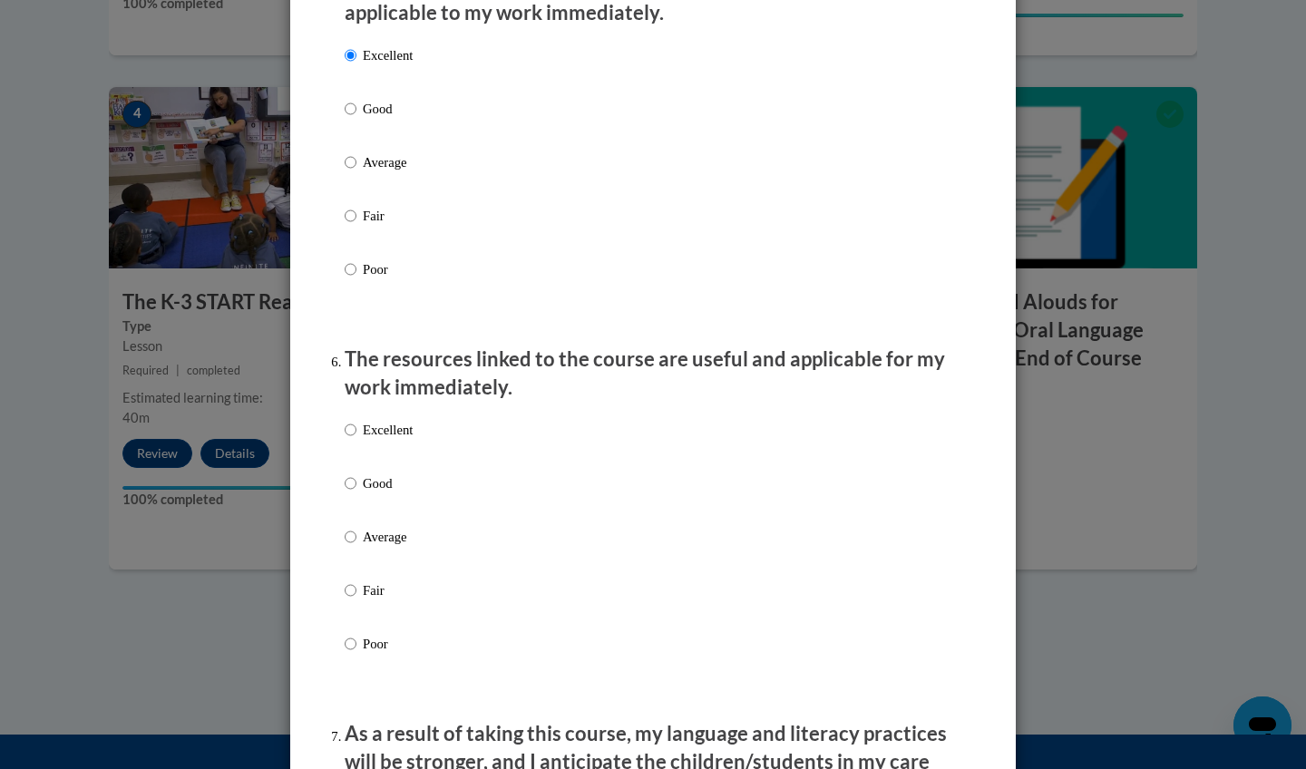
click at [405, 438] on p "Excellent" at bounding box center [388, 430] width 50 height 20
click at [356, 438] on input "Excellent" at bounding box center [351, 430] width 12 height 20
radio input "true"
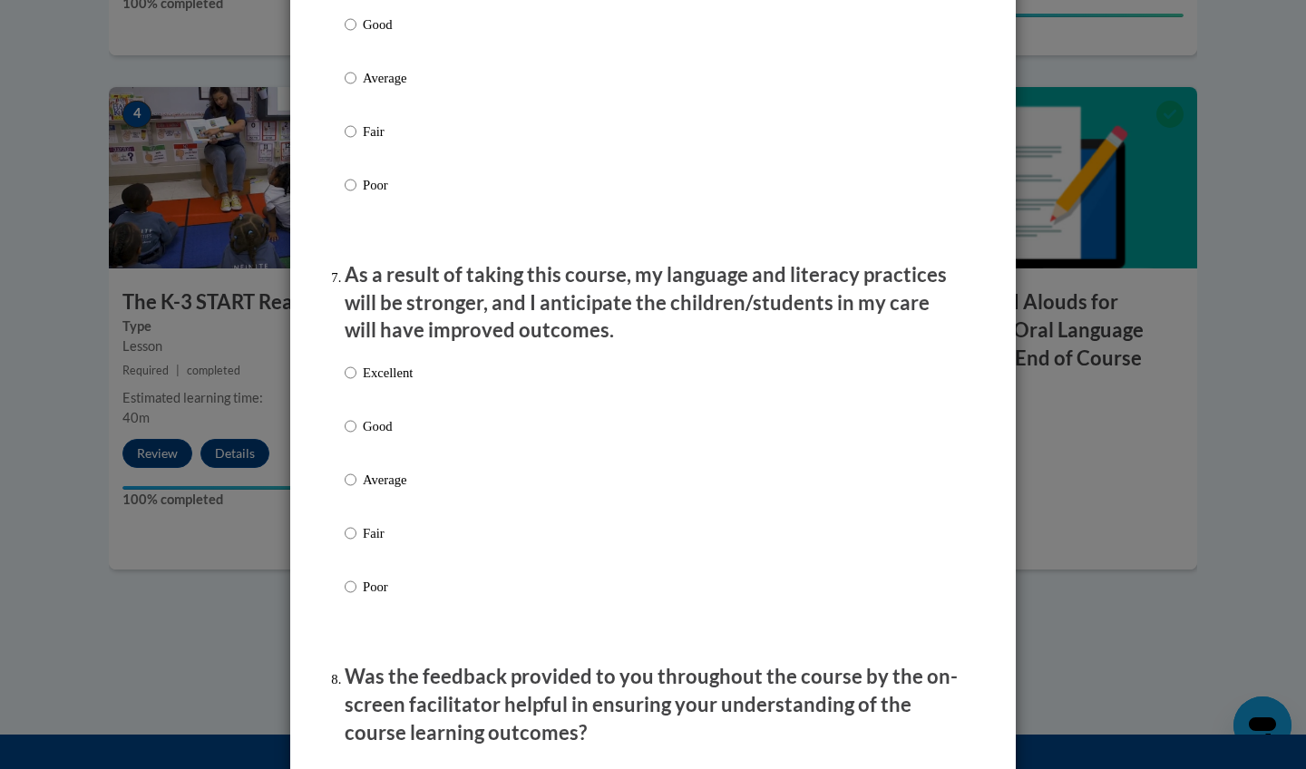
scroll to position [2209, 0]
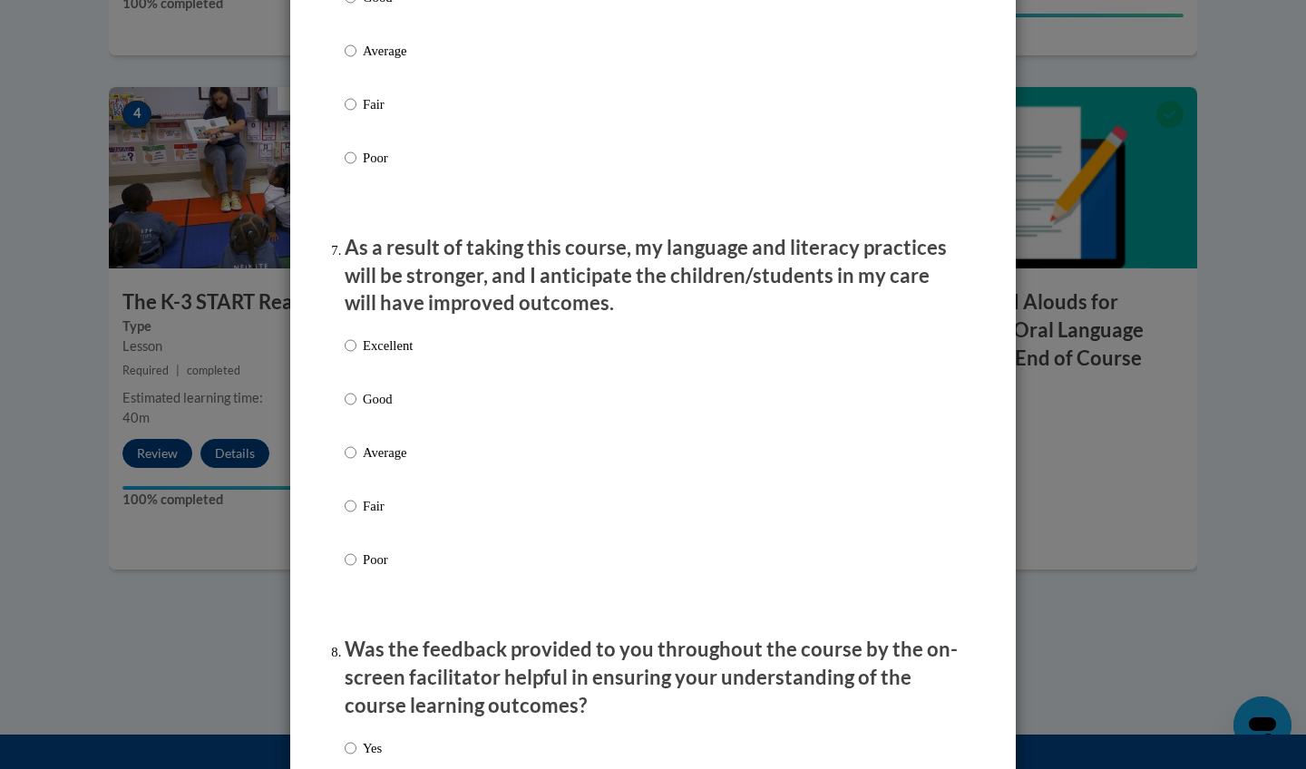
click at [404, 356] on p "Excellent" at bounding box center [388, 346] width 50 height 20
click at [356, 356] on input "Excellent" at bounding box center [351, 346] width 12 height 20
radio input "true"
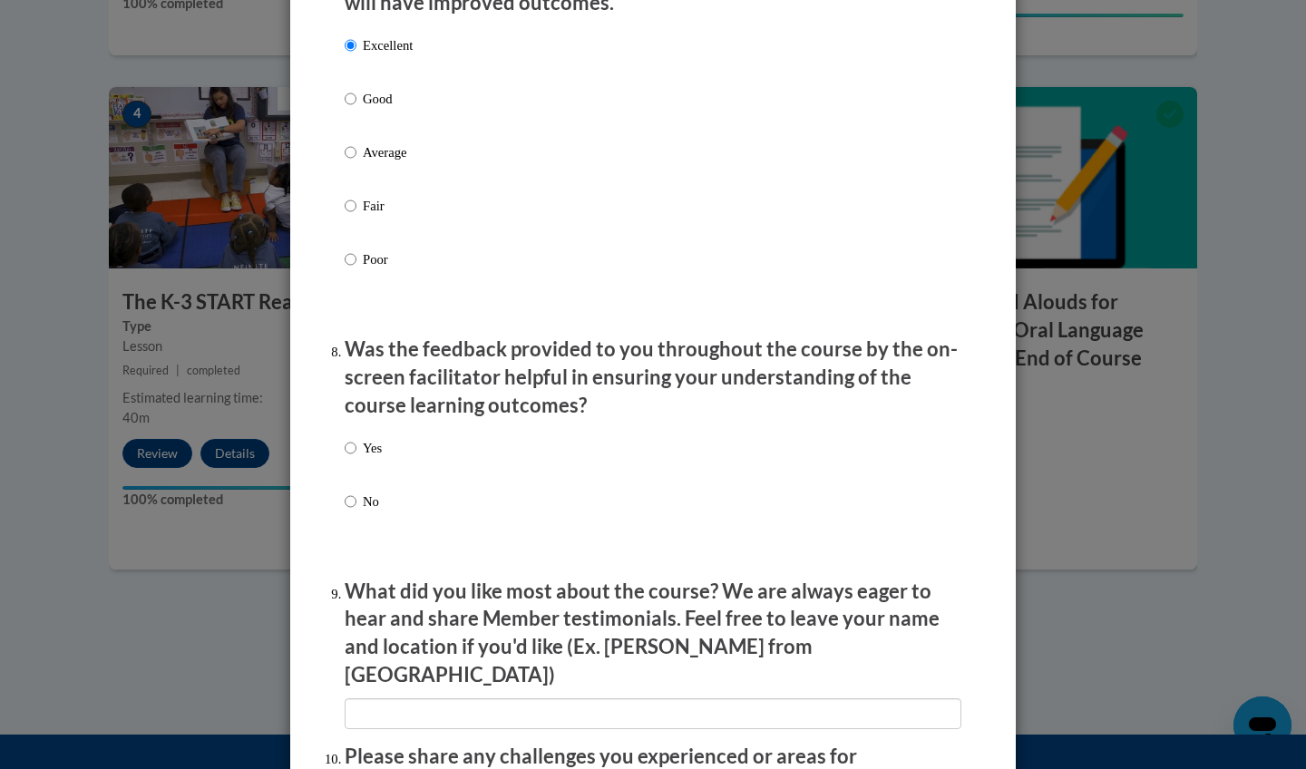
scroll to position [2512, 0]
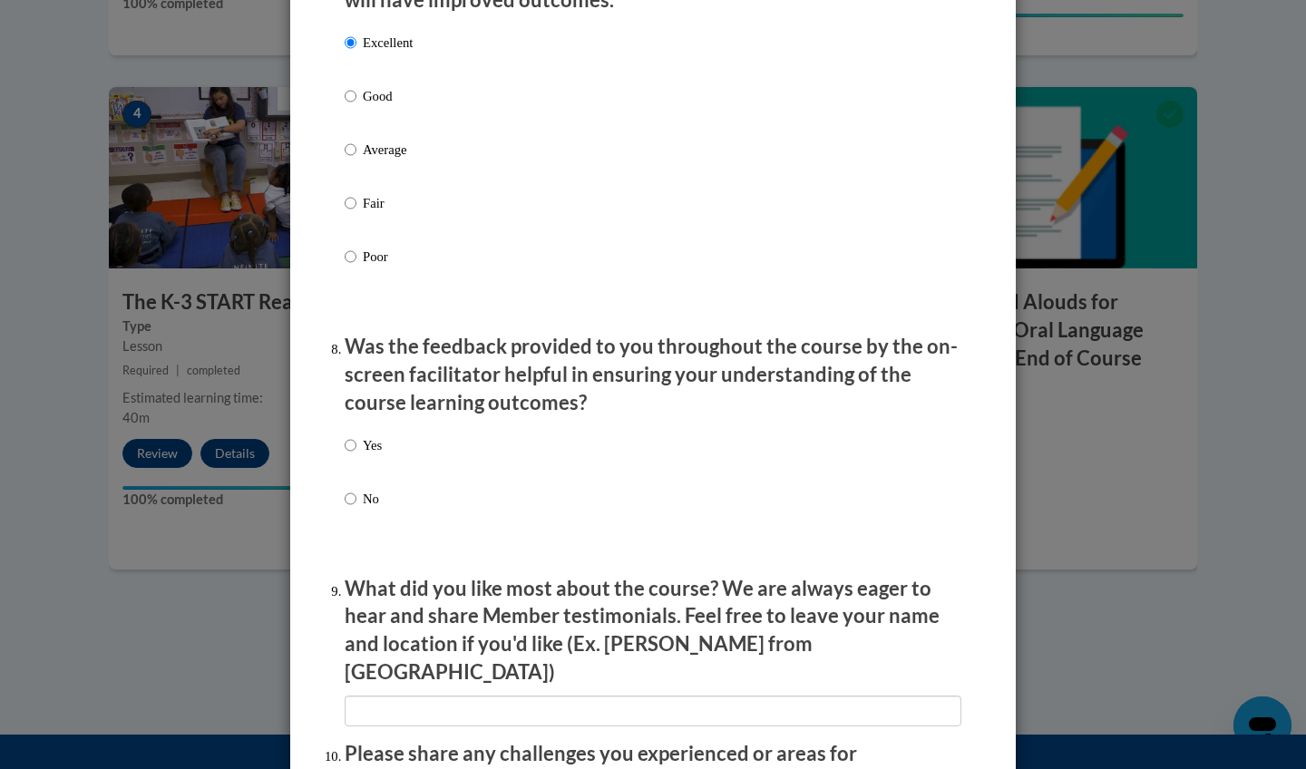
click at [379, 432] on div "Yes No" at bounding box center [363, 486] width 37 height 121
click at [376, 445] on p "Yes" at bounding box center [372, 445] width 19 height 20
click at [356, 445] on input "Yes" at bounding box center [351, 445] width 12 height 20
radio input "true"
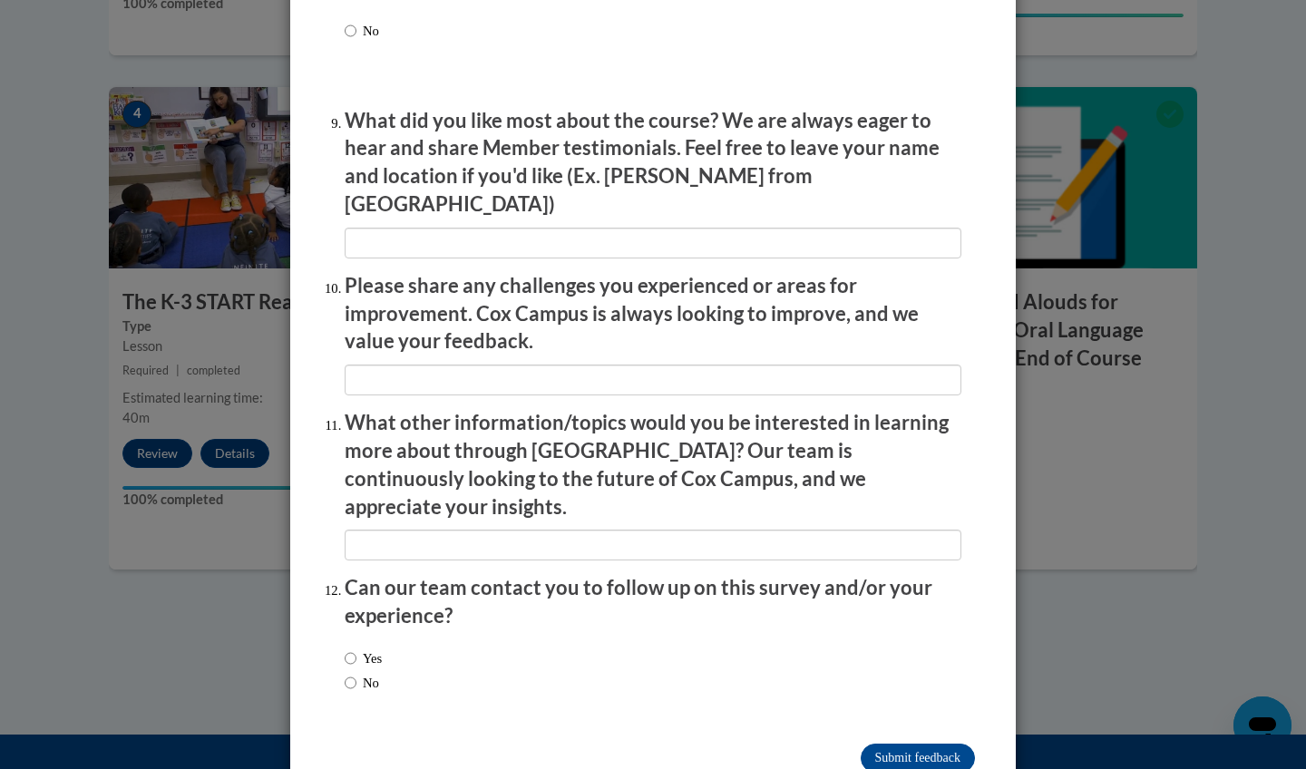
scroll to position [2979, 0]
click at [878, 678] on input "Submit feedback" at bounding box center [918, 759] width 114 height 29
